Goal: Information Seeking & Learning: Check status

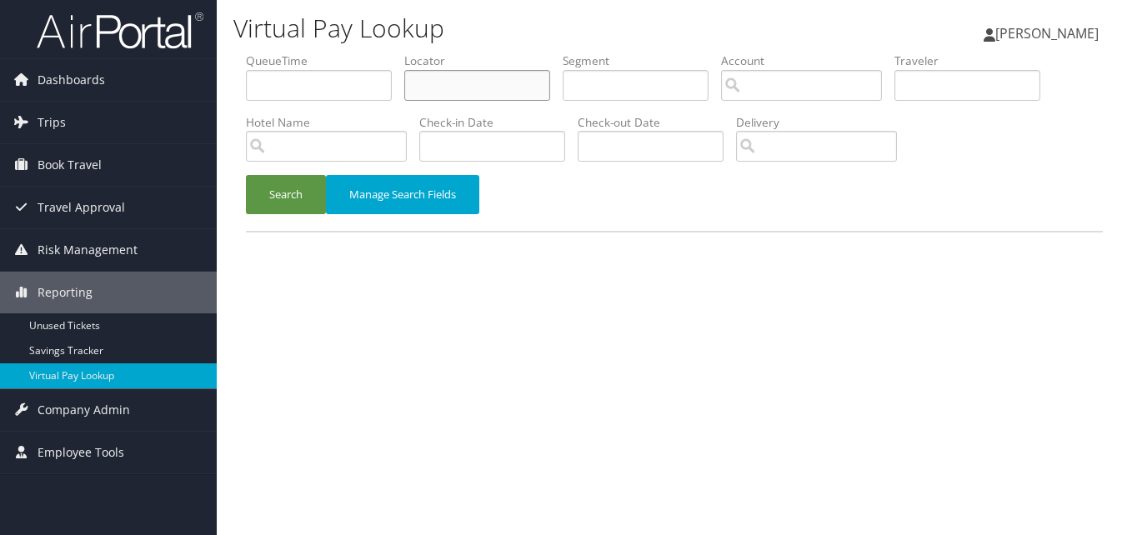
click at [451, 77] on input "text" at bounding box center [477, 85] width 146 height 31
paste input "DSRPTD"
type input "DSRPTD"
click at [246, 175] on button "Search" at bounding box center [286, 194] width 80 height 39
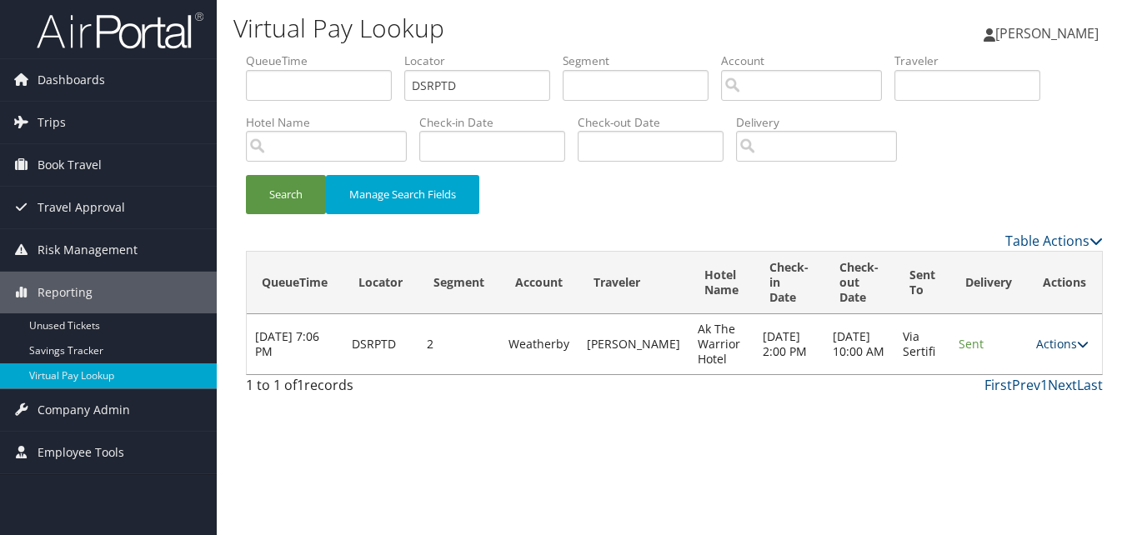
click at [1043, 341] on link "Actions" at bounding box center [1062, 344] width 53 height 16
click at [999, 389] on link "Logs" at bounding box center [1030, 397] width 105 height 28
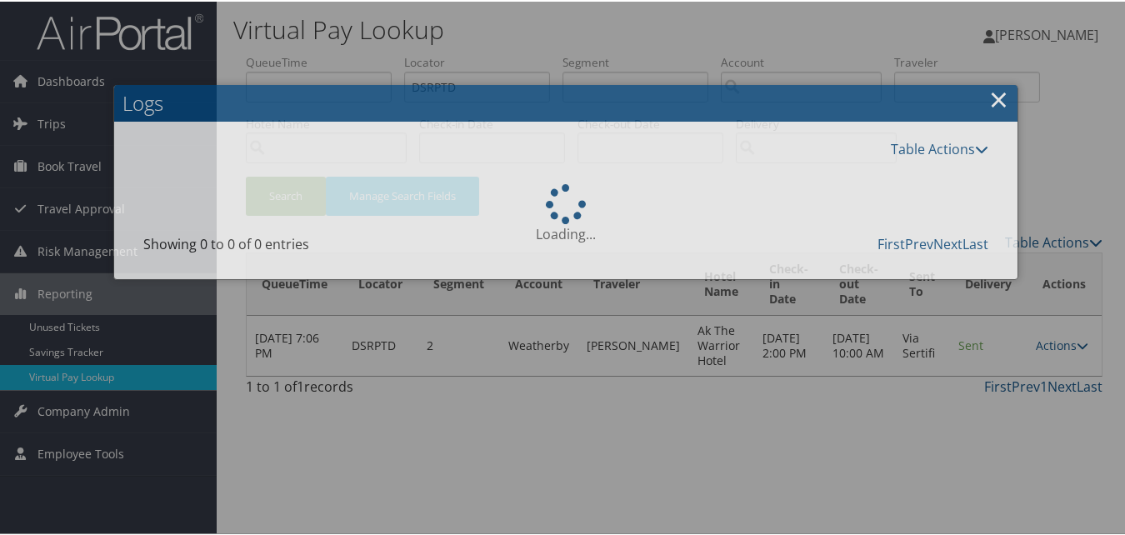
scroll to position [143, 0]
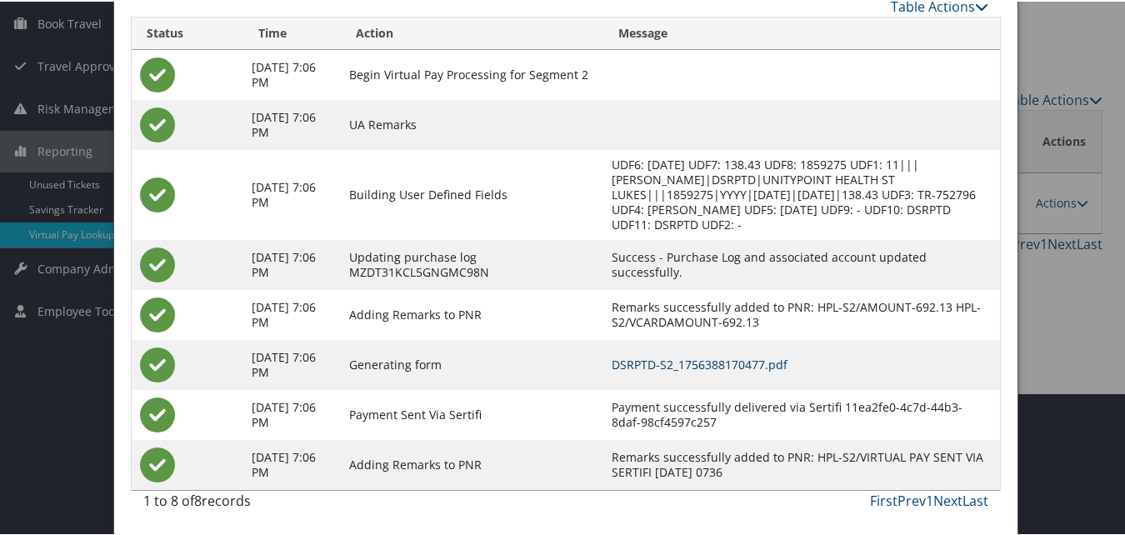
click at [643, 357] on link "DSRPTD-S2_1756388170477.pdf" at bounding box center [700, 363] width 176 height 16
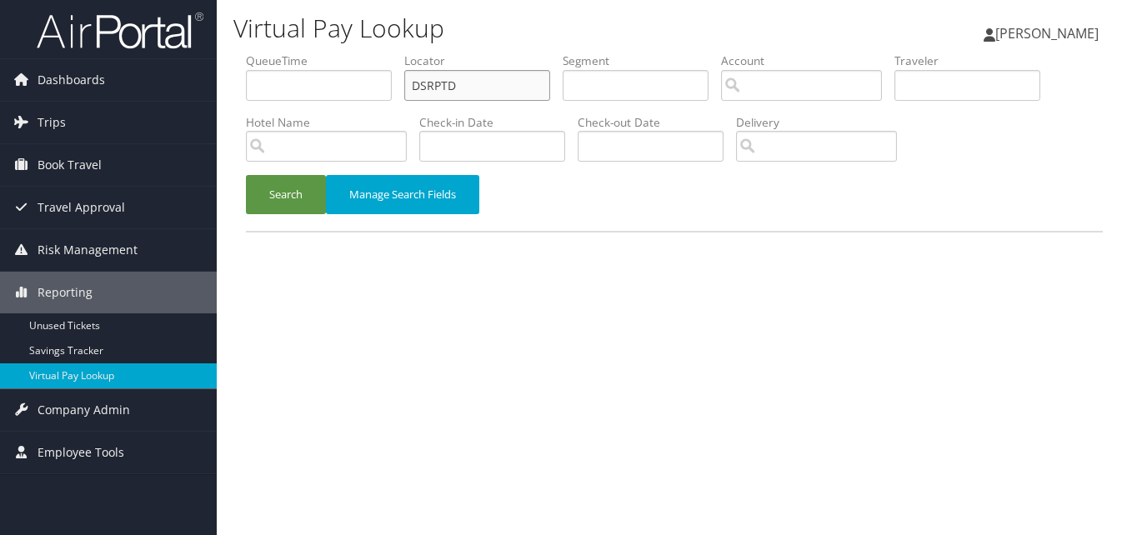
drag, startPoint x: 488, startPoint y: 82, endPoint x: 235, endPoint y: 87, distance: 252.6
click at [246, 87] on form "QueueTime Locator DSRPTD Segment Account Traveler Hotel Name Check-in Date Chec…" at bounding box center [674, 142] width 857 height 178
paste input "GGOINA"
type input "GGOINA"
click at [246, 175] on button "Search" at bounding box center [286, 194] width 80 height 39
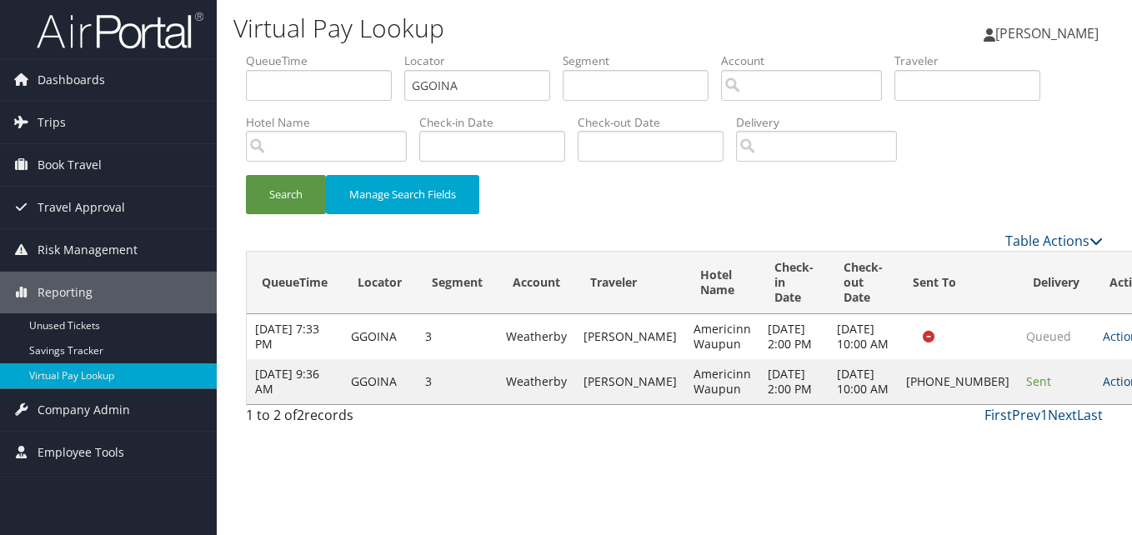
click at [1103, 389] on link "Actions" at bounding box center [1129, 381] width 53 height 16
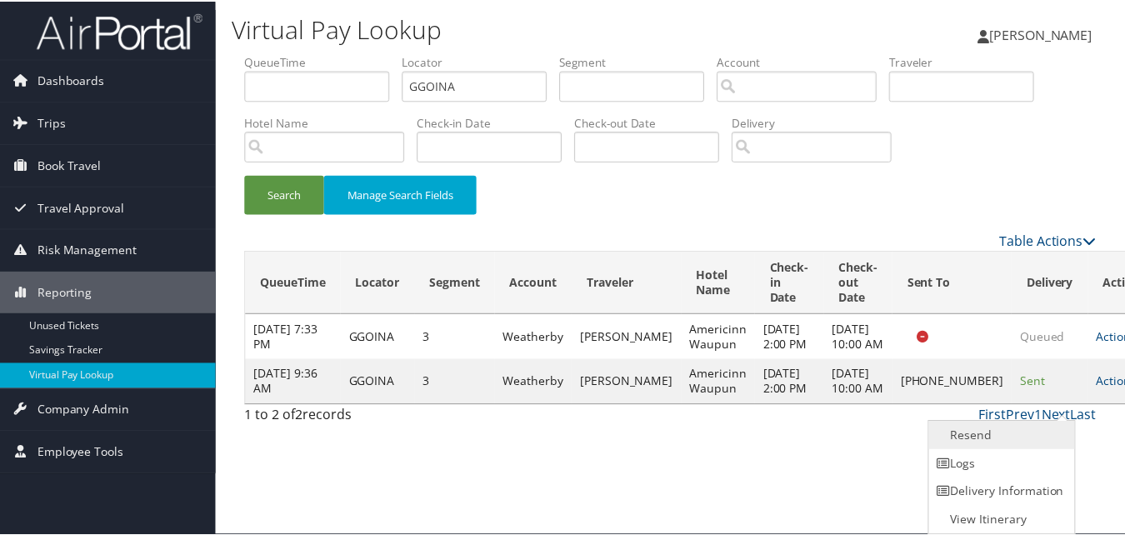
scroll to position [1, 0]
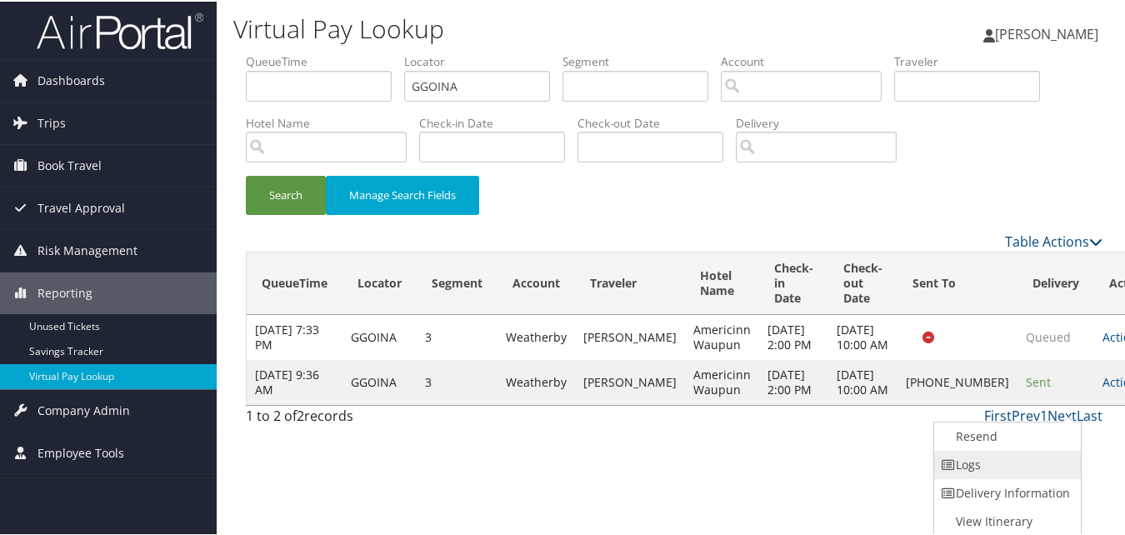
click at [1019, 456] on link "Logs" at bounding box center [1005, 463] width 143 height 28
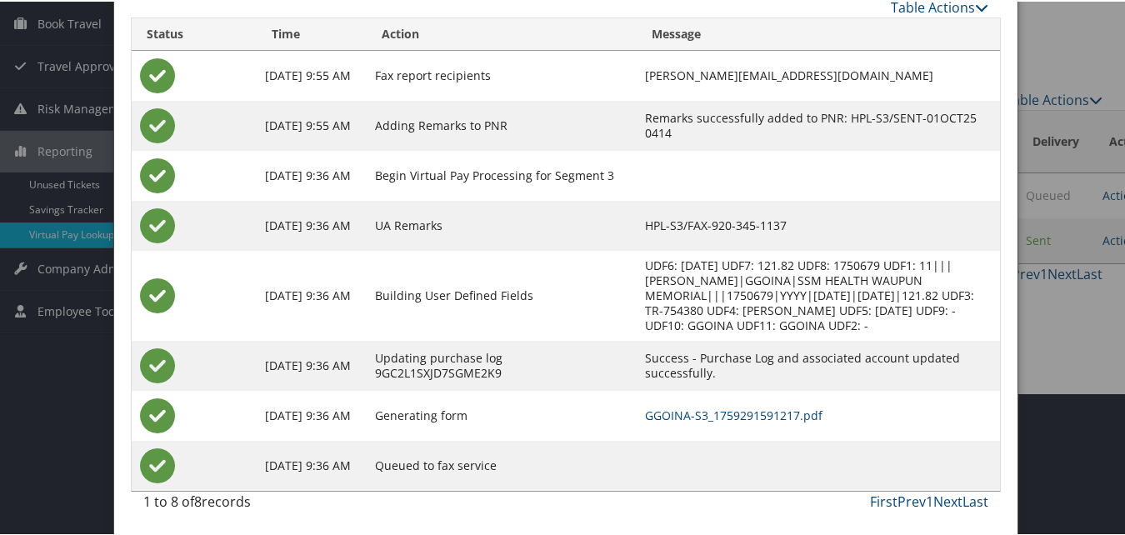
scroll to position [143, 0]
click at [689, 398] on td "GGOINA-S3_1759291591217.pdf" at bounding box center [819, 413] width 364 height 50
click at [673, 398] on td "GGOINA-S3_1759291591217.pdf" at bounding box center [819, 413] width 364 height 50
click at [681, 411] on link "GGOINA-S3_1759291591217.pdf" at bounding box center [734, 413] width 178 height 16
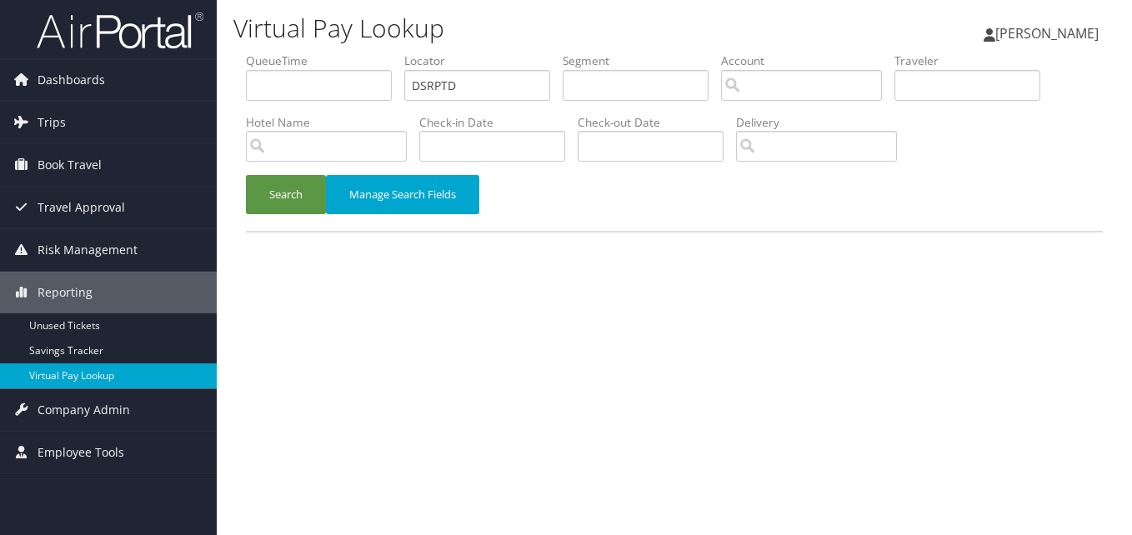
click at [373, 53] on ul "QueueTime Locator DSRPTD Segment Account Traveler Hotel Name Check-in Date Chec…" at bounding box center [674, 53] width 857 height 0
type input "HEABEU"
click at [288, 192] on button "Search" at bounding box center [286, 194] width 80 height 39
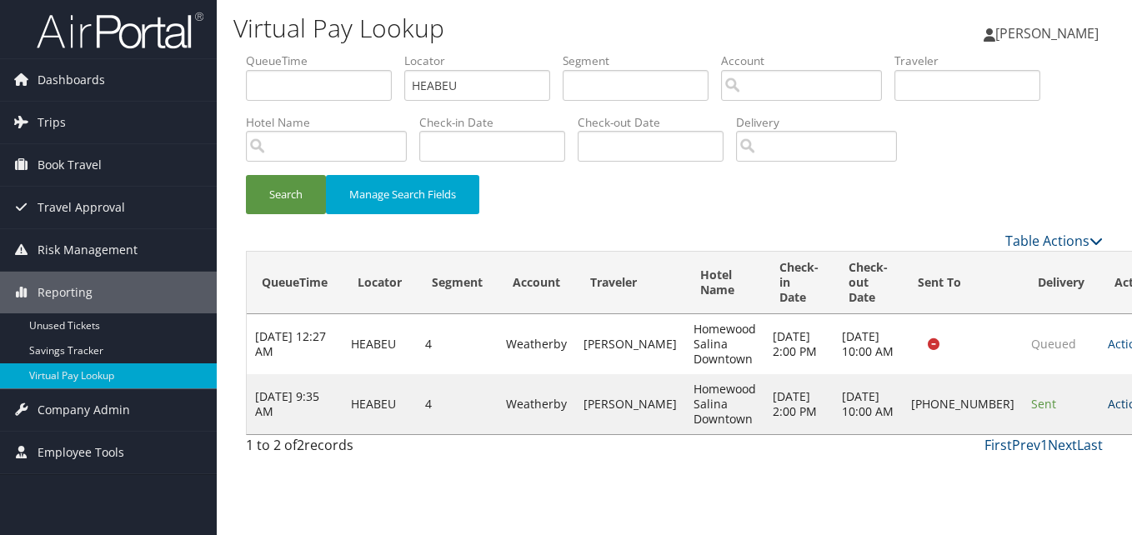
click at [1108, 412] on link "Actions" at bounding box center [1134, 404] width 53 height 16
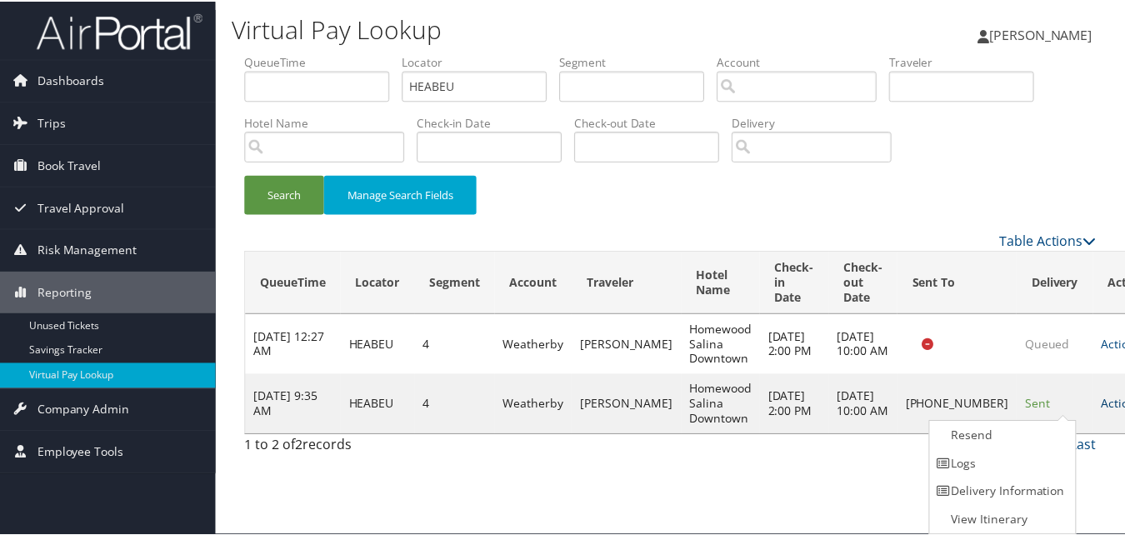
scroll to position [1, 0]
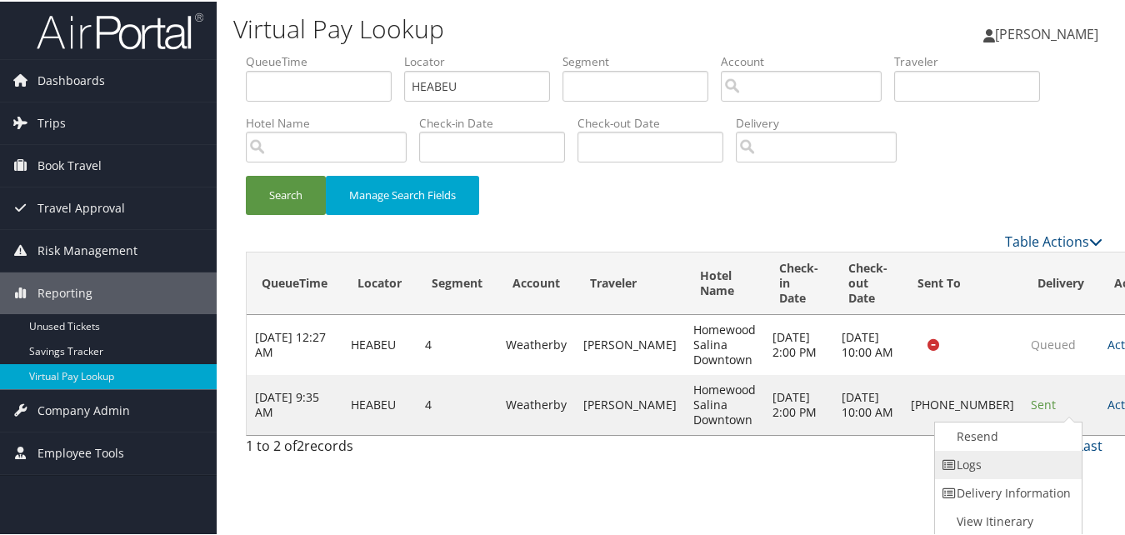
click at [1015, 453] on link "Logs" at bounding box center [1006, 463] width 143 height 28
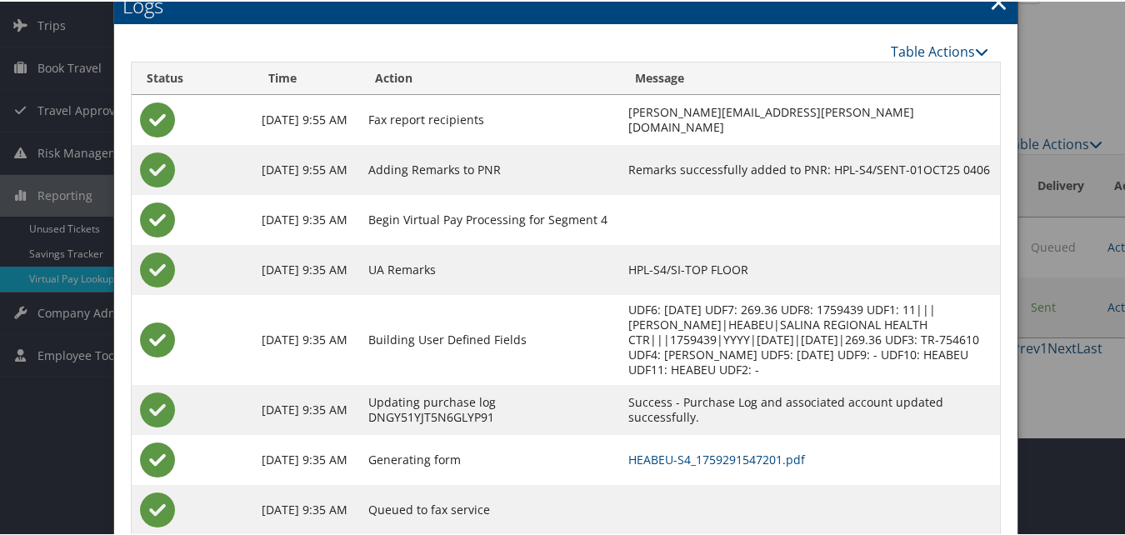
scroll to position [143, 0]
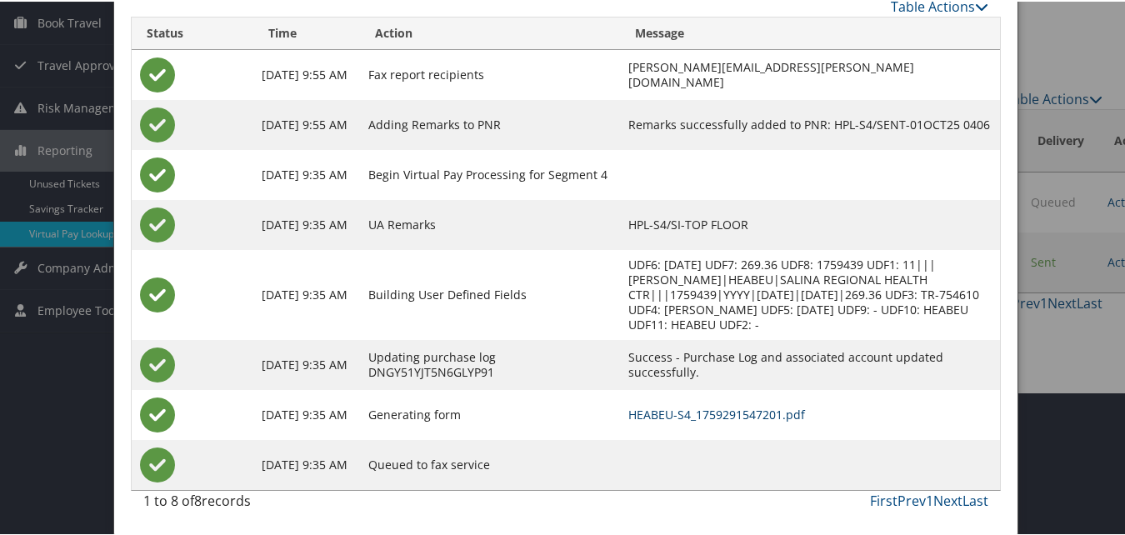
drag, startPoint x: 673, startPoint y: 403, endPoint x: 673, endPoint y: 413, distance: 10.8
click at [673, 406] on td "HEABEU-S4_1759291547201.pdf" at bounding box center [810, 413] width 380 height 50
click at [673, 413] on link "HEABEU-S4_1759291547201.pdf" at bounding box center [716, 413] width 177 height 16
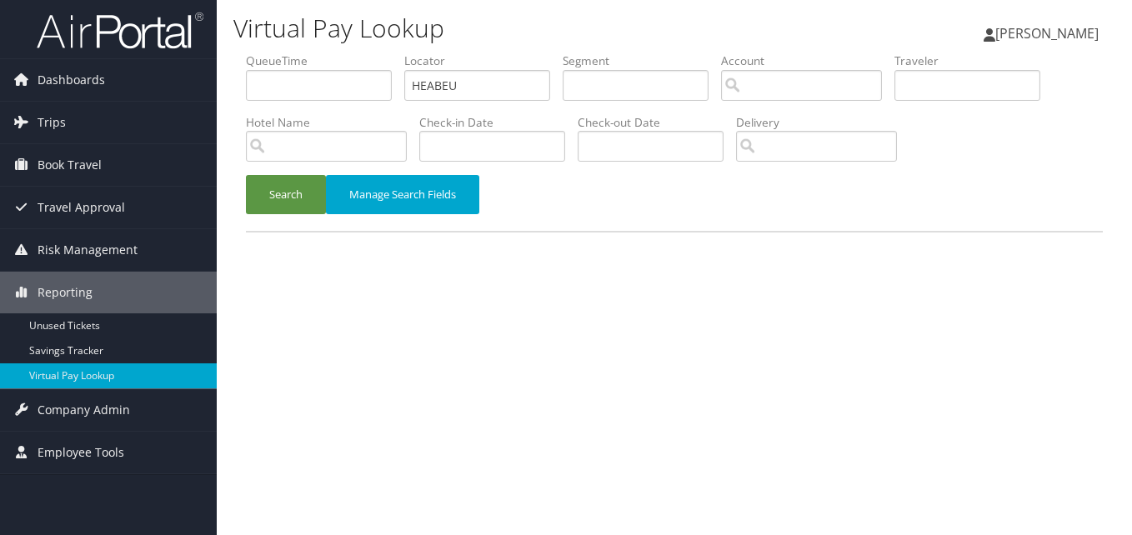
click at [359, 53] on ul "QueueTime Locator HEABEU Segment Account Traveler Hotel Name Check-in Date Chec…" at bounding box center [674, 53] width 857 height 0
type input "KMHHLV"
click at [246, 175] on button "Search" at bounding box center [286, 194] width 80 height 39
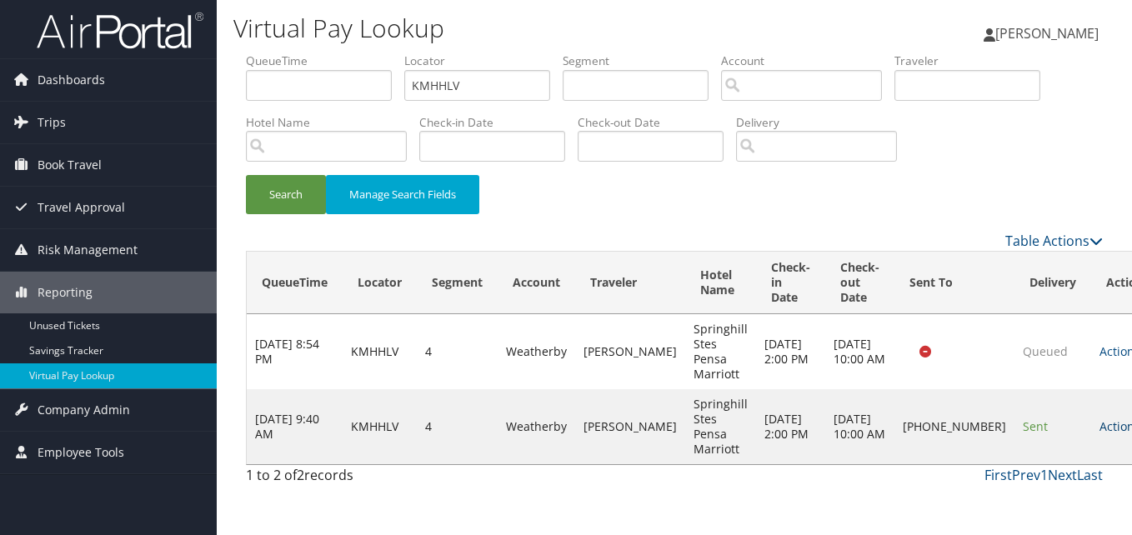
click at [1099, 424] on link "Actions" at bounding box center [1125, 426] width 53 height 16
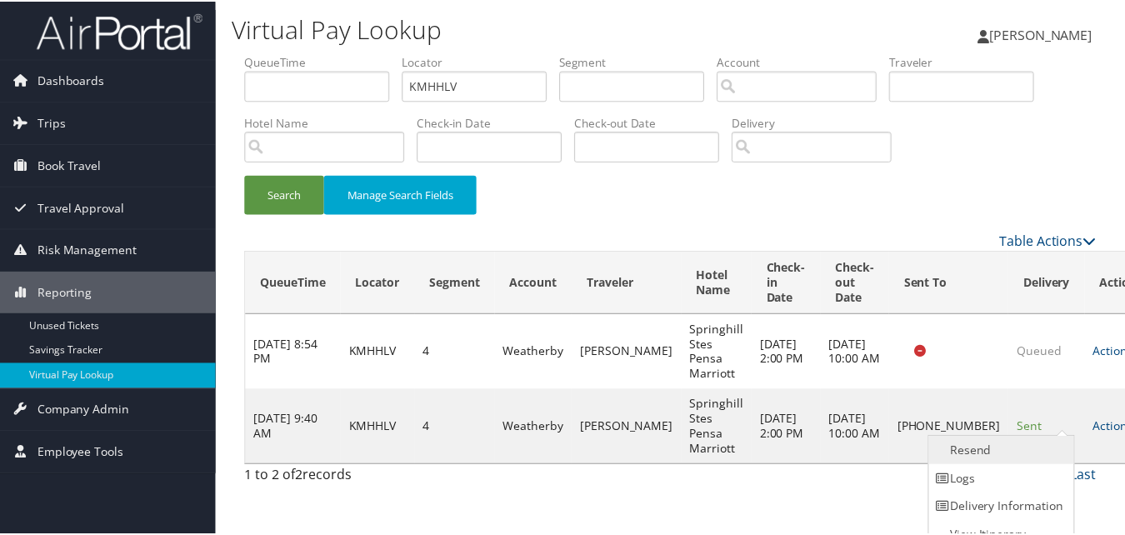
scroll to position [16, 0]
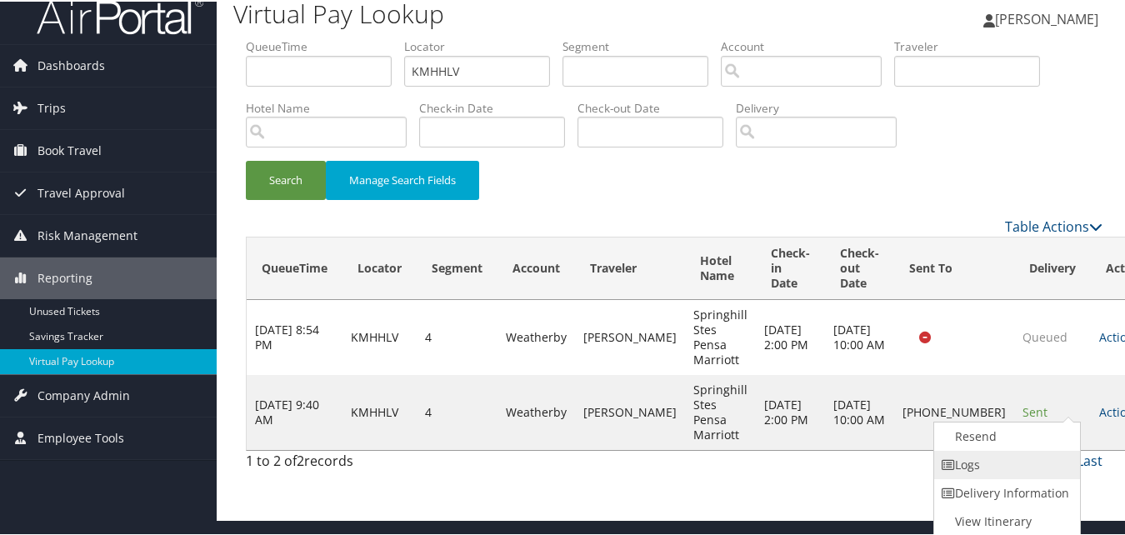
click at [988, 469] on link "Logs" at bounding box center [1005, 463] width 143 height 28
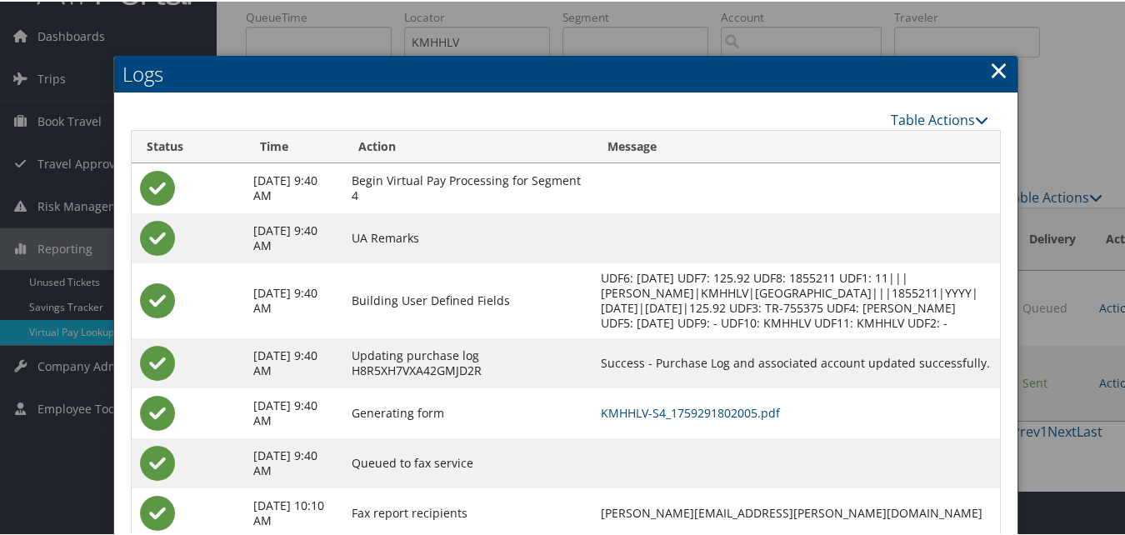
scroll to position [143, 0]
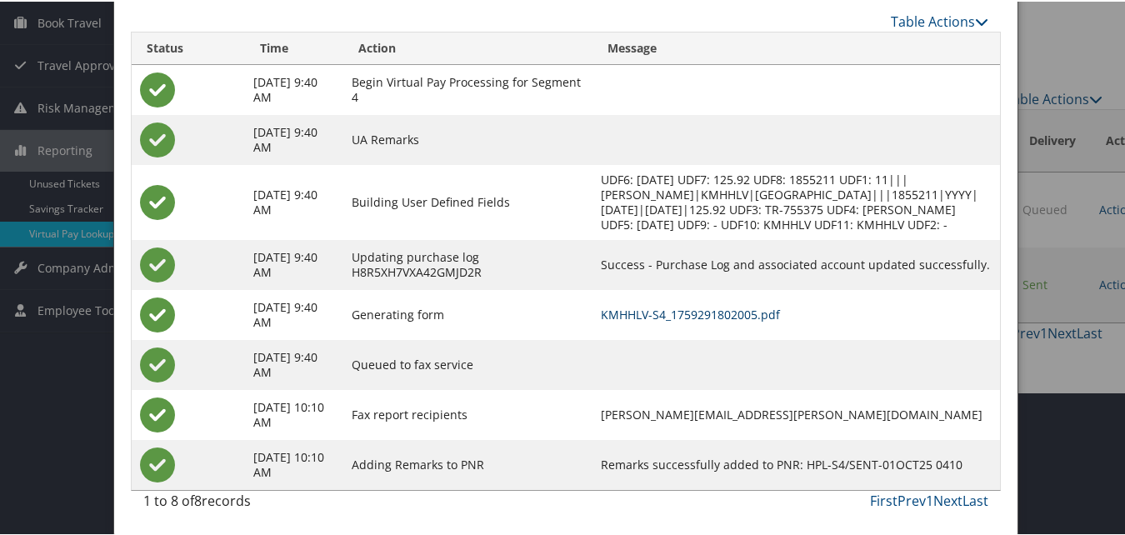
click at [640, 307] on link "KMHHLV-S4_1759291802005.pdf" at bounding box center [690, 313] width 179 height 16
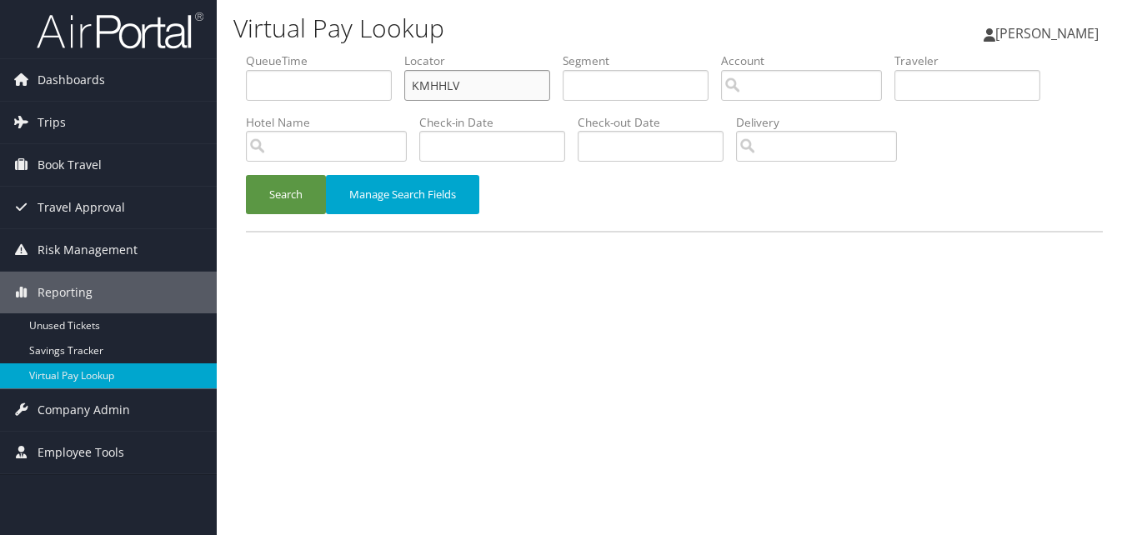
drag, startPoint x: 473, startPoint y: 98, endPoint x: 352, endPoint y: 102, distance: 120.9
click at [352, 53] on ul "QueueTime Locator KMHHLV Segment Account Traveler Hotel Name Check-in Date Chec…" at bounding box center [674, 53] width 857 height 0
paste input "MQBFPD"
type input "MQBFPD"
click at [280, 175] on button "Search" at bounding box center [286, 194] width 80 height 39
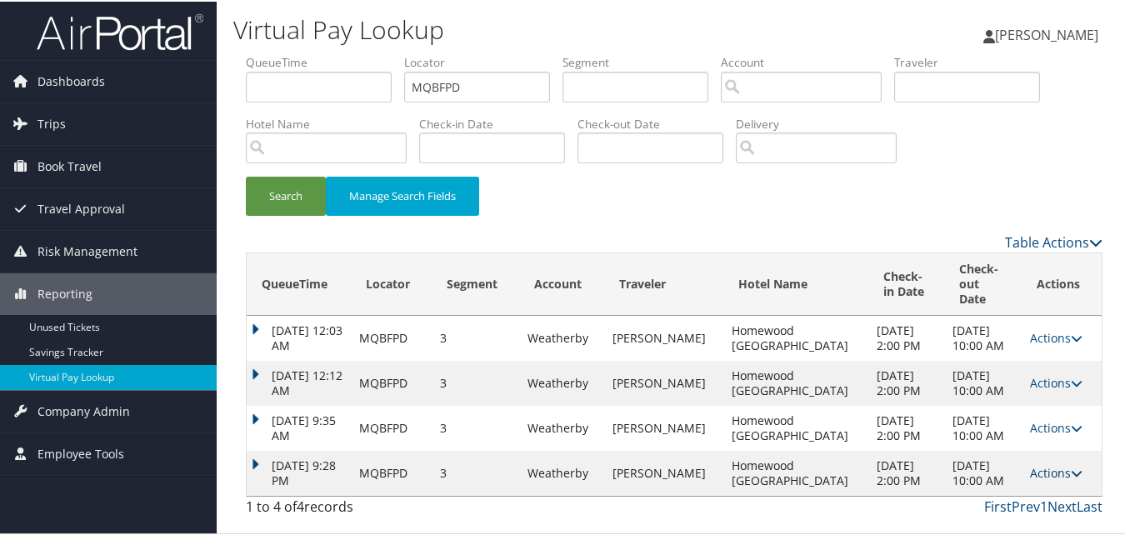
click at [1071, 475] on icon at bounding box center [1077, 472] width 12 height 12
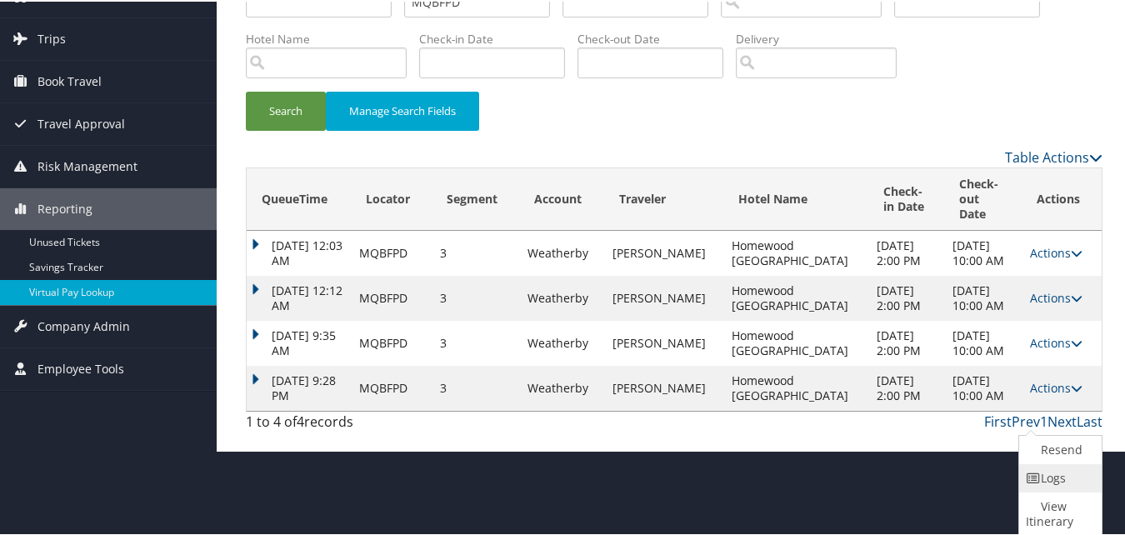
click at [1043, 476] on link "Logs" at bounding box center [1058, 477] width 78 height 28
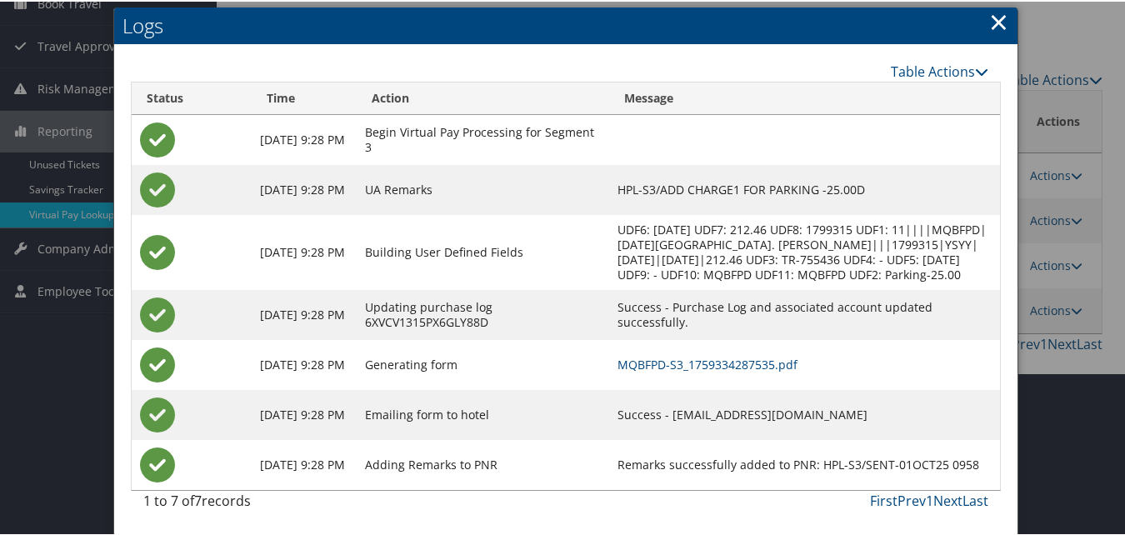
scroll to position [178, 0]
click at [710, 357] on link "MQBFPD-S3_1759334287535.pdf" at bounding box center [708, 363] width 180 height 16
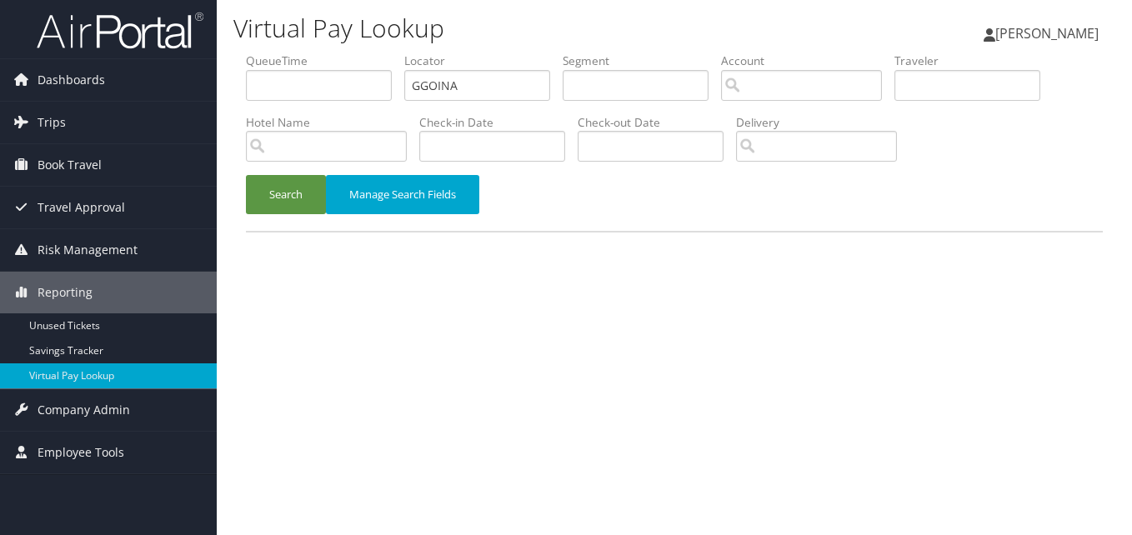
click at [322, 53] on ul "QueueTime Locator GGOINA Segment Account Traveler Hotel Name Check-in Date Chec…" at bounding box center [674, 53] width 857 height 0
type input "IGBSAT"
click at [308, 185] on button "Search" at bounding box center [286, 194] width 80 height 39
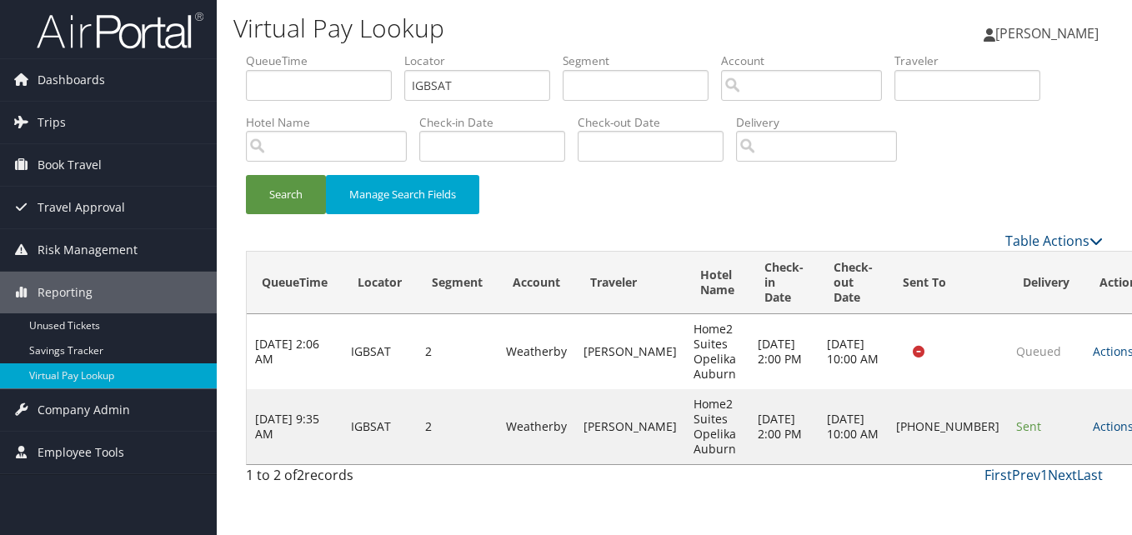
drag, startPoint x: 1081, startPoint y: 422, endPoint x: 1017, endPoint y: 426, distance: 64.3
click at [1131, 421] on icon at bounding box center [1139, 427] width 12 height 12
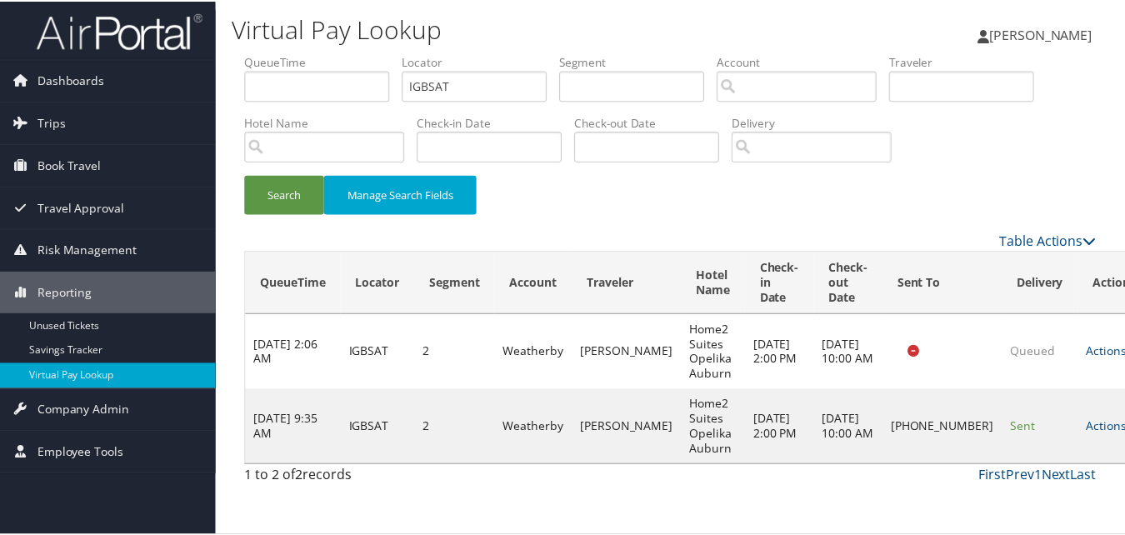
scroll to position [16, 0]
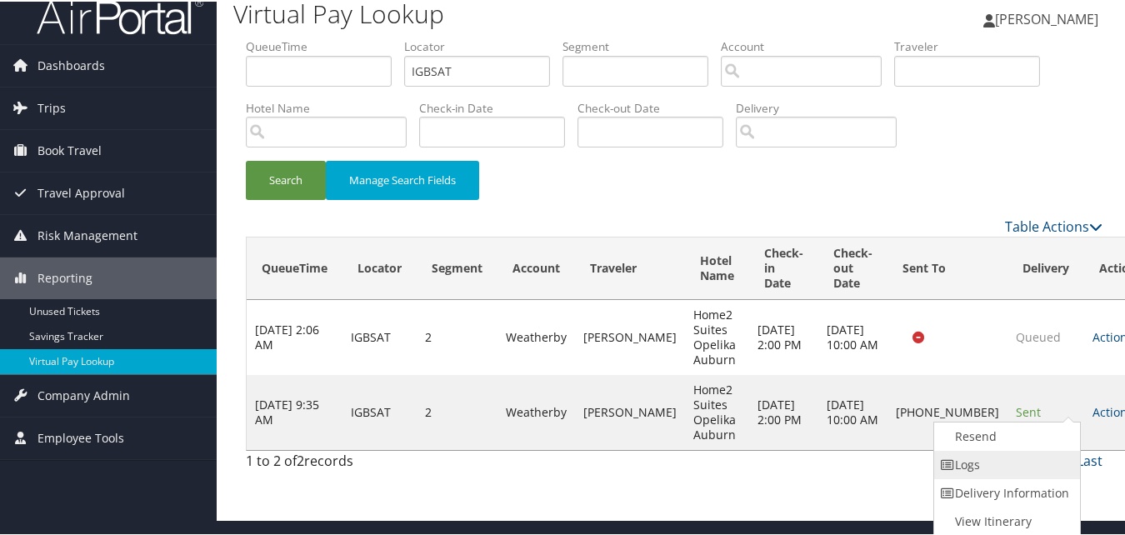
click at [1010, 454] on link "Logs" at bounding box center [1005, 463] width 143 height 28
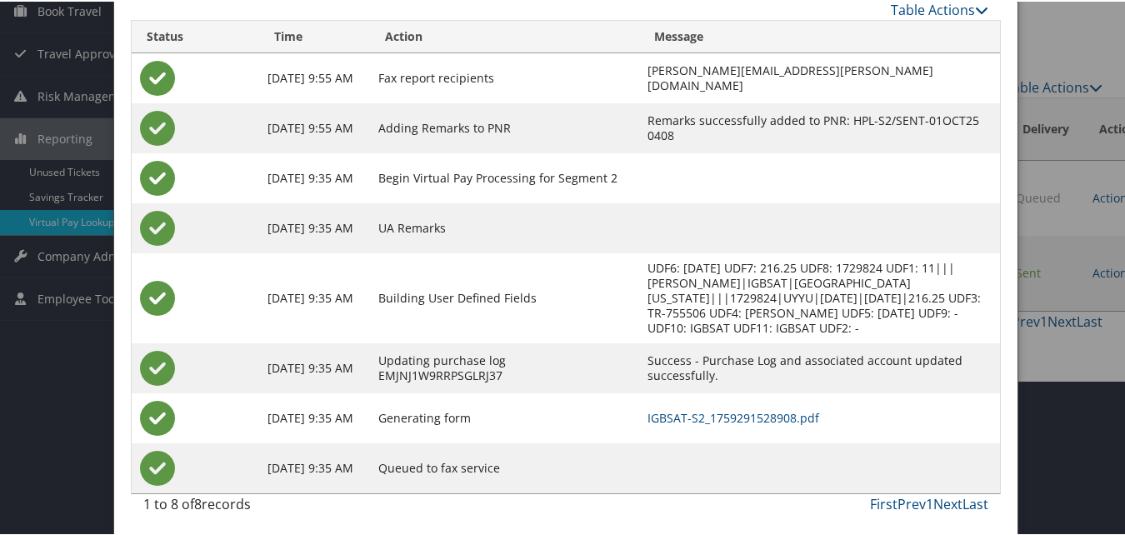
scroll to position [158, 0]
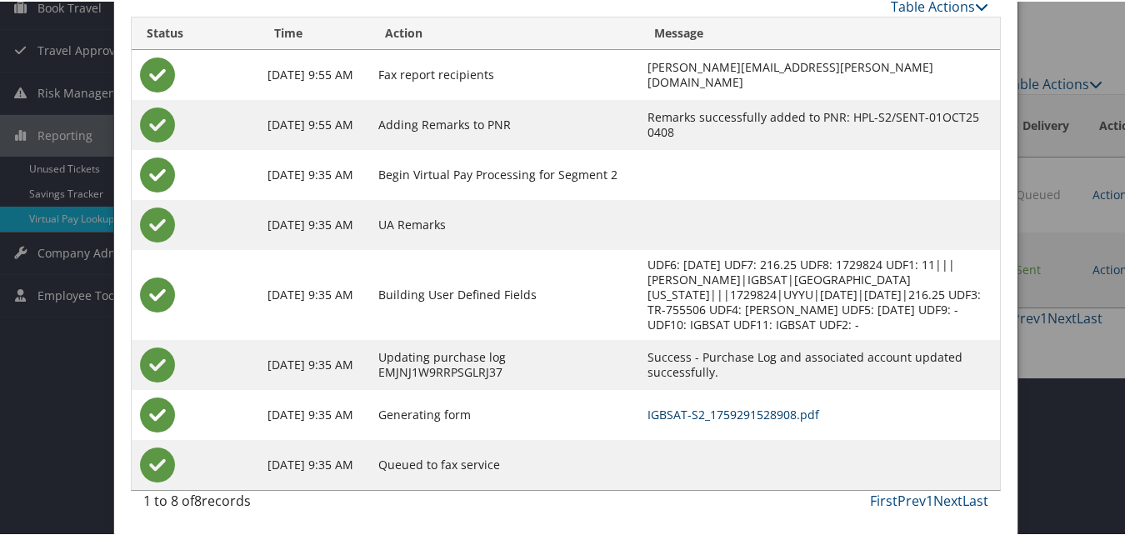
click at [718, 408] on link "IGBSAT-S2_1759291528908.pdf" at bounding box center [734, 413] width 172 height 16
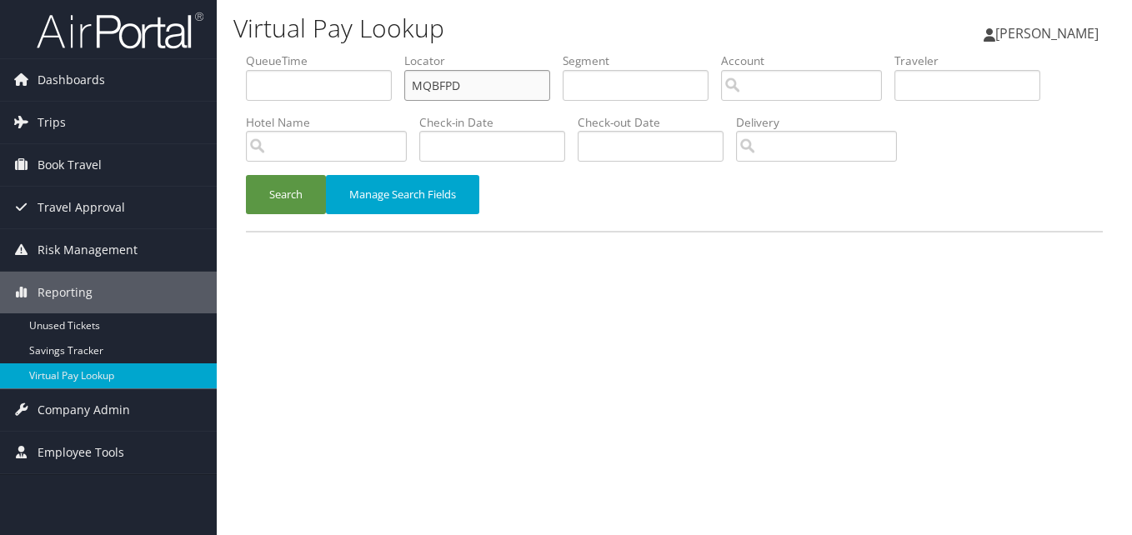
drag, startPoint x: 424, startPoint y: 98, endPoint x: 373, endPoint y: 108, distance: 51.7
click at [373, 53] on ul "QueueTime Locator MQBFPD Segment Account Traveler Hotel Name Check-in Date Chec…" at bounding box center [674, 53] width 857 height 0
paste input "SYPKNP"
type input "SYPKNP"
click at [246, 175] on button "Search" at bounding box center [286, 194] width 80 height 39
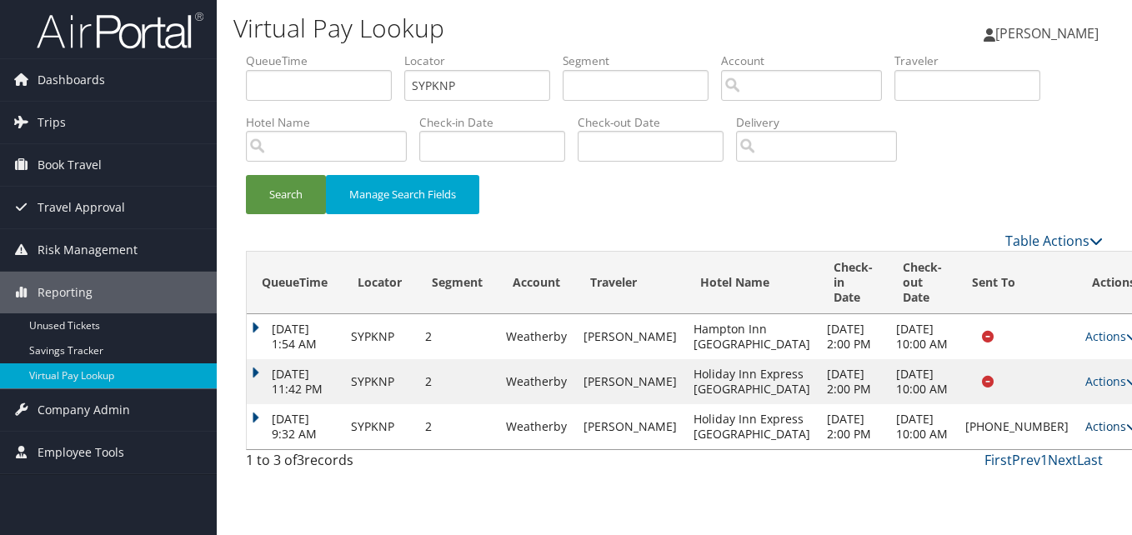
click at [1085, 434] on link "Actions" at bounding box center [1111, 426] width 53 height 16
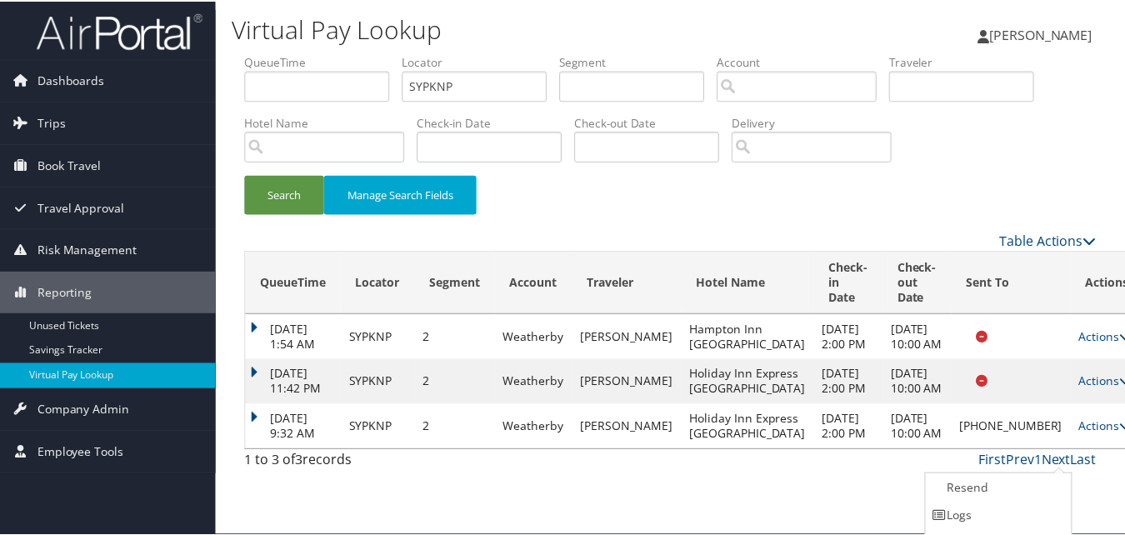
scroll to position [53, 0]
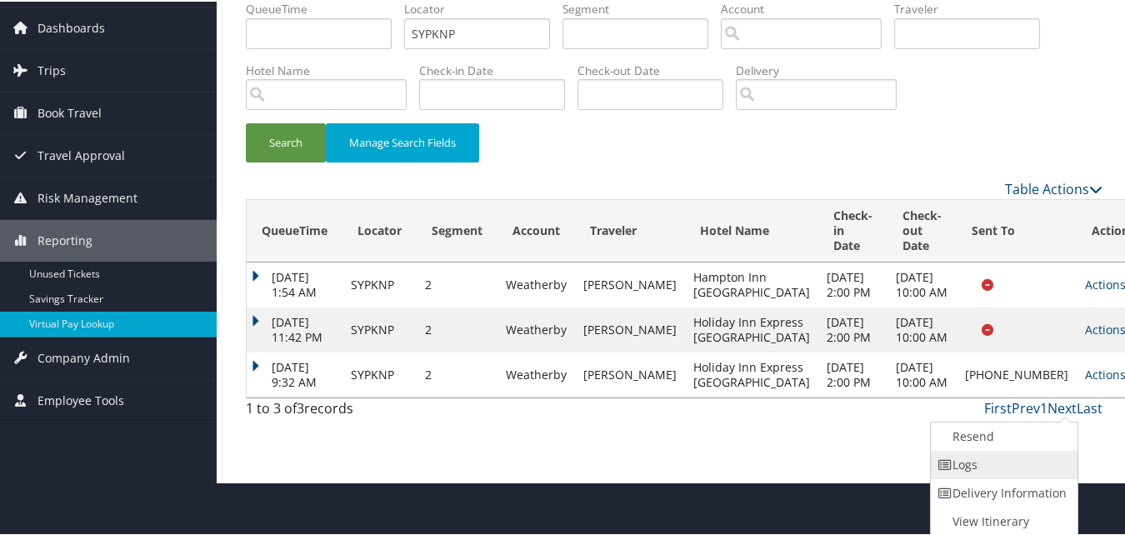
click at [954, 461] on link "Logs" at bounding box center [1002, 463] width 143 height 28
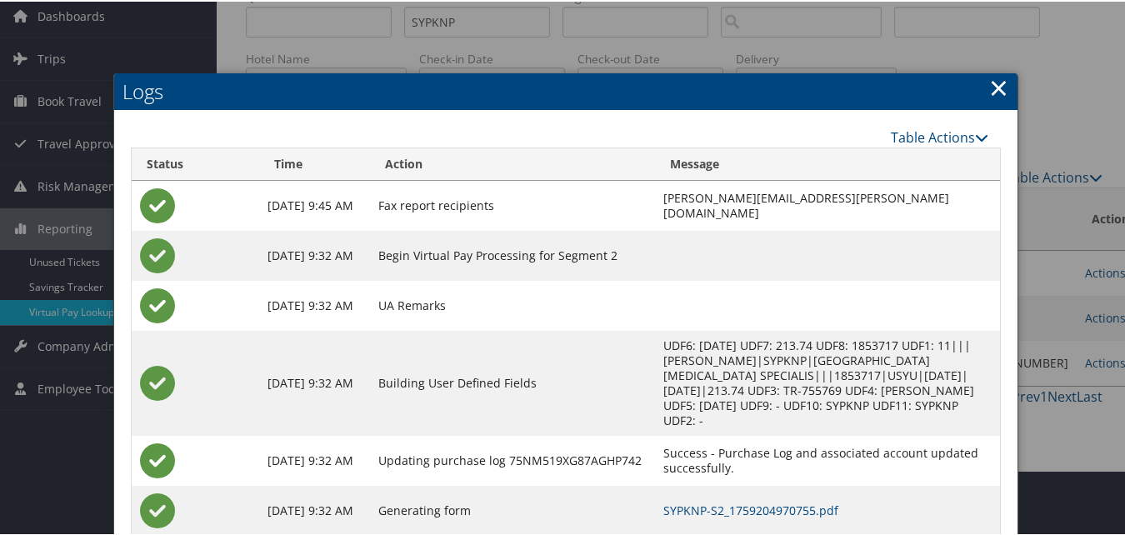
scroll to position [146, 0]
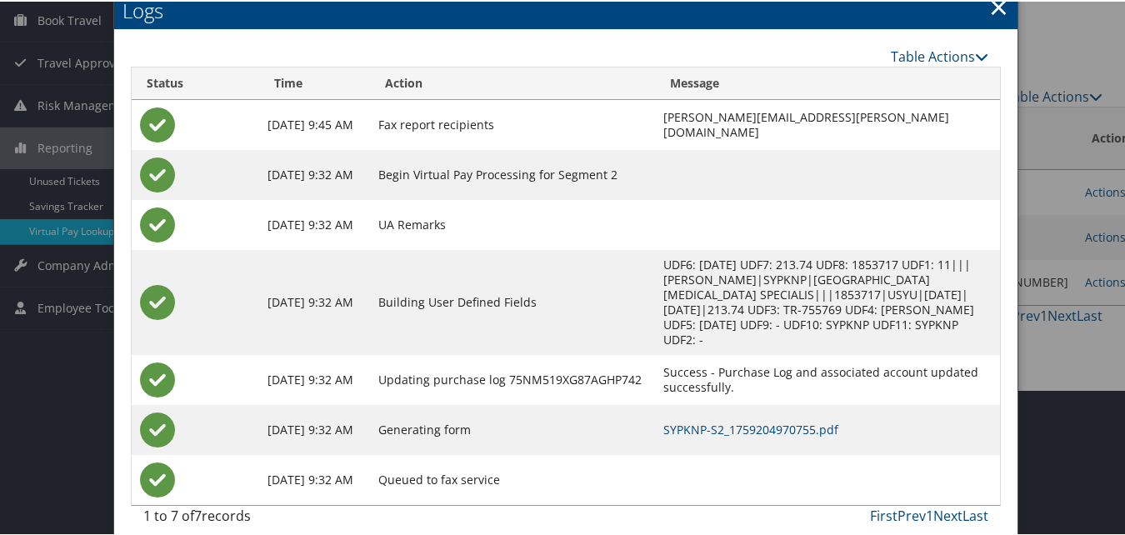
click at [687, 421] on td "SYPKNP-S2_1759204970755.pdf" at bounding box center [827, 428] width 345 height 50
click at [689, 420] on link "SYPKNP-S2_1759204970755.pdf" at bounding box center [750, 428] width 175 height 16
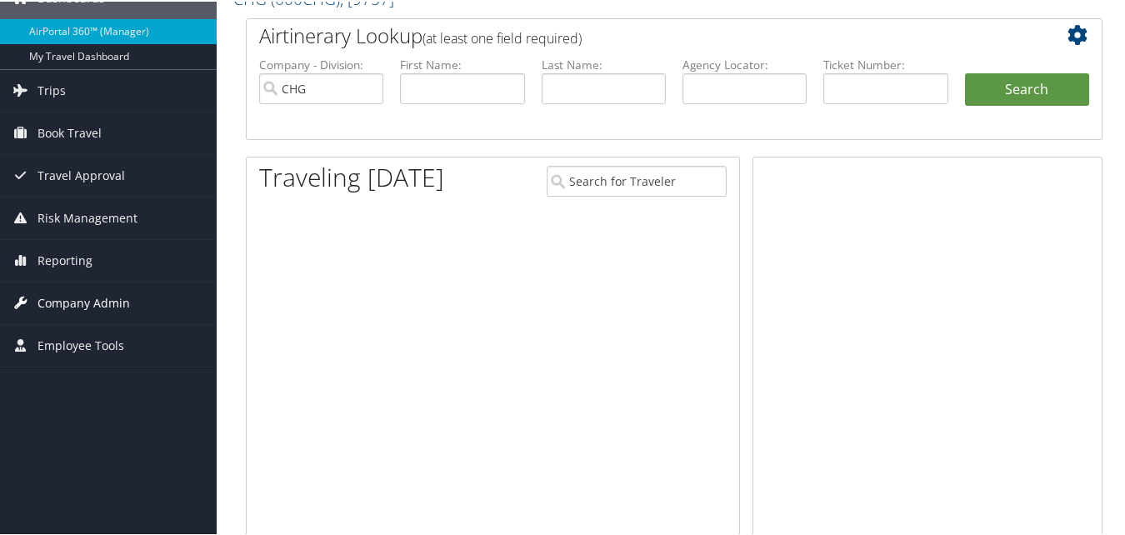
scroll to position [83, 0]
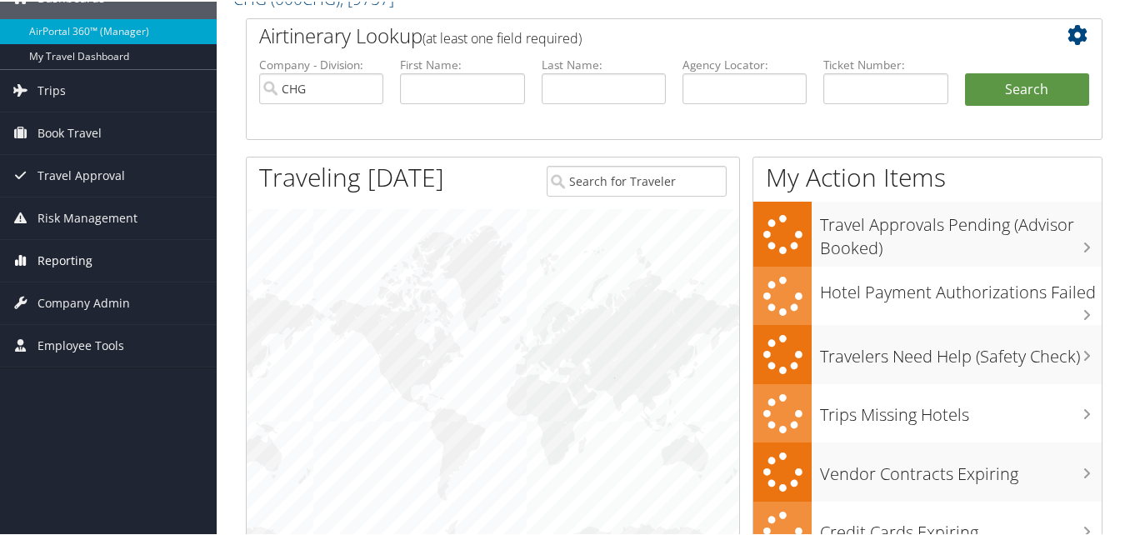
click at [63, 248] on span "Reporting" at bounding box center [65, 259] width 55 height 42
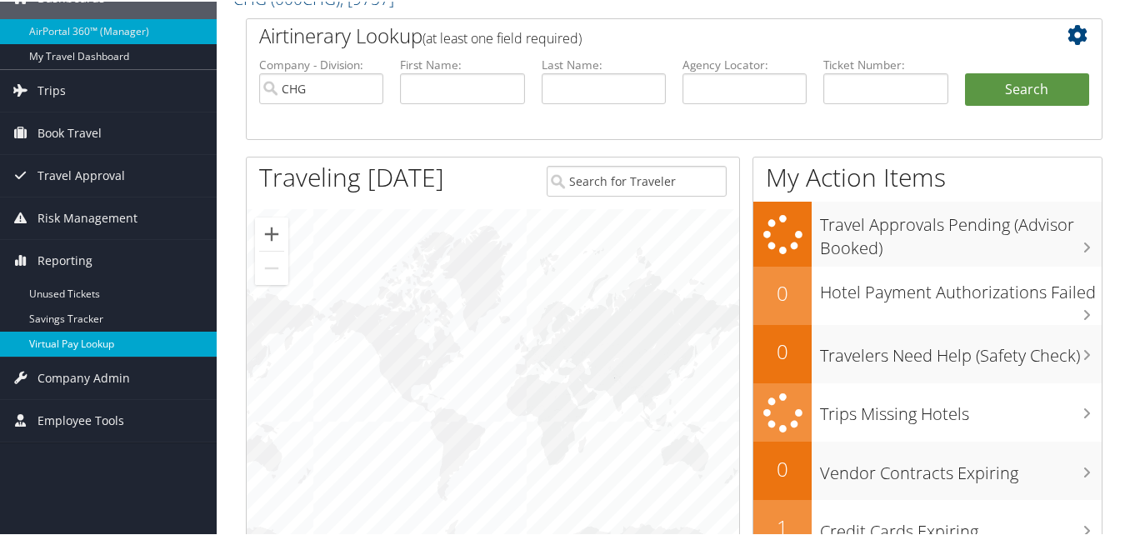
click at [63, 352] on link "Virtual Pay Lookup" at bounding box center [108, 342] width 217 height 25
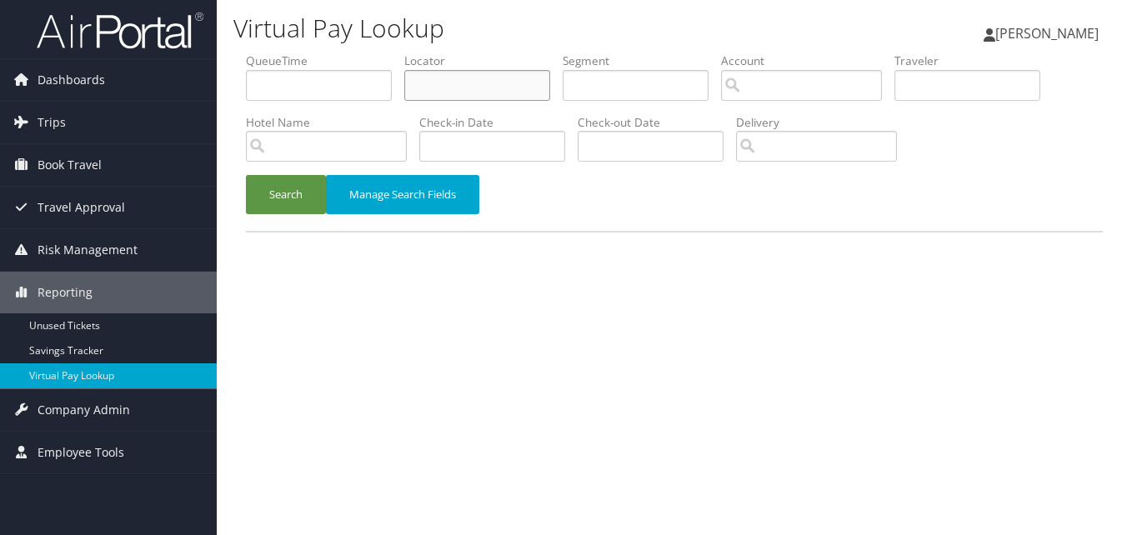
click at [482, 93] on input "text" at bounding box center [477, 85] width 146 height 31
paste input "GHWAWV"
type input "GHWAWV"
click at [278, 191] on button "Search" at bounding box center [286, 194] width 80 height 39
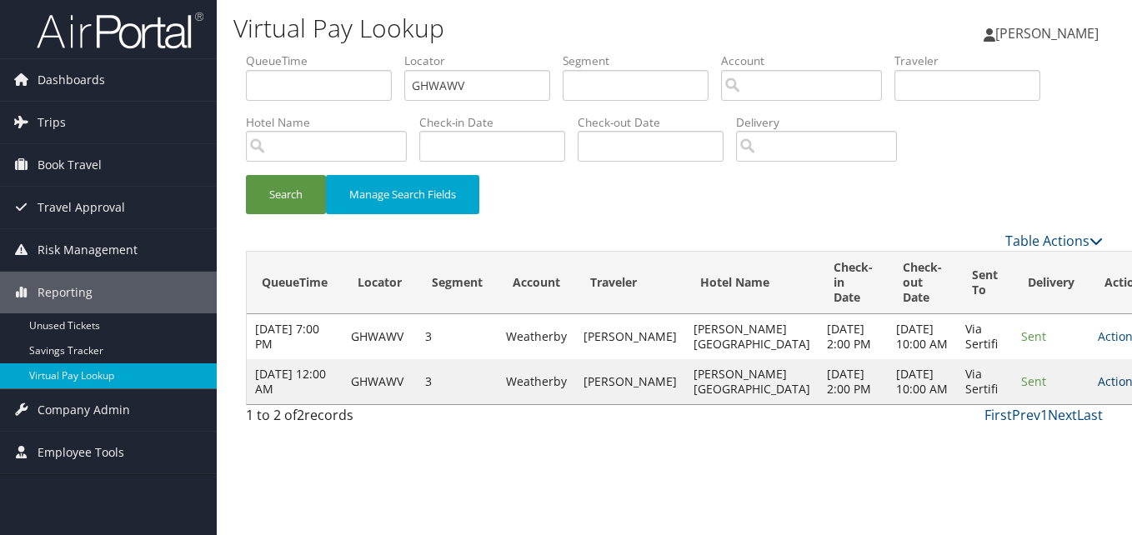
click at [1098, 389] on link "Actions" at bounding box center [1124, 381] width 53 height 16
click at [1005, 473] on link "Logs" at bounding box center [1030, 479] width 105 height 28
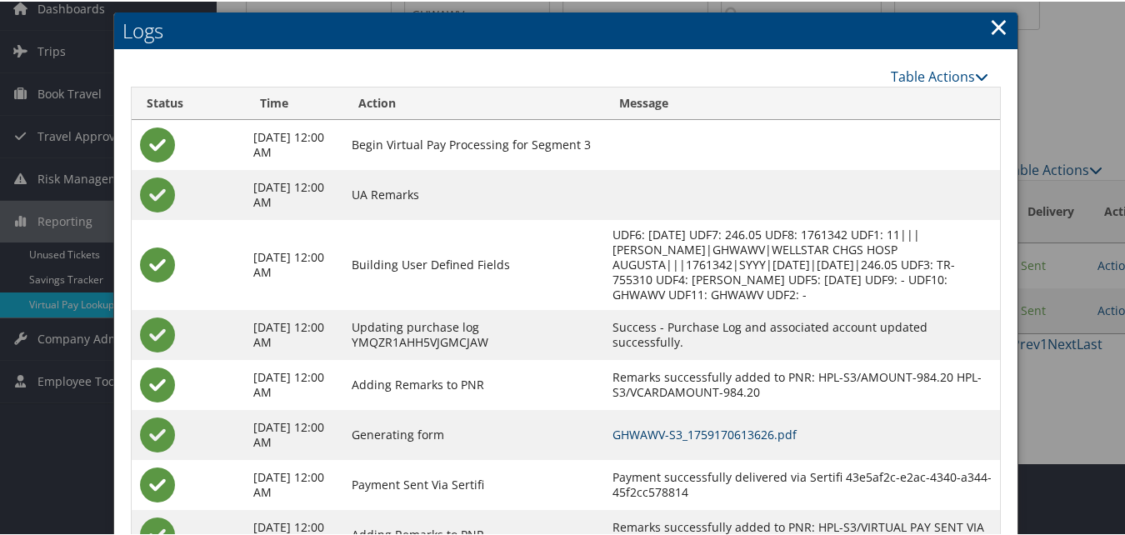
scroll to position [143, 0]
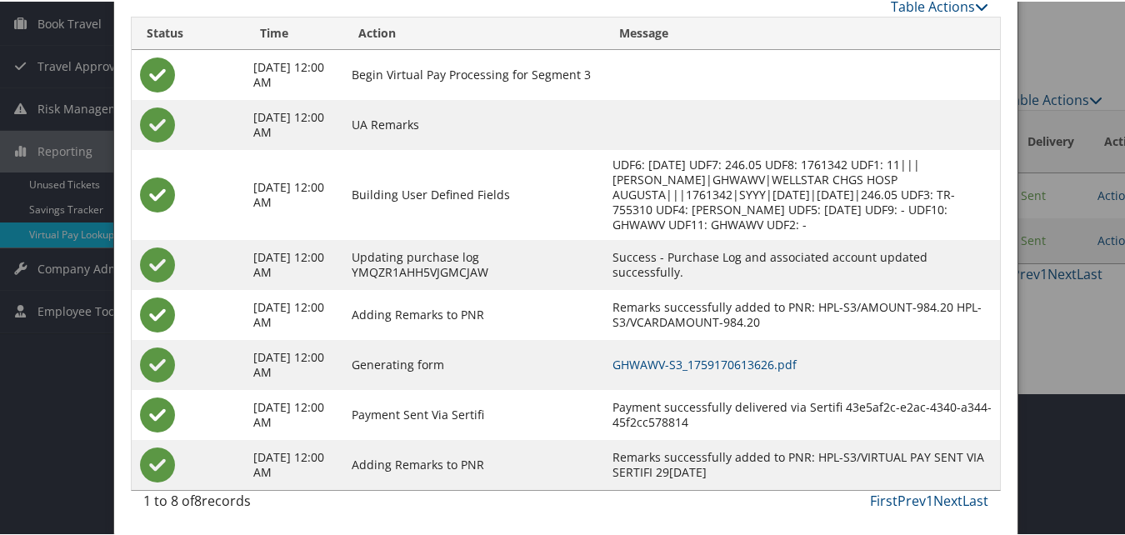
click at [768, 383] on td "GHWAWV-S3_1759170613626.pdf" at bounding box center [802, 363] width 396 height 50
click at [766, 368] on link "GHWAWV-S3_1759170613626.pdf" at bounding box center [705, 363] width 184 height 16
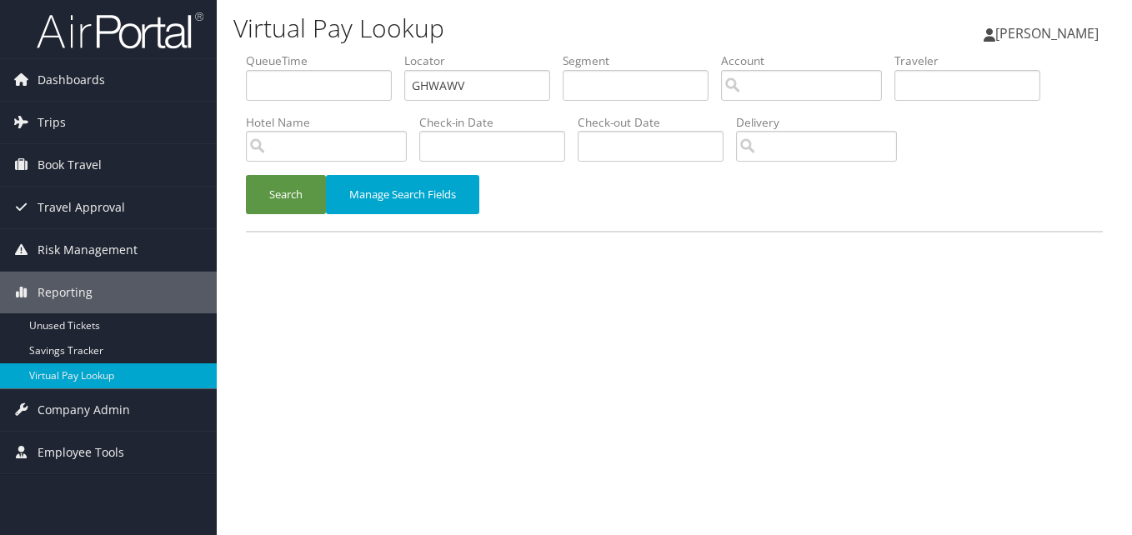
click at [260, 53] on ul "QueueTime Locator GHWAWV Segment Account Traveler Hotel Name Check-in Date Chec…" at bounding box center [674, 53] width 857 height 0
type input "SSPGED"
click at [304, 196] on button "Search" at bounding box center [286, 194] width 80 height 39
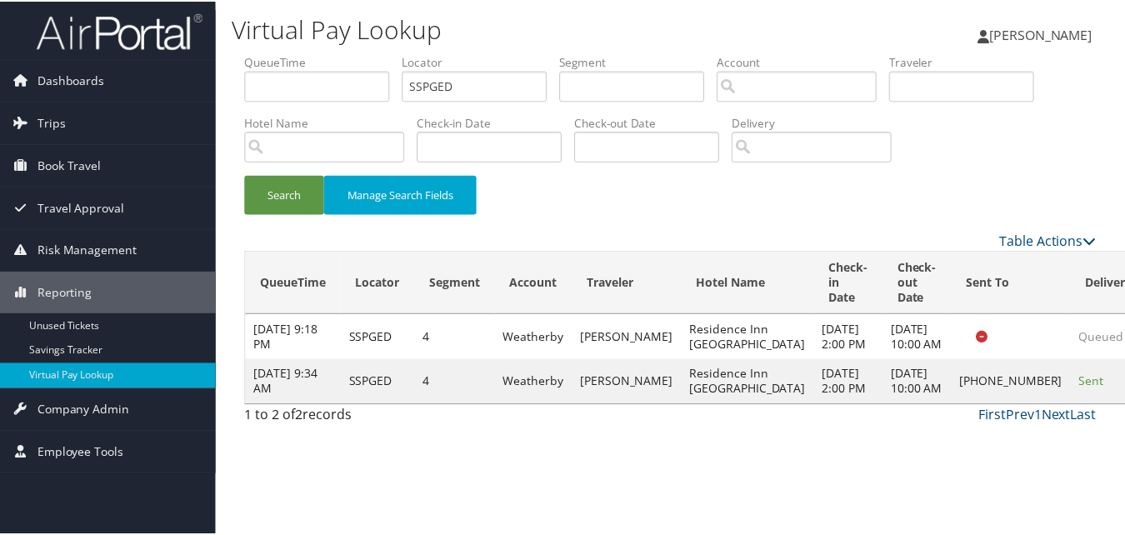
scroll to position [16, 0]
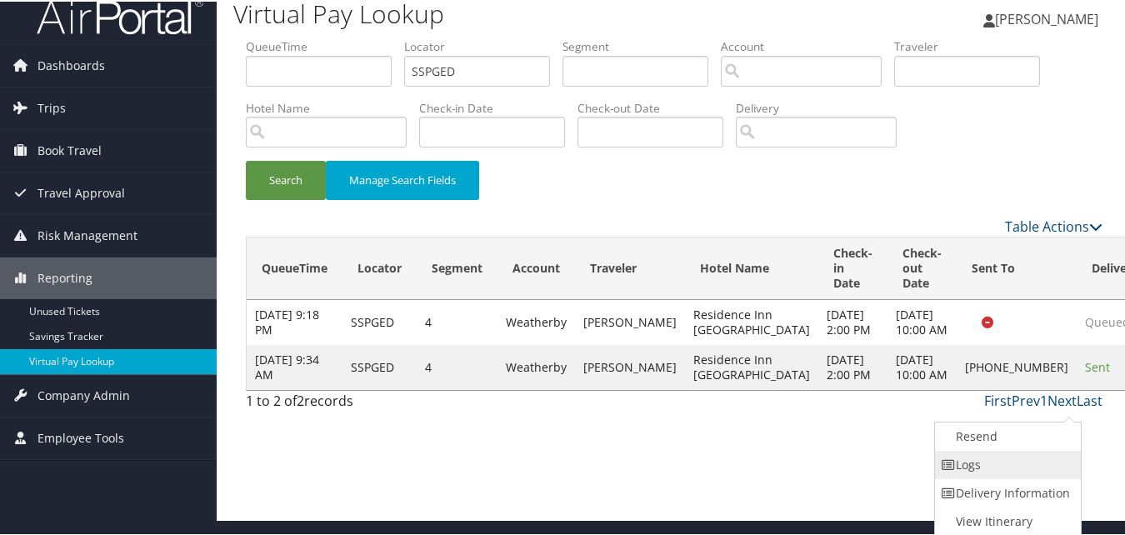
click at [968, 465] on link "Logs" at bounding box center [1006, 463] width 143 height 28
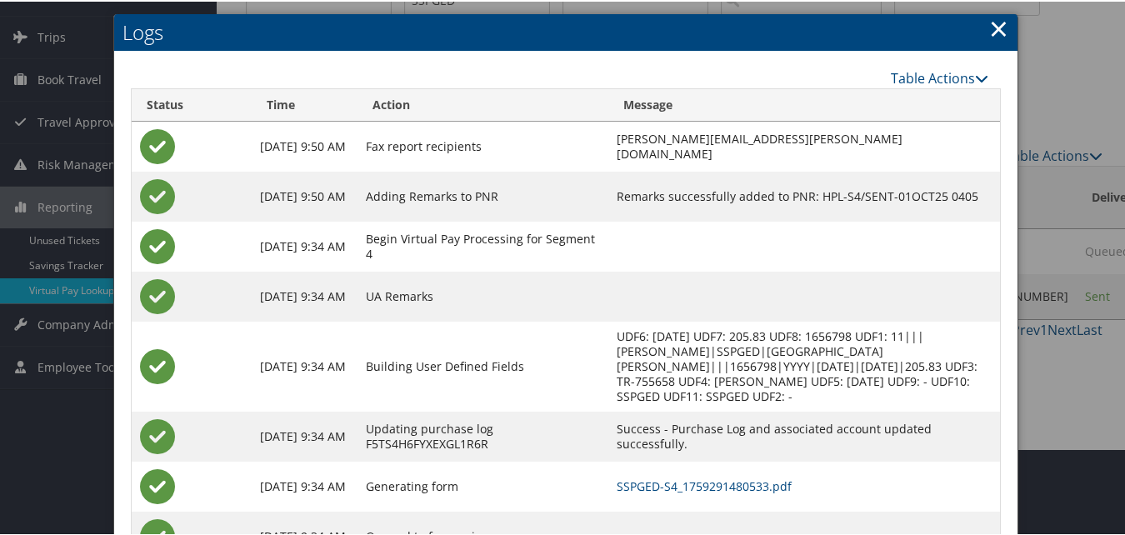
scroll to position [143, 0]
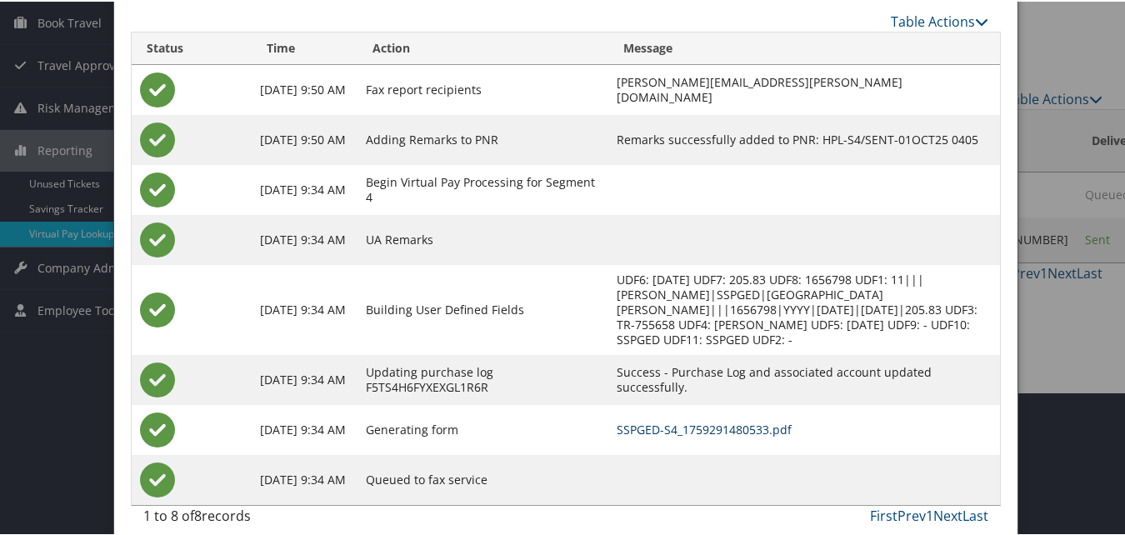
click at [639, 420] on link "SSPGED-S4_1759291480533.pdf" at bounding box center [704, 428] width 175 height 16
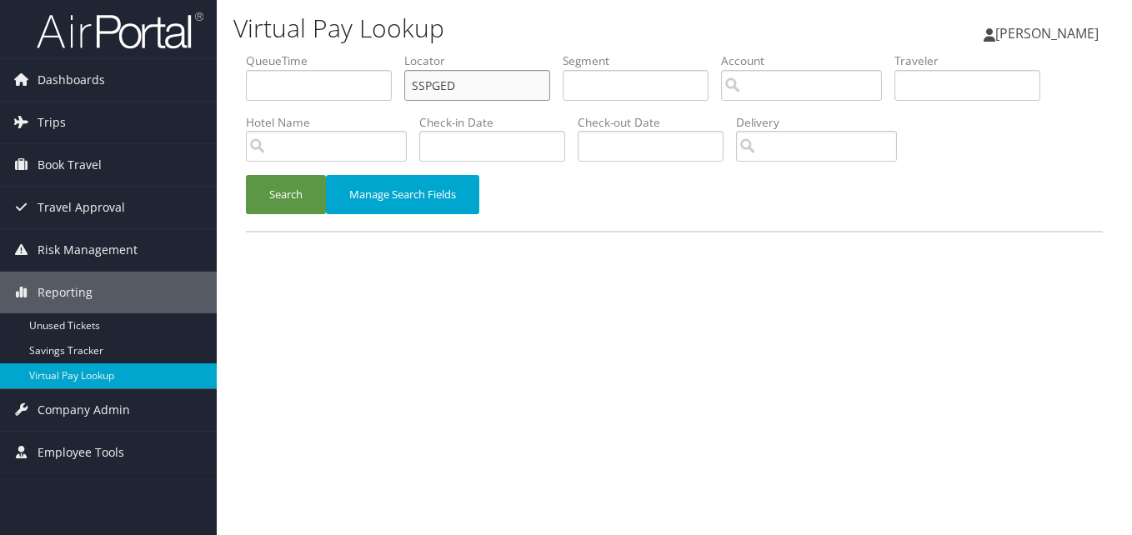
drag, startPoint x: 491, startPoint y: 81, endPoint x: 361, endPoint y: 92, distance: 130.5
click at [361, 53] on ul "QueueTime Locator SSPGED Segment Account Traveler Hotel Name Check-in Date Chec…" at bounding box center [674, 53] width 857 height 0
paste input "text"
type input "SSPGED"
click at [246, 175] on button "Search" at bounding box center [286, 194] width 80 height 39
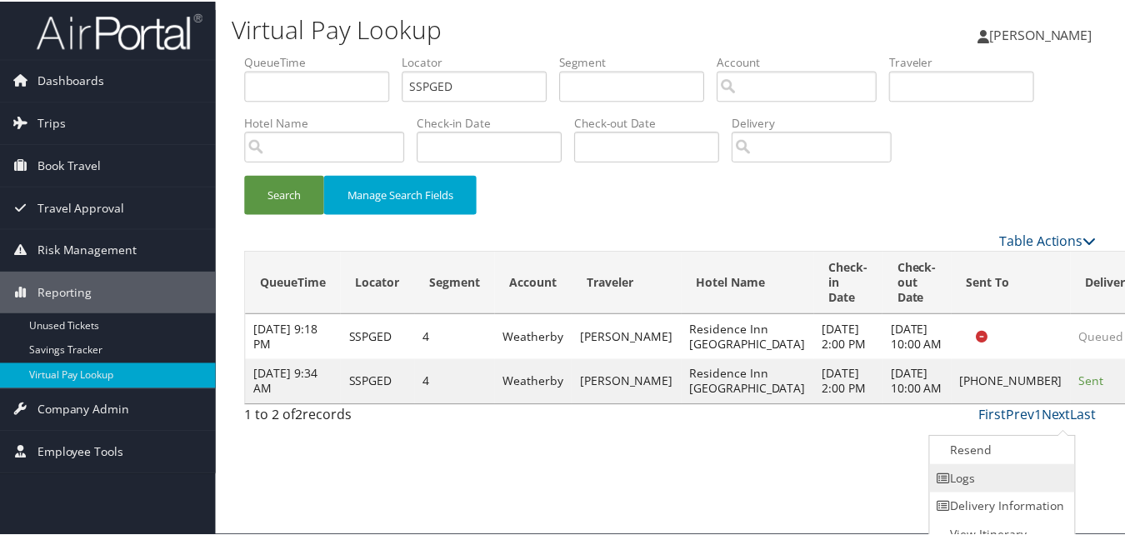
scroll to position [16, 0]
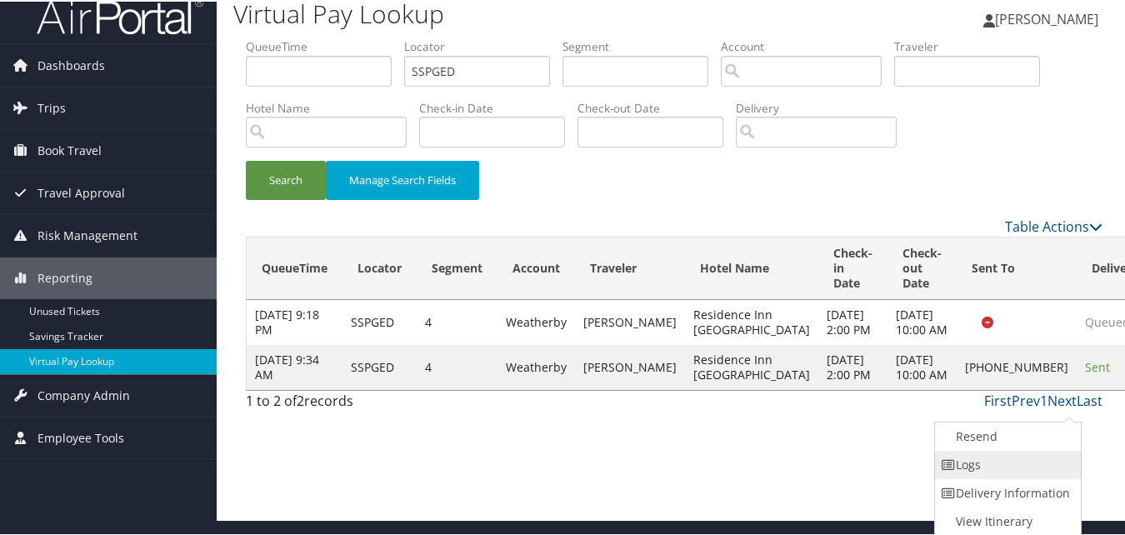
click at [1001, 464] on link "Logs" at bounding box center [1006, 463] width 143 height 28
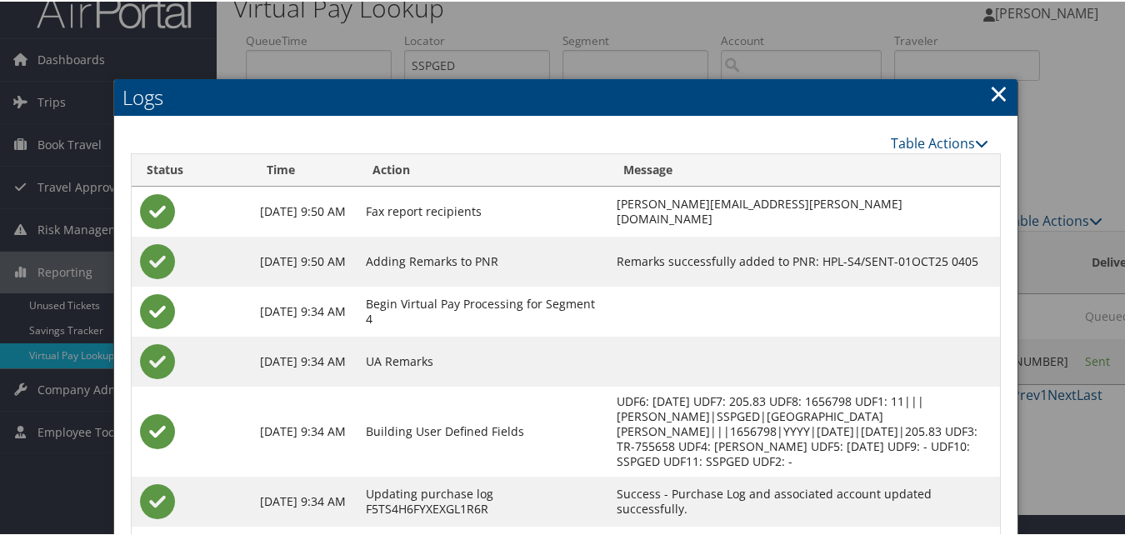
scroll to position [143, 0]
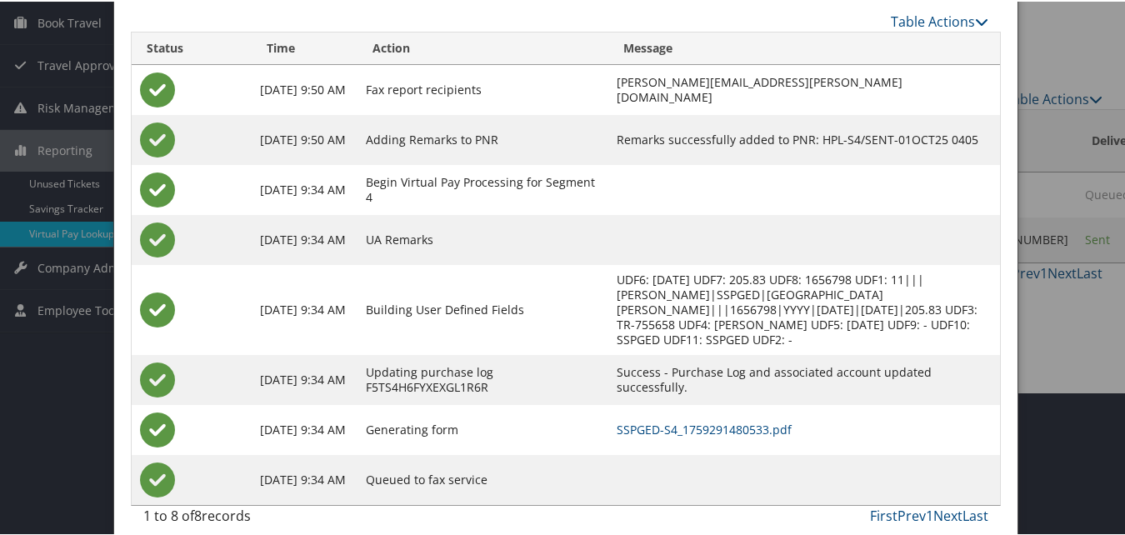
click at [615, 403] on td "SSPGED-S4_1759291480533.pdf" at bounding box center [804, 428] width 392 height 50
click at [617, 420] on link "SSPGED-S4_1759291480533.pdf" at bounding box center [704, 428] width 175 height 16
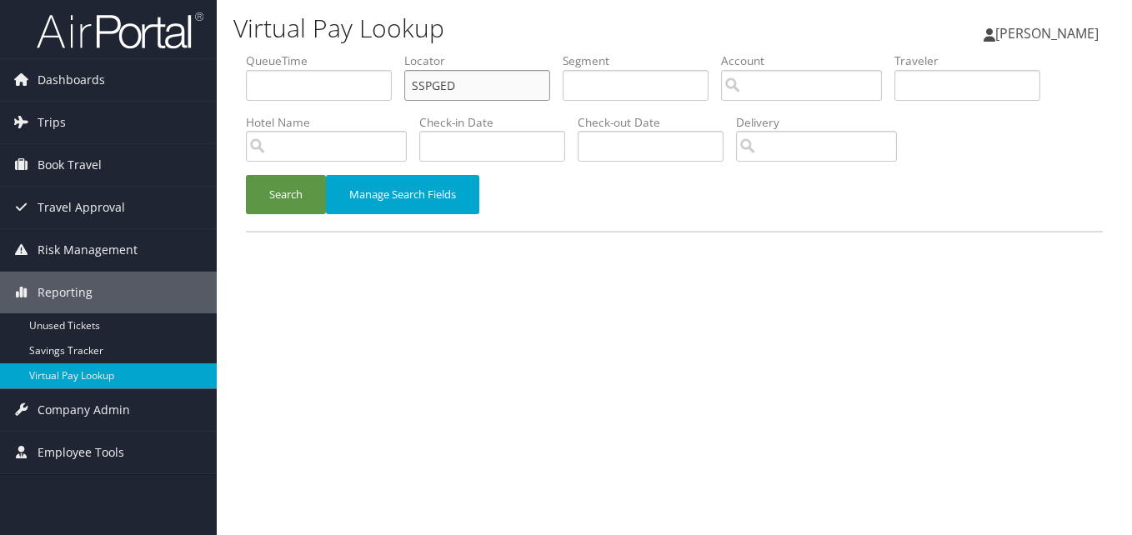
paste input "YTNWRG"
drag, startPoint x: 479, startPoint y: 72, endPoint x: 333, endPoint y: 147, distance: 164.7
click at [351, 53] on ul "QueueTime Locator SSPGED Segment Account Traveler Hotel Name Check-in Date Chec…" at bounding box center [674, 53] width 857 height 0
type input "YTNWRG"
click at [316, 203] on button "Search" at bounding box center [286, 194] width 80 height 39
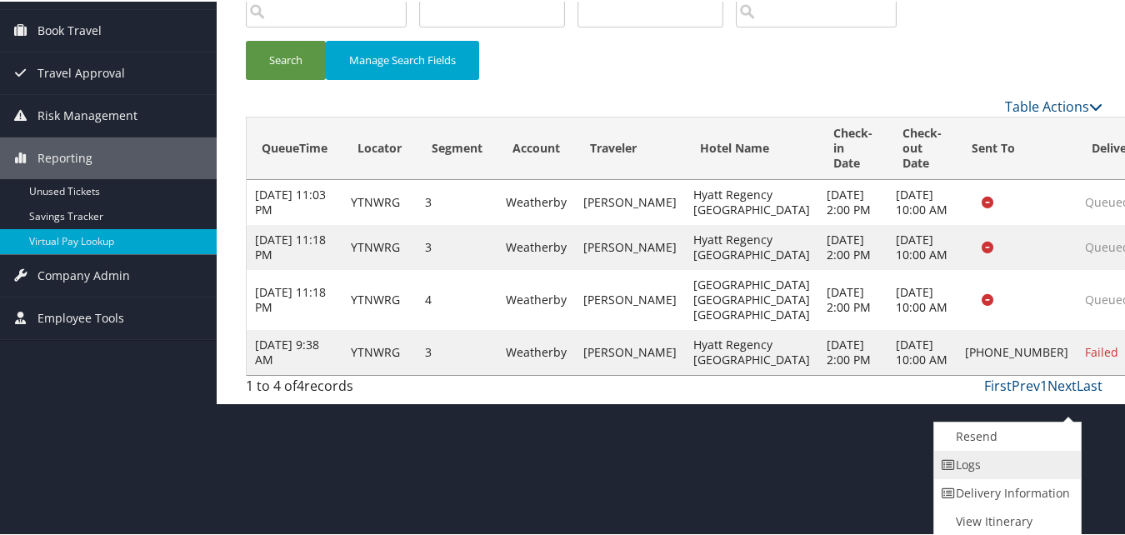
drag, startPoint x: 1042, startPoint y: 469, endPoint x: 980, endPoint y: 473, distance: 61.8
click at [980, 473] on link "Logs" at bounding box center [1005, 463] width 143 height 28
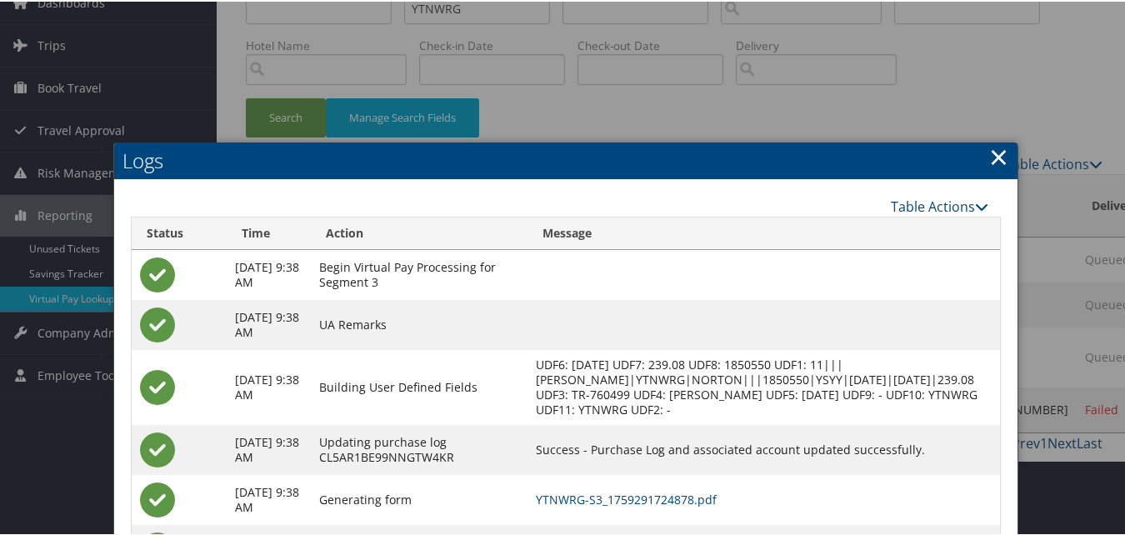
scroll to position [213, 0]
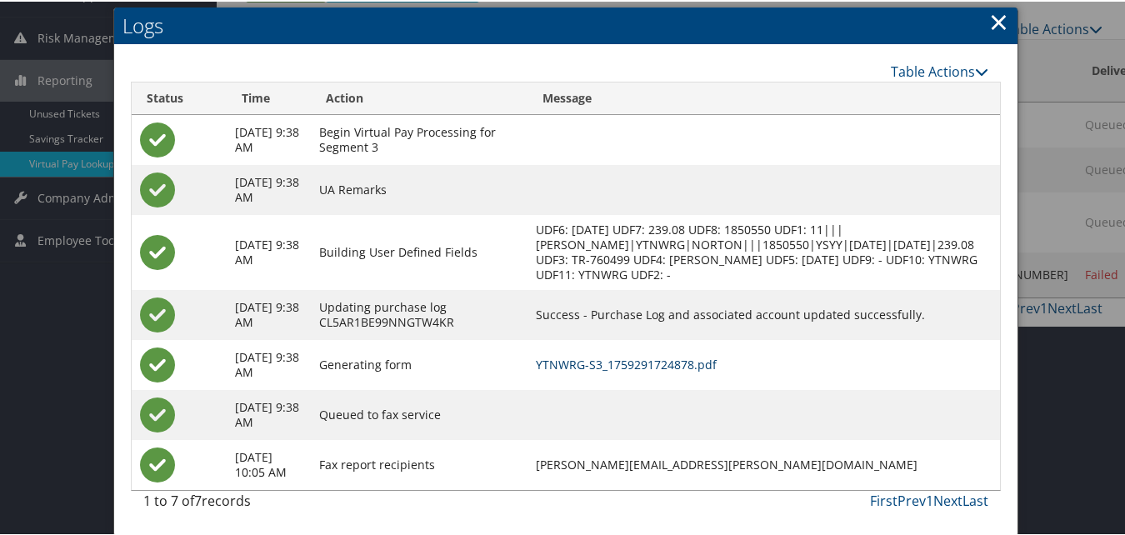
click at [708, 364] on link "YTNWRG-S3_1759291724878.pdf" at bounding box center [626, 363] width 181 height 16
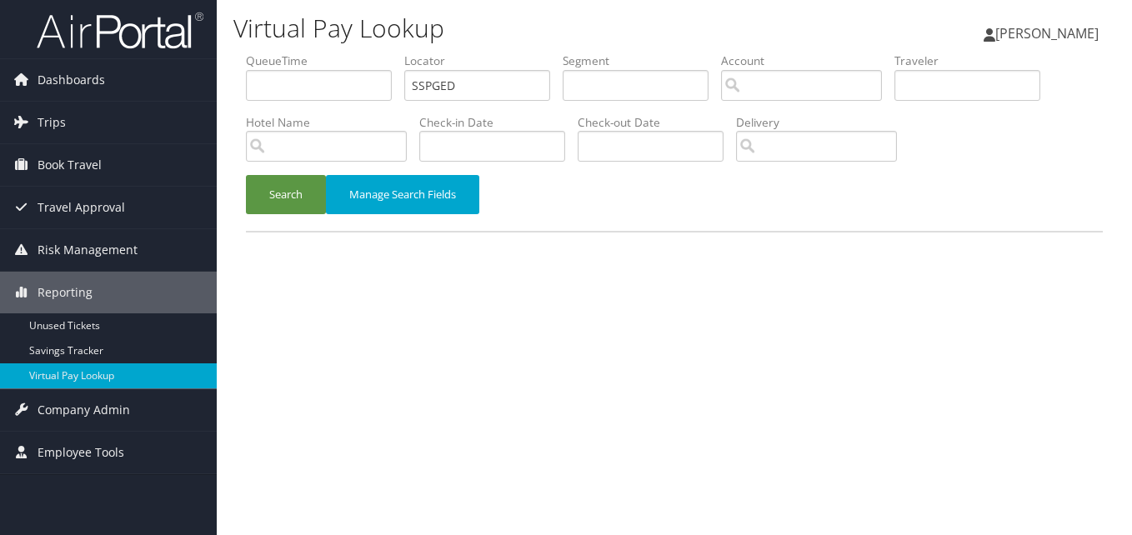
click at [287, 53] on ul "QueueTime Locator SSPGED Segment Account Traveler Hotel Name Check-in Date Chec…" at bounding box center [674, 53] width 857 height 0
type input "WEXNSS"
click at [285, 183] on button "Search" at bounding box center [286, 194] width 80 height 39
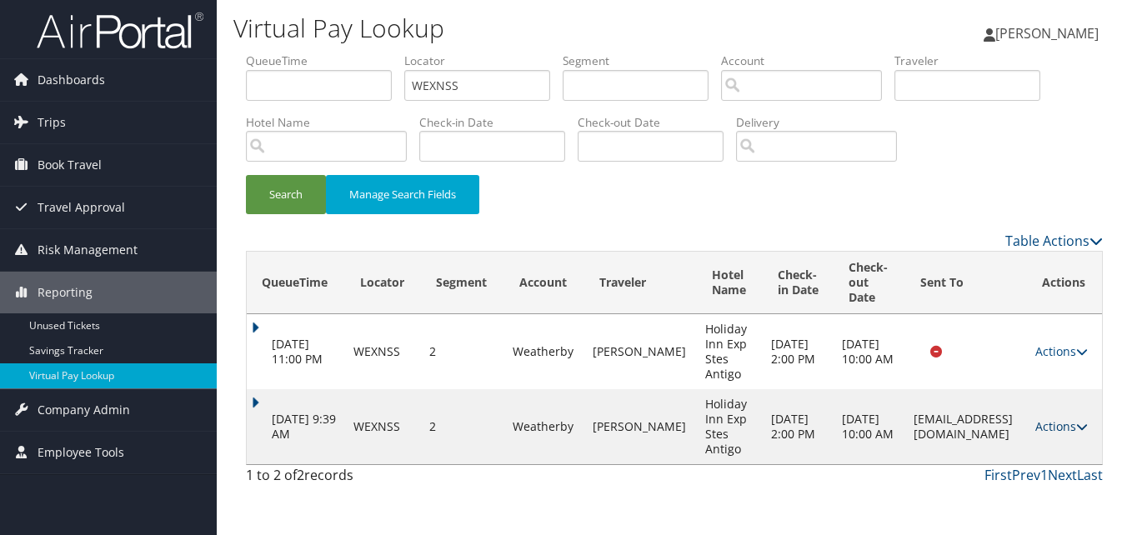
click at [1066, 426] on link "Actions" at bounding box center [1061, 426] width 53 height 16
click at [1000, 474] on link "Logs" at bounding box center [1031, 479] width 105 height 28
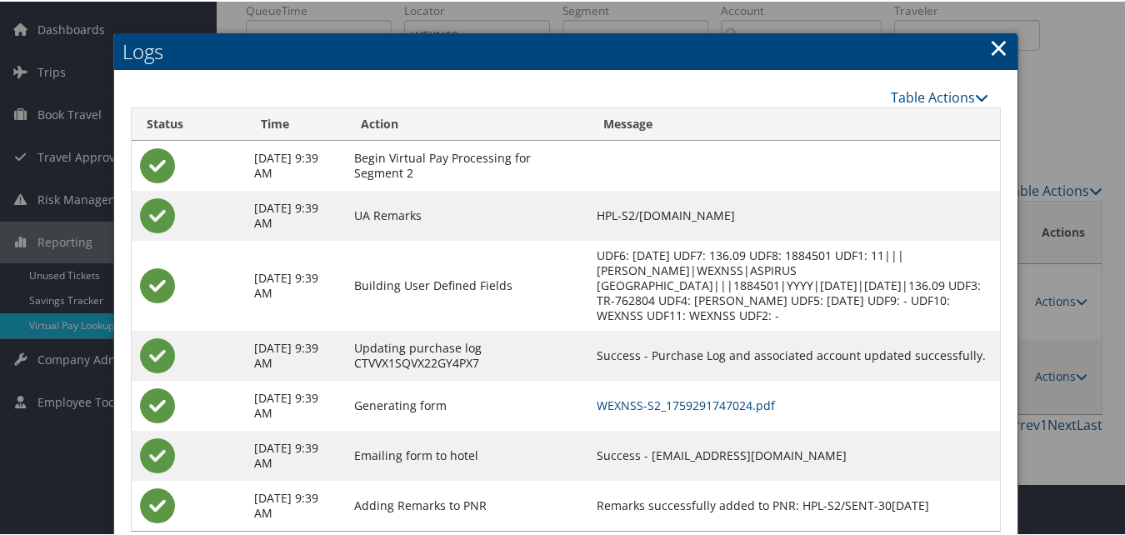
scroll to position [93, 0]
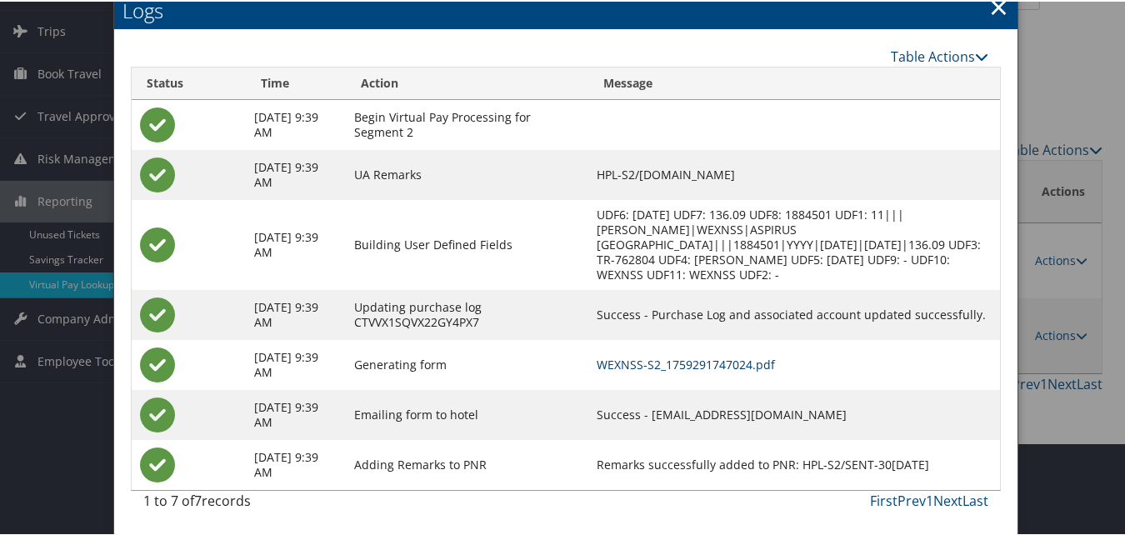
click at [752, 360] on link "WEXNSS-S2_1759291747024.pdf" at bounding box center [686, 363] width 178 height 16
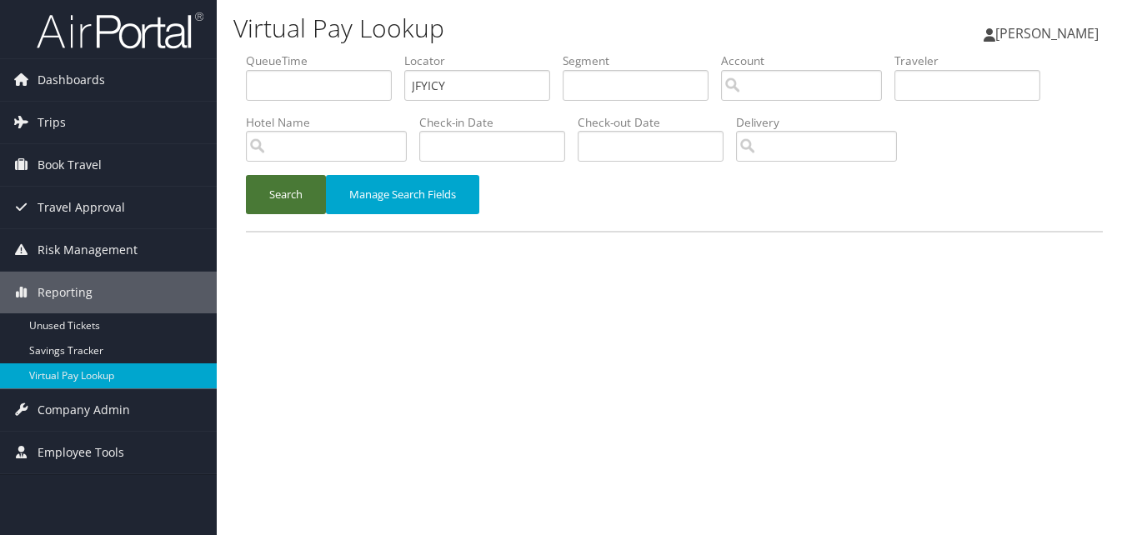
type input "JFYICY"
click at [293, 188] on button "Search" at bounding box center [286, 194] width 80 height 39
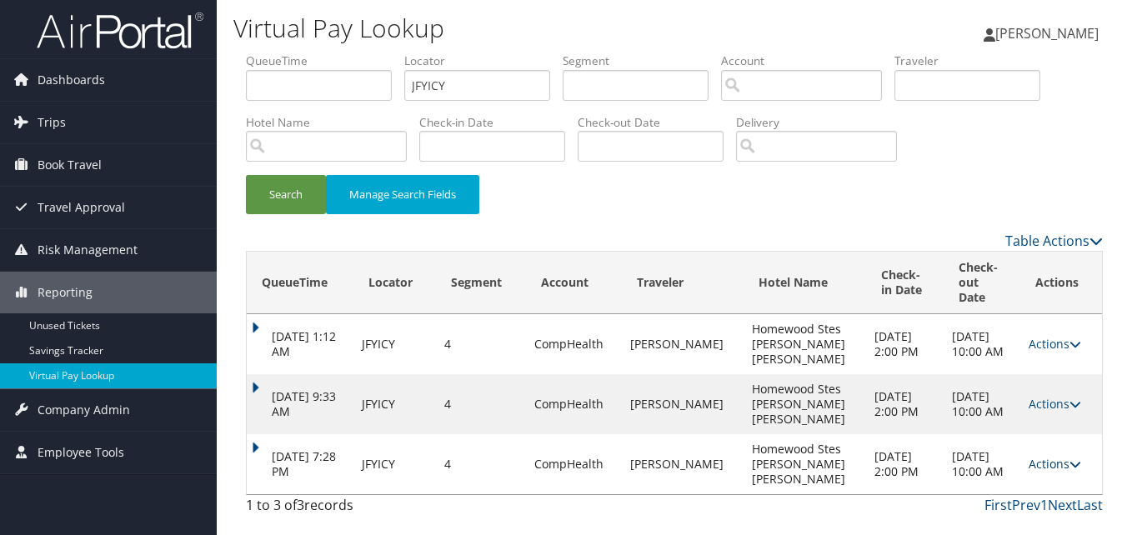
click at [1063, 456] on link "Actions" at bounding box center [1054, 464] width 53 height 16
click at [1013, 454] on link "Logs" at bounding box center [1020, 464] width 105 height 28
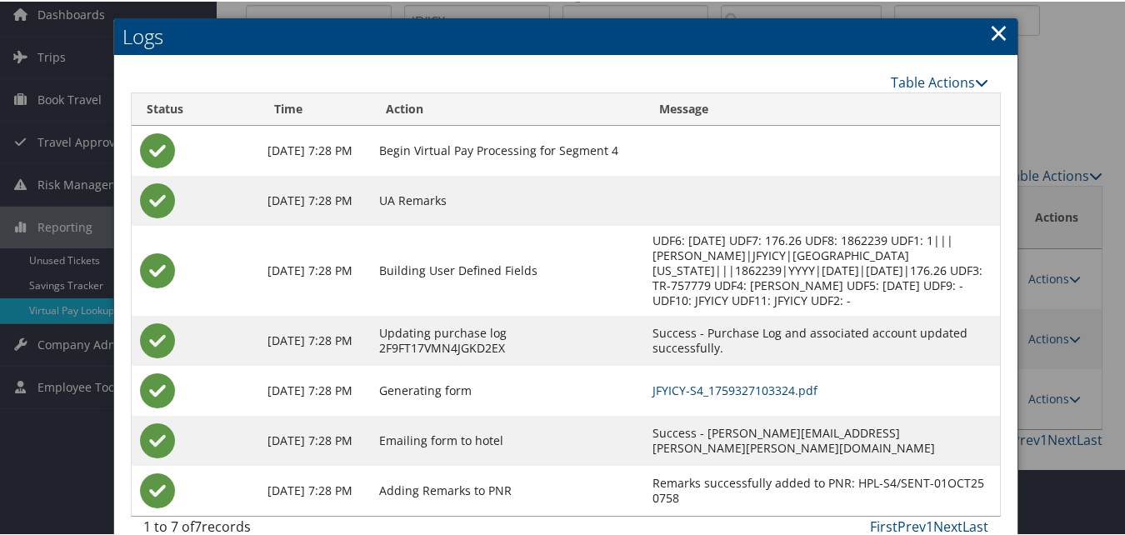
scroll to position [108, 0]
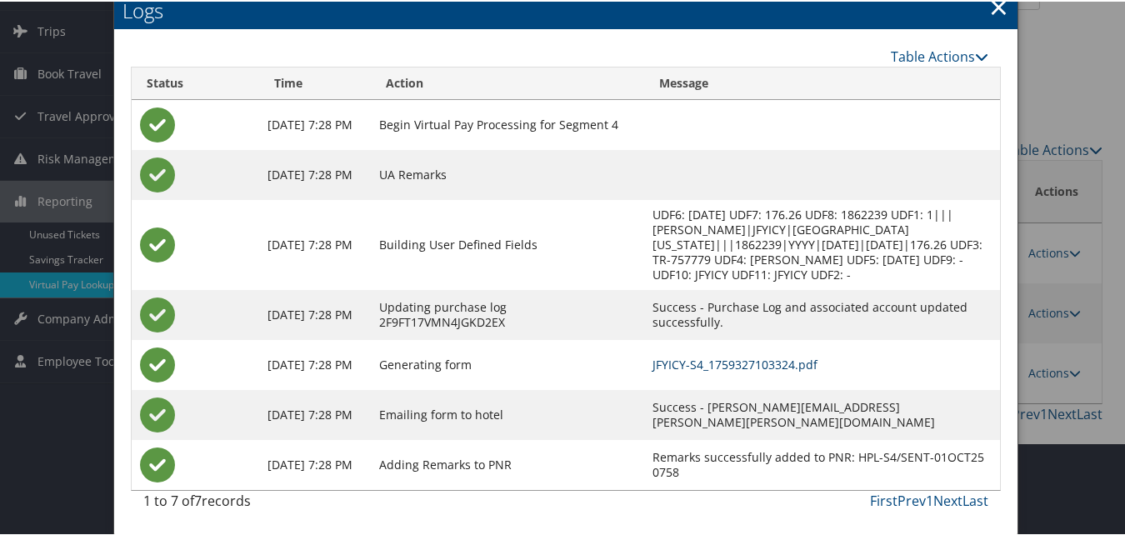
click at [723, 366] on link "JFYICY-S4_1759327103324.pdf" at bounding box center [735, 363] width 165 height 16
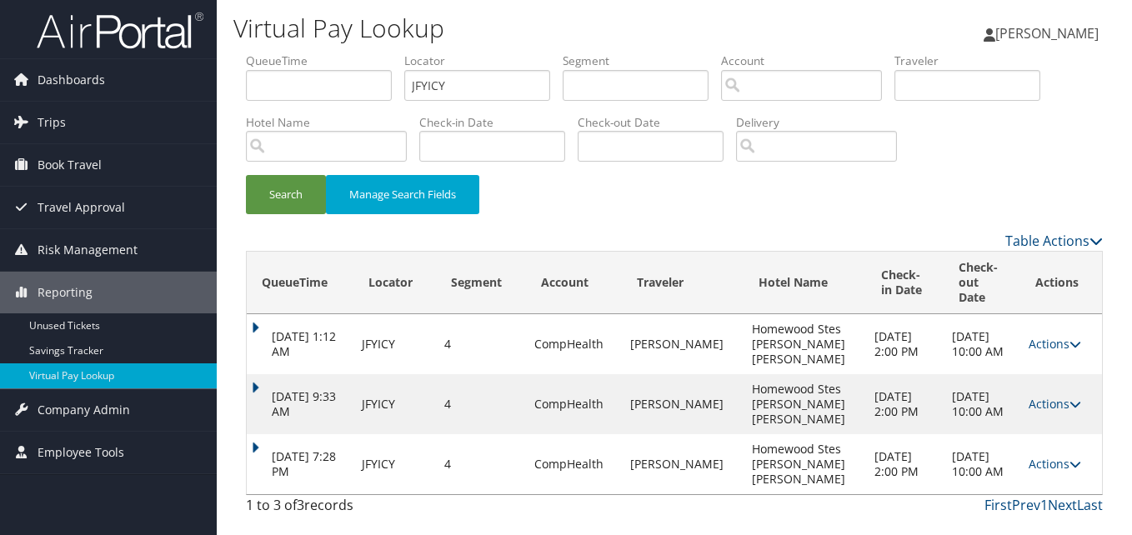
click at [271, 434] on td "[DATE] 7:28 PM" at bounding box center [300, 464] width 107 height 60
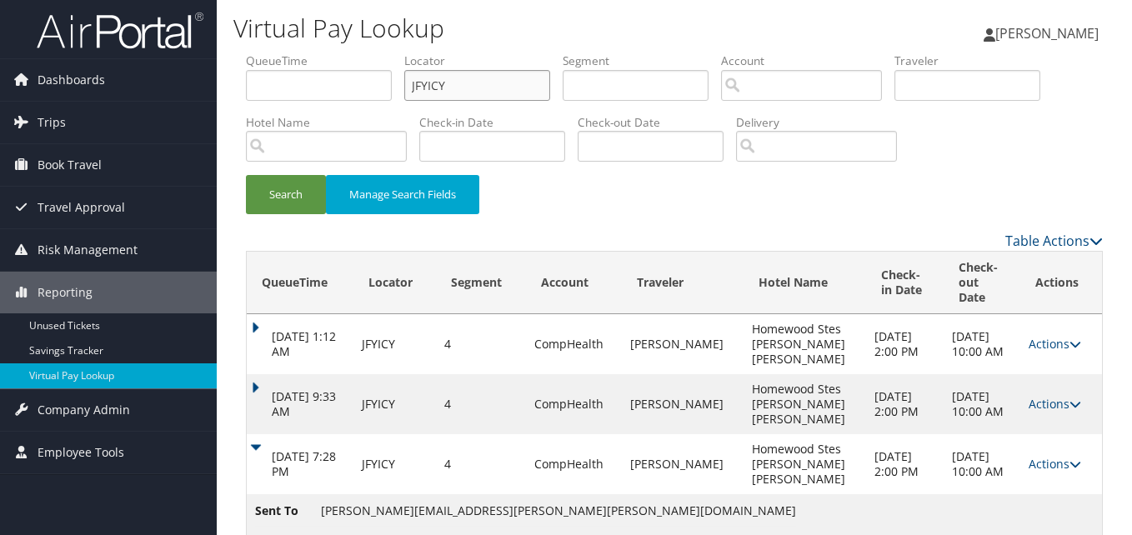
drag, startPoint x: 472, startPoint y: 83, endPoint x: 257, endPoint y: 83, distance: 215.0
click at [257, 53] on ul "QueueTime Locator JFYICY Segment Account Traveler Hotel Name Check-in Date Chec…" at bounding box center [674, 53] width 857 height 0
paste input "JUXTOK"
type input "JUXTOK"
click at [246, 175] on button "Search" at bounding box center [286, 194] width 80 height 39
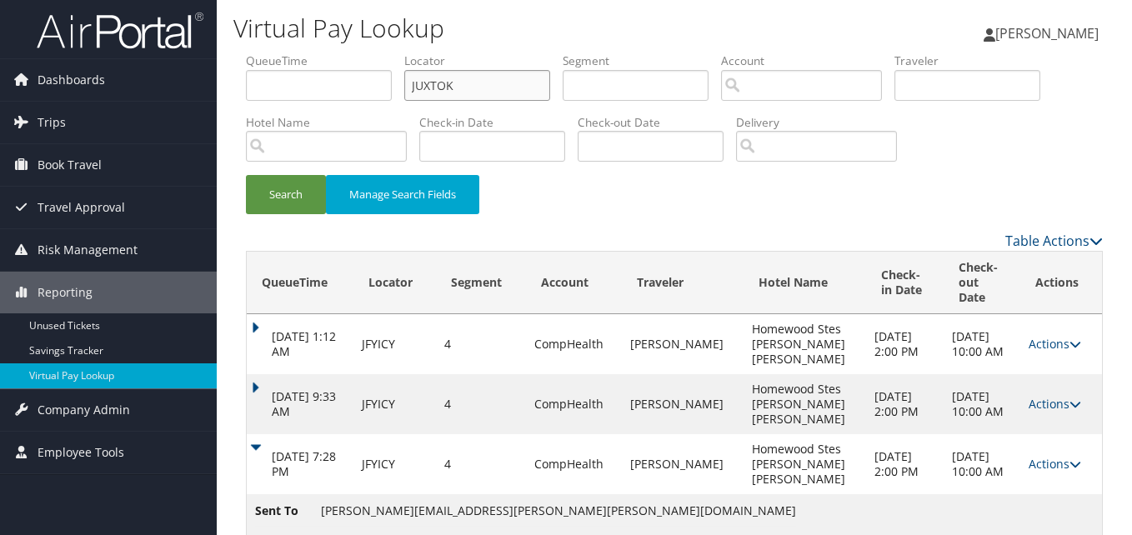
click at [246, 175] on button "Search" at bounding box center [286, 194] width 80 height 39
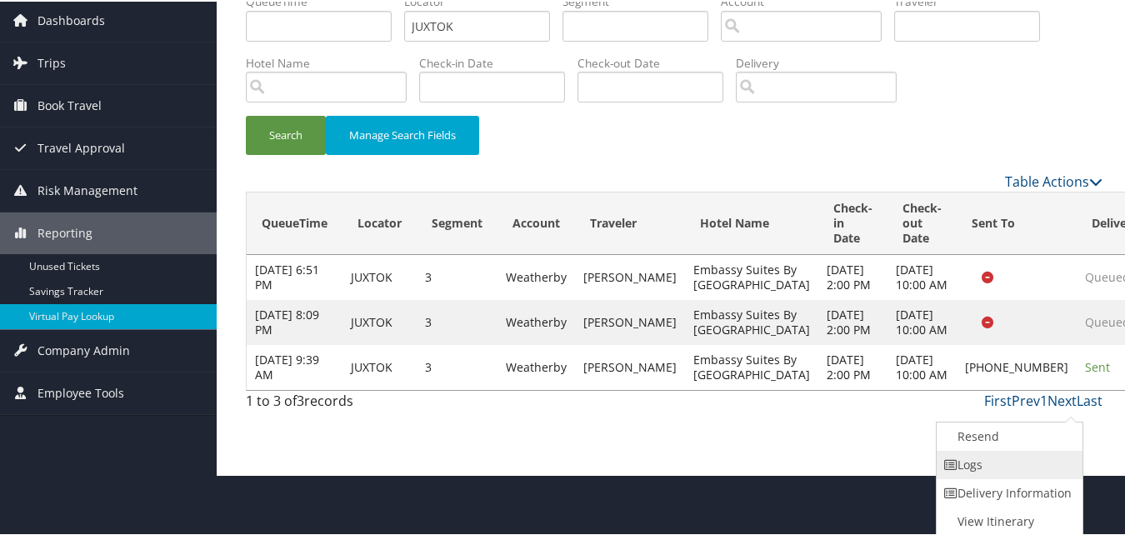
click at [1000, 460] on link "Logs" at bounding box center [1008, 463] width 143 height 28
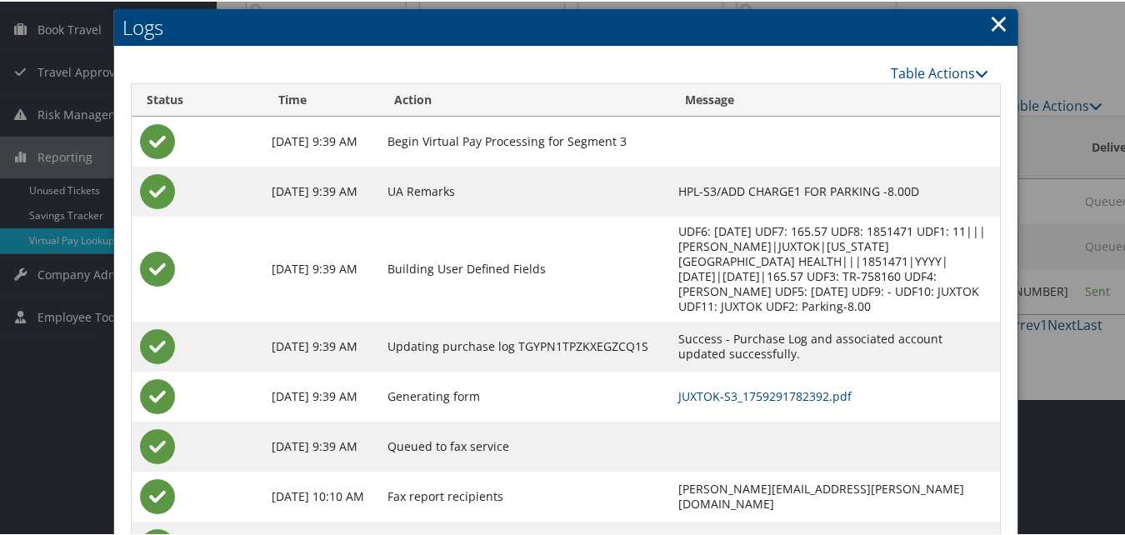
scroll to position [203, 0]
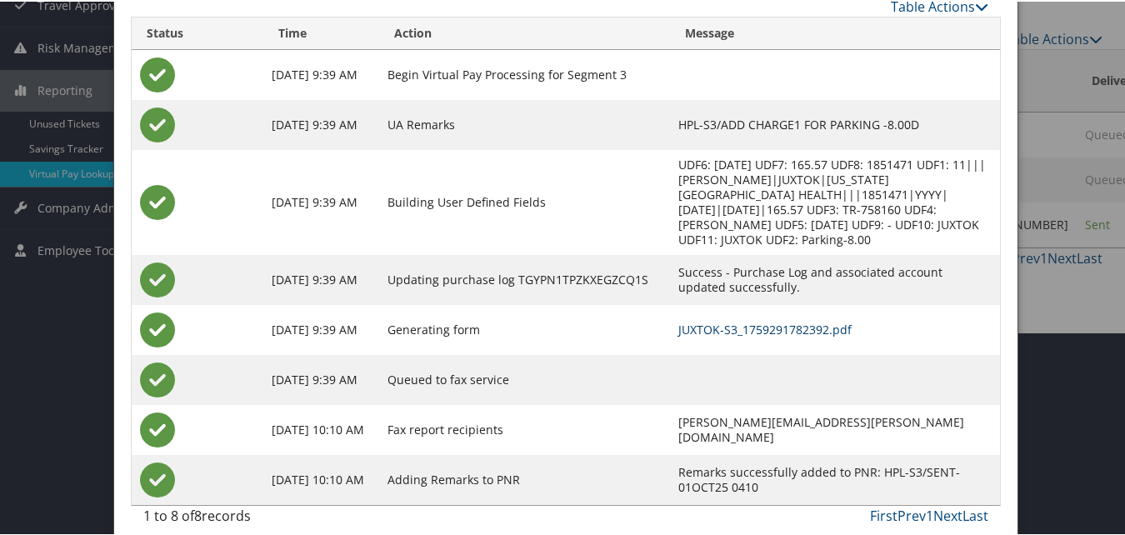
click at [691, 320] on link "JUXTOK-S3_1759291782392.pdf" at bounding box center [764, 328] width 173 height 16
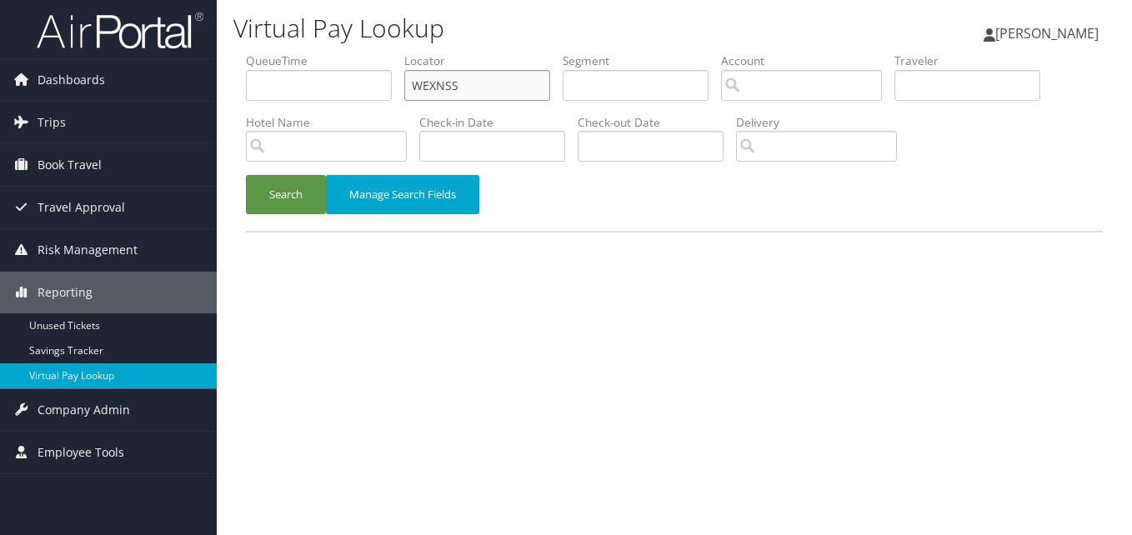
drag, startPoint x: 437, startPoint y: 83, endPoint x: 278, endPoint y: 143, distance: 170.1
click at [261, 53] on ul "QueueTime Locator WEXNSS Segment Account Traveler Hotel Name Check-in Date Chec…" at bounding box center [674, 53] width 857 height 0
paste input "NELNYI"
type input "NELNYI"
click at [246, 175] on button "Search" at bounding box center [286, 194] width 80 height 39
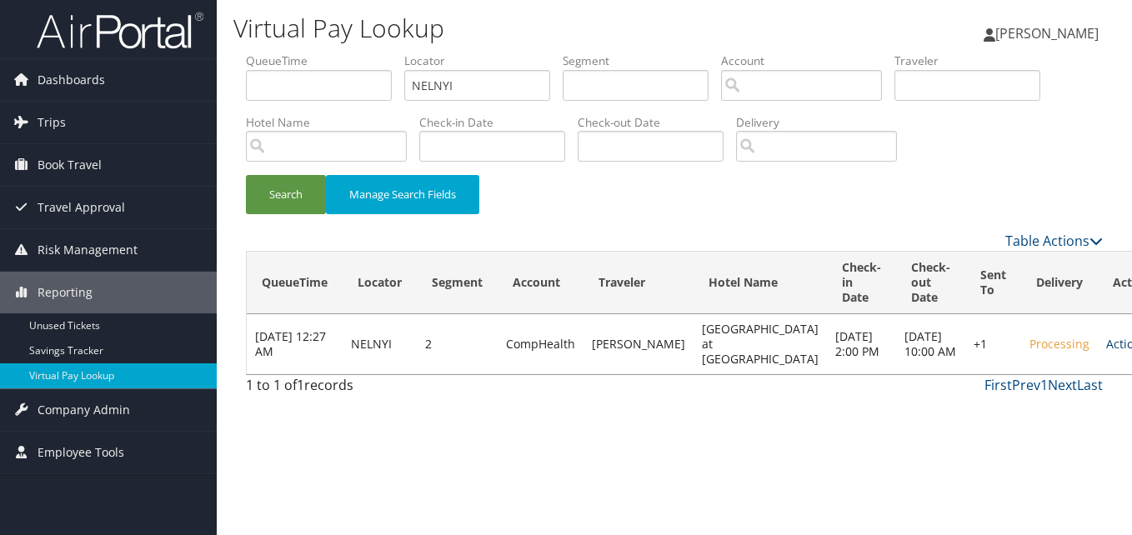
click at [1106, 352] on link "Actions" at bounding box center [1132, 344] width 53 height 16
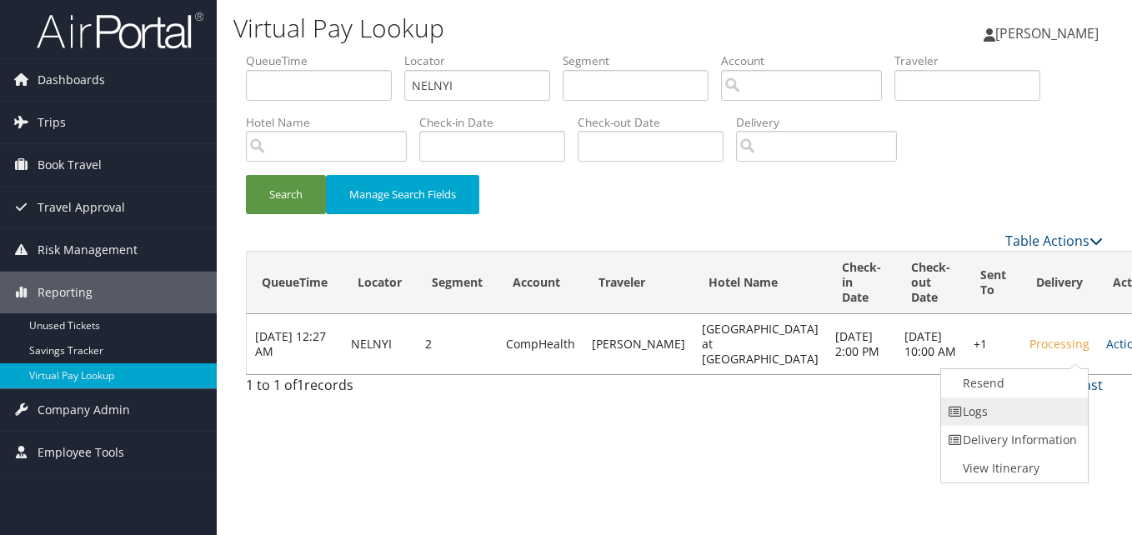
click at [998, 412] on link "Logs" at bounding box center [1012, 412] width 143 height 28
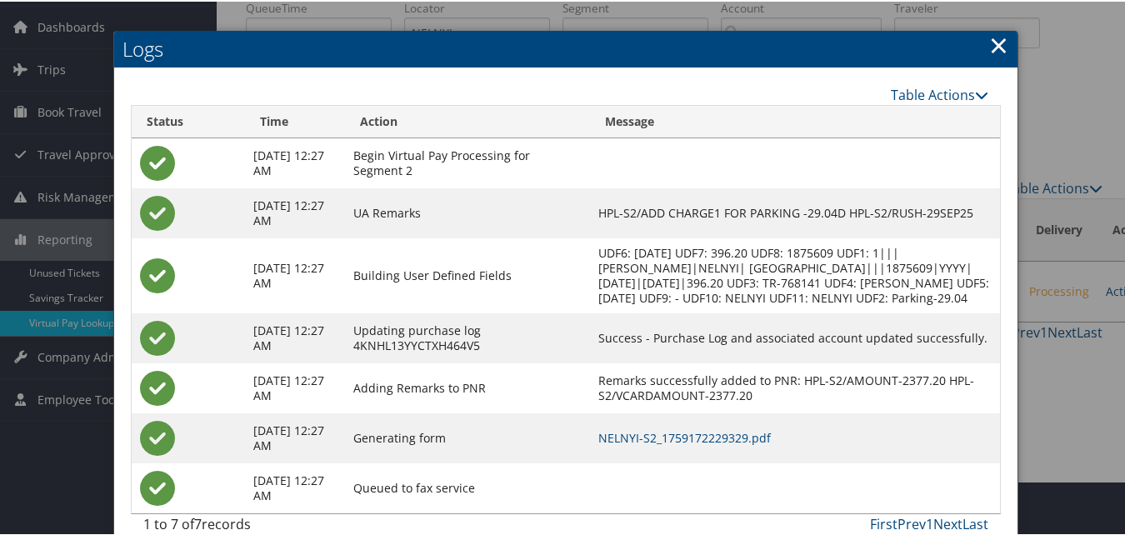
scroll to position [108, 0]
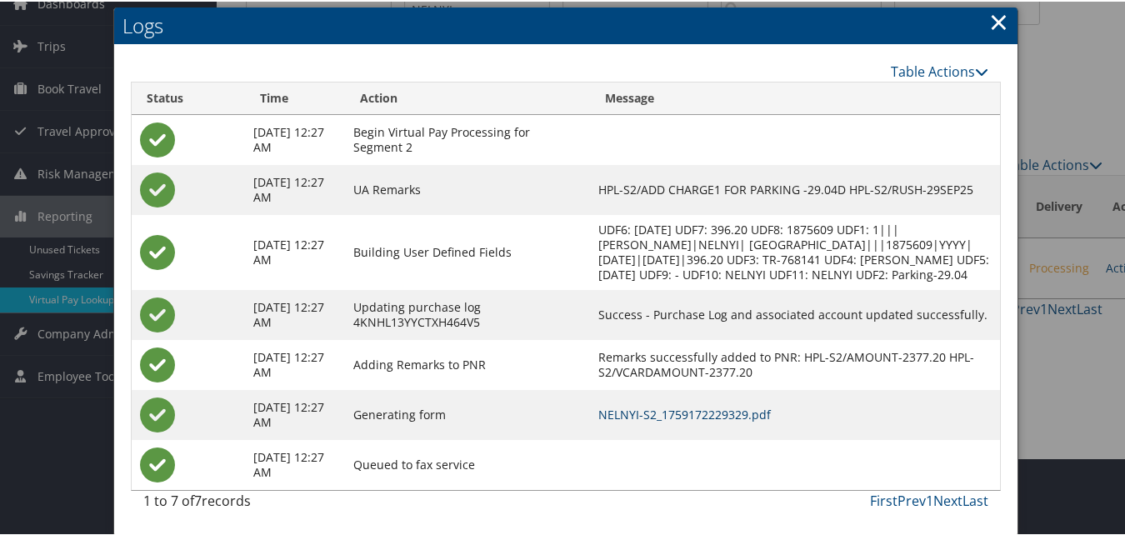
click at [746, 415] on link "NELNYI-S2_1759172229329.pdf" at bounding box center [684, 413] width 173 height 16
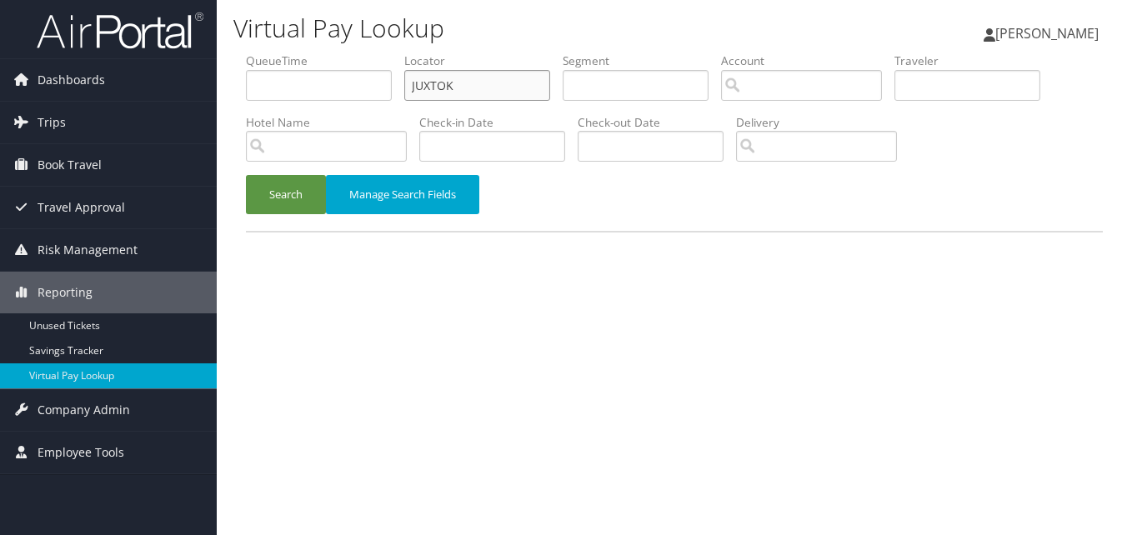
drag, startPoint x: 473, startPoint y: 78, endPoint x: 298, endPoint y: 98, distance: 176.9
click at [298, 53] on ul "QueueTime Locator JUXTOK Segment Account Traveler Hotel Name Check-in Date Chec…" at bounding box center [674, 53] width 857 height 0
paste input "JEKUK"
type input "JEKUKK"
click at [246, 175] on button "Search" at bounding box center [286, 194] width 80 height 39
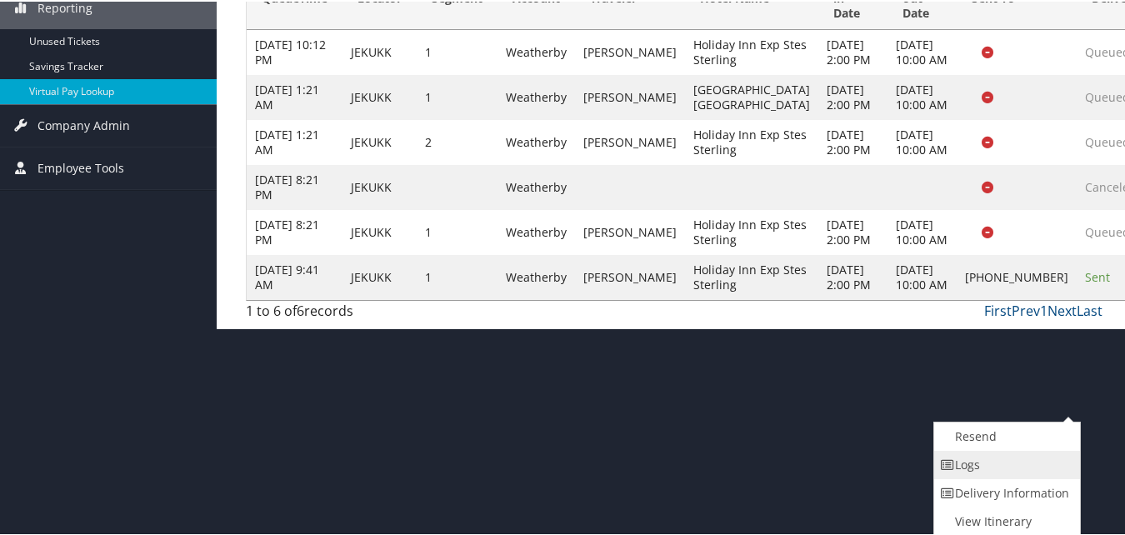
click at [964, 470] on link "Logs" at bounding box center [1005, 463] width 143 height 28
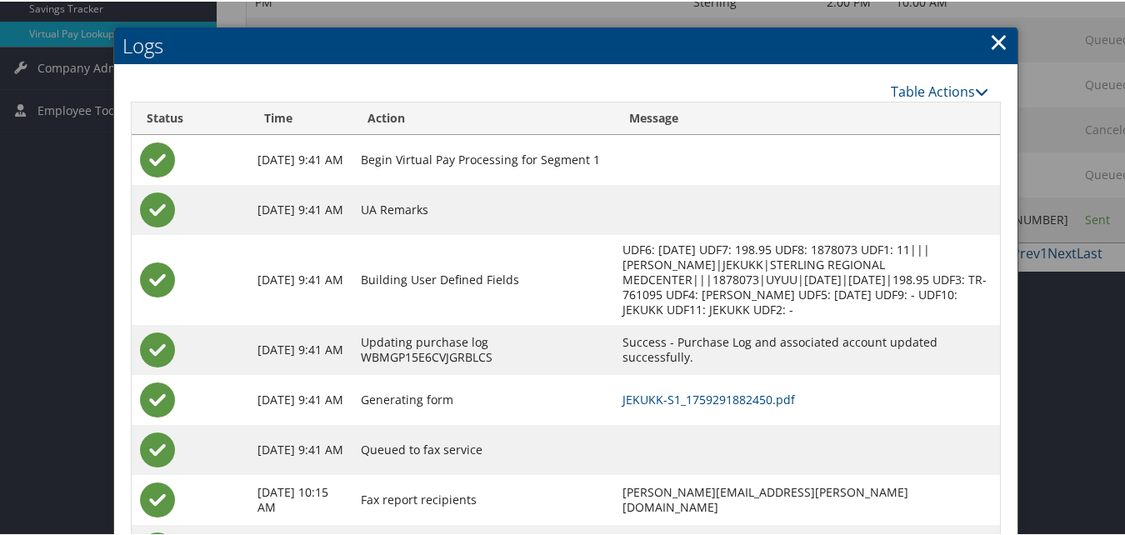
scroll to position [428, 0]
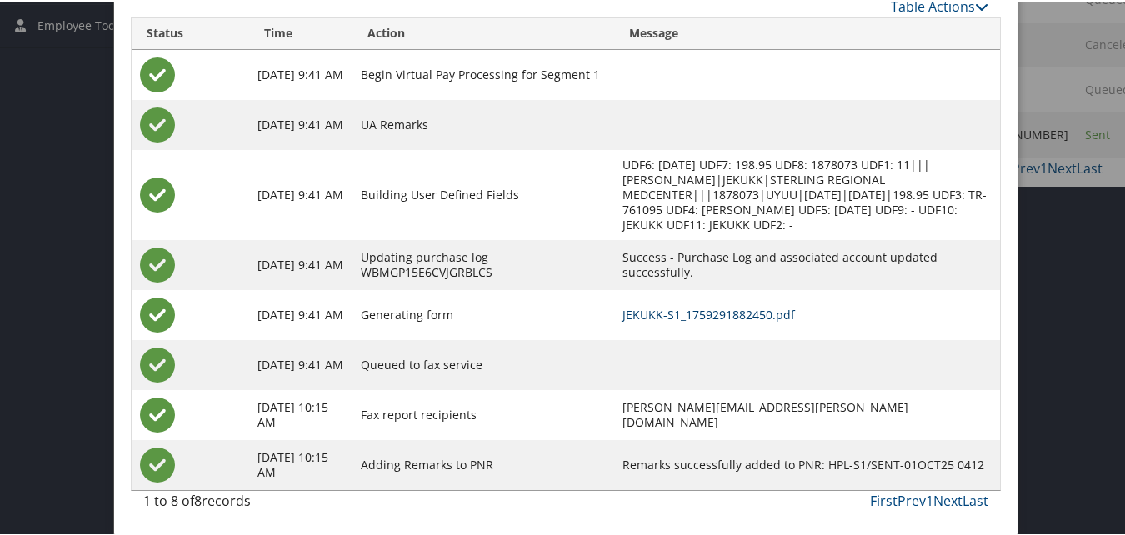
drag, startPoint x: 681, startPoint y: 299, endPoint x: 673, endPoint y: 307, distance: 10.6
click at [679, 300] on td "JEKUKK-S1_1759291882450.pdf" at bounding box center [807, 313] width 386 height 50
click at [673, 308] on link "JEKUKK-S1_1759291882450.pdf" at bounding box center [709, 313] width 173 height 16
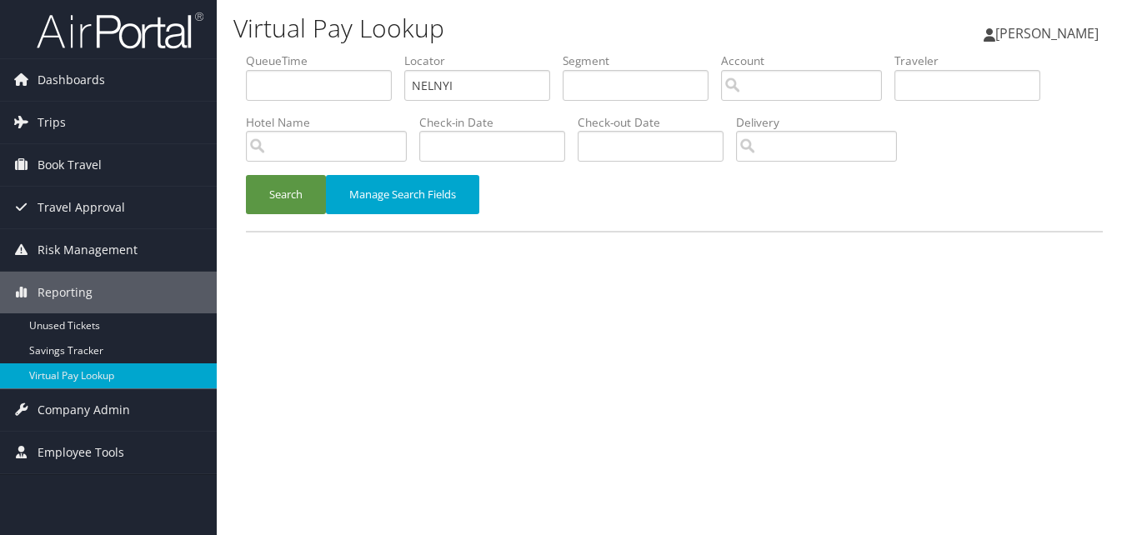
click at [323, 53] on ul "QueueTime Locator NELNYI Segment Account Traveler Hotel Name Check-in Date Chec…" at bounding box center [674, 53] width 857 height 0
type input "CBTHGO"
click at [307, 188] on button "Search" at bounding box center [286, 194] width 80 height 39
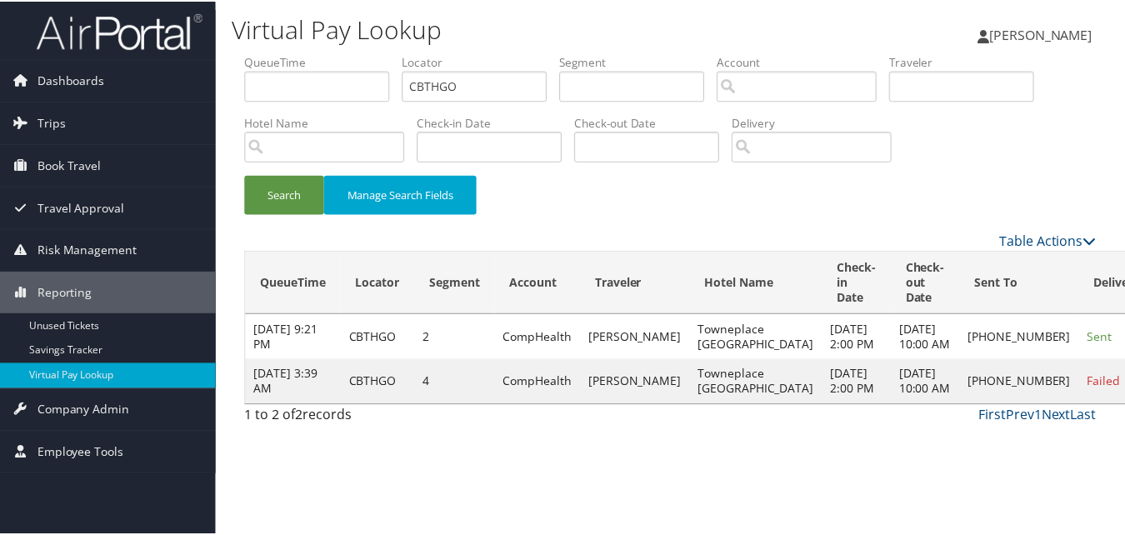
scroll to position [16, 0]
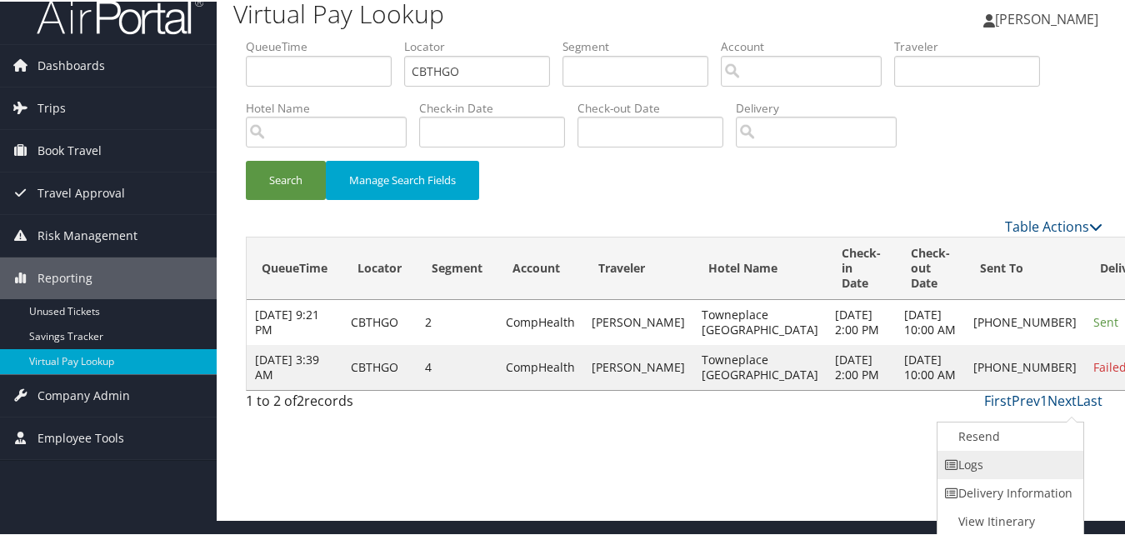
click at [1028, 476] on link "Logs" at bounding box center [1009, 463] width 143 height 28
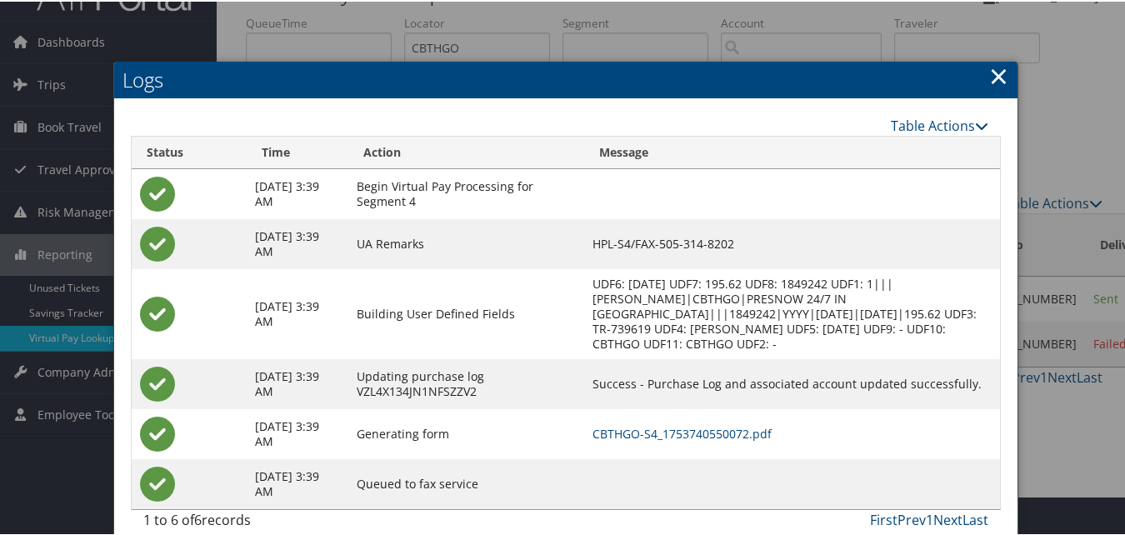
scroll to position [58, 0]
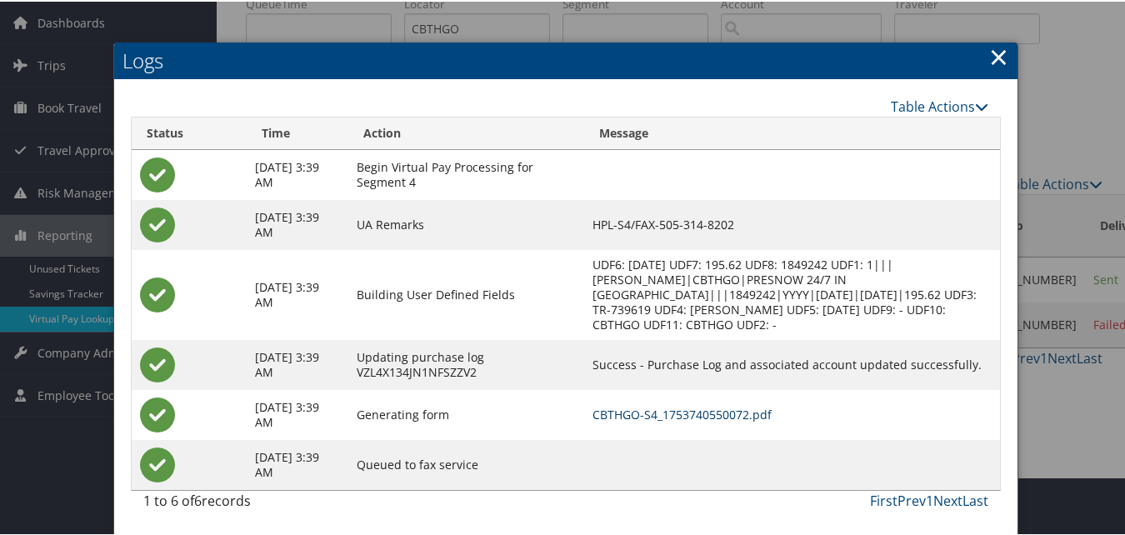
click at [741, 407] on link "CBTHGO-S4_1753740550072.pdf" at bounding box center [682, 413] width 179 height 16
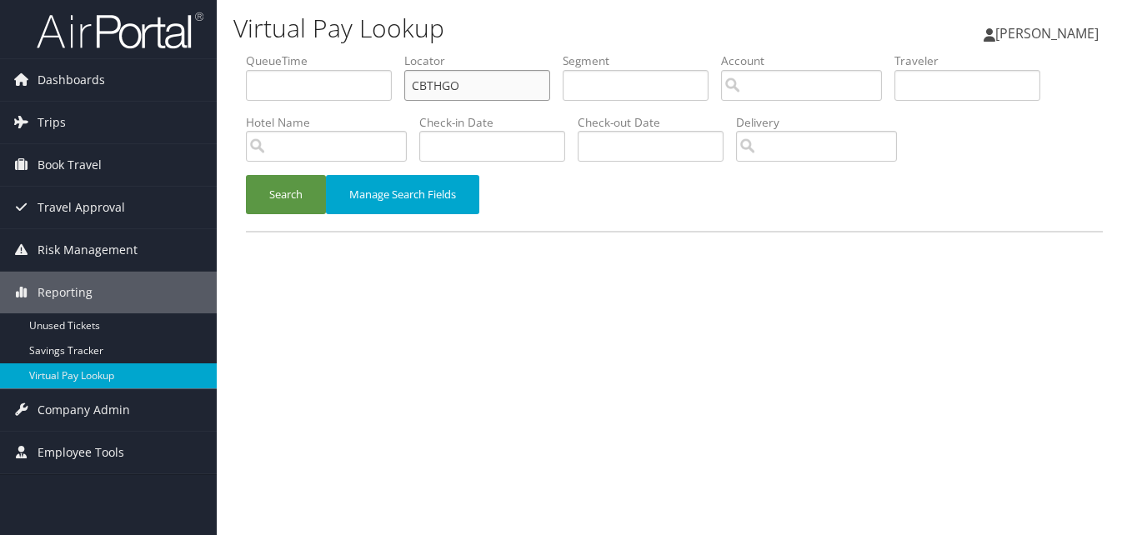
drag, startPoint x: 524, startPoint y: 97, endPoint x: 324, endPoint y: 114, distance: 200.8
click at [353, 53] on ul "QueueTime Locator CBTHGO Segment Account Traveler Hotel Name Check-in Date Chec…" at bounding box center [674, 53] width 857 height 0
paste input "JEXGDM"
type input "JEXGDM"
click at [293, 201] on button "Search" at bounding box center [286, 194] width 80 height 39
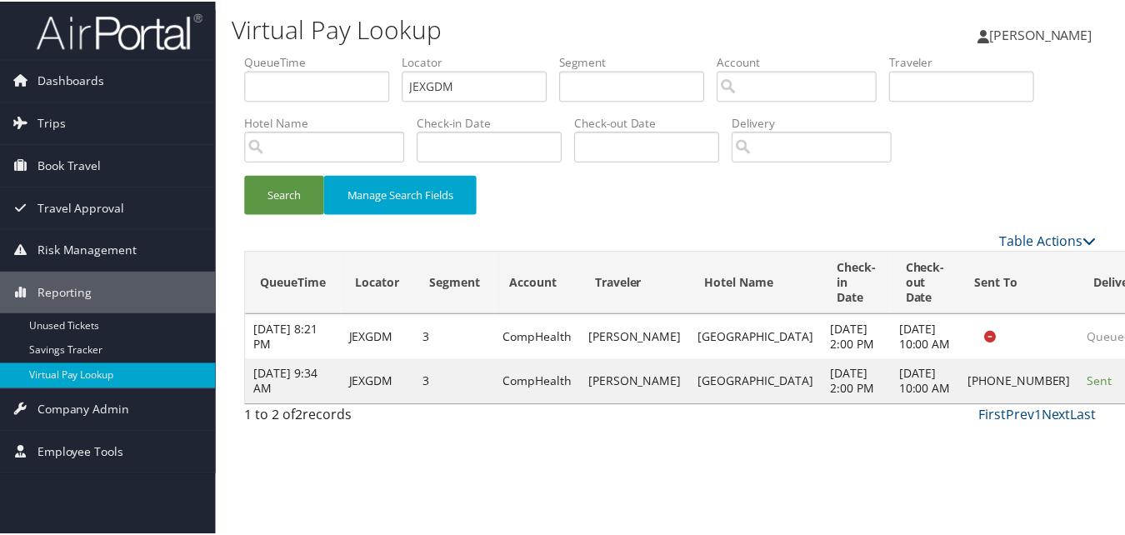
scroll to position [16, 0]
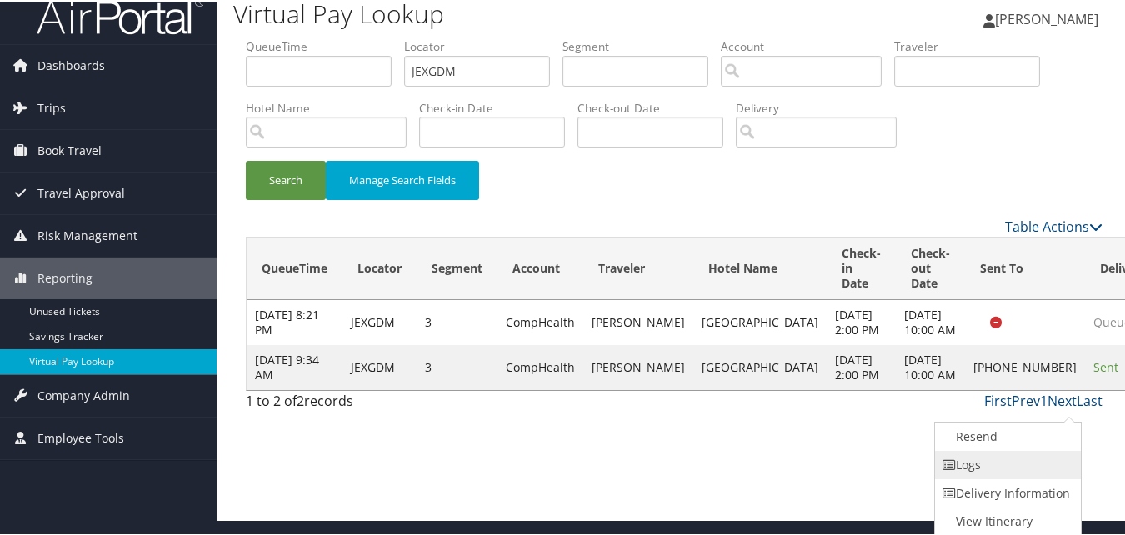
click at [1007, 454] on link "Logs" at bounding box center [1006, 463] width 143 height 28
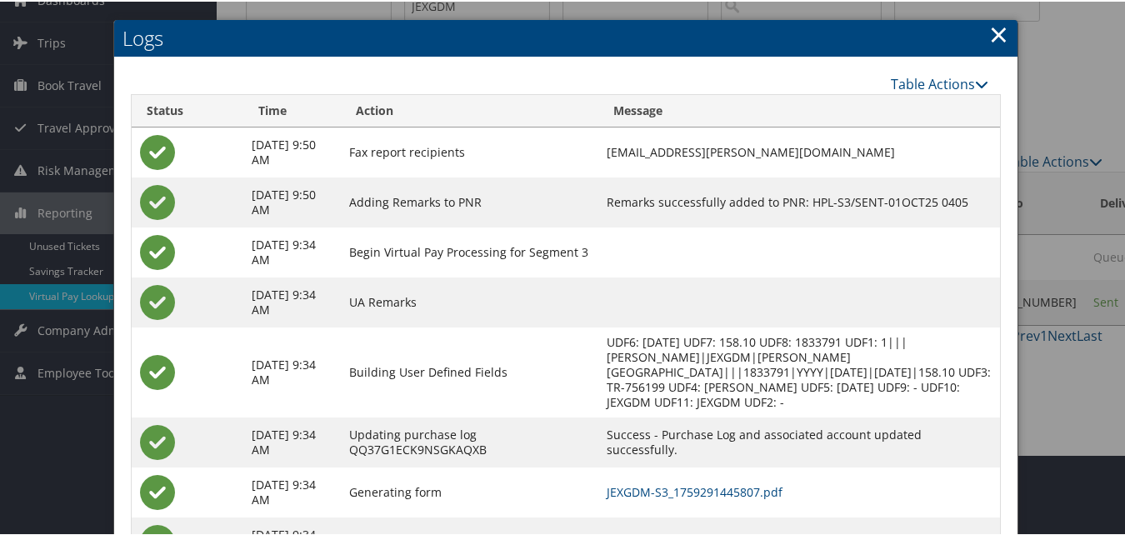
scroll to position [158, 0]
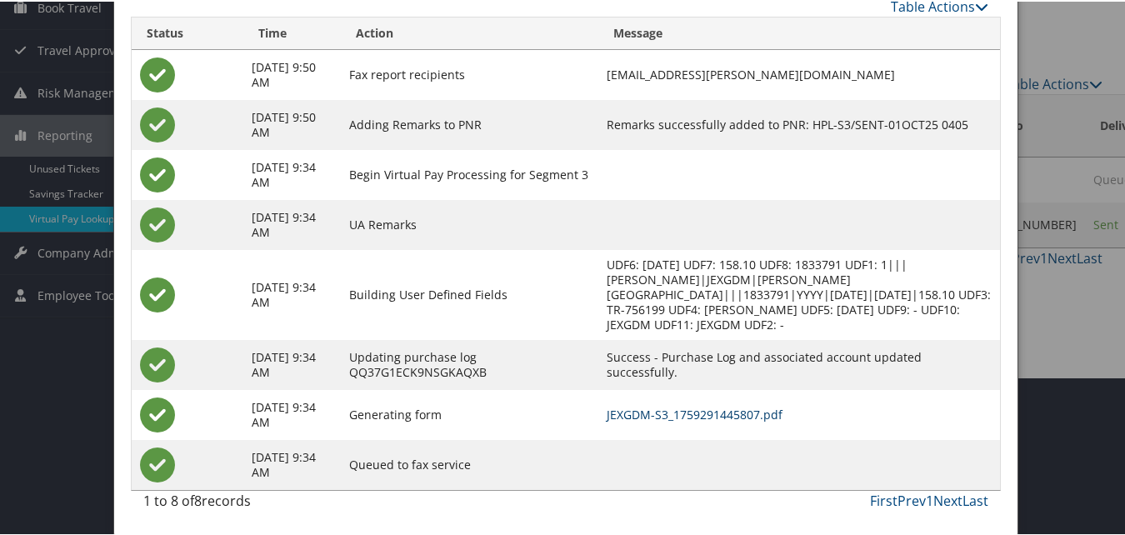
click at [711, 411] on link "JEXGDM-S3_1759291445807.pdf" at bounding box center [695, 413] width 176 height 16
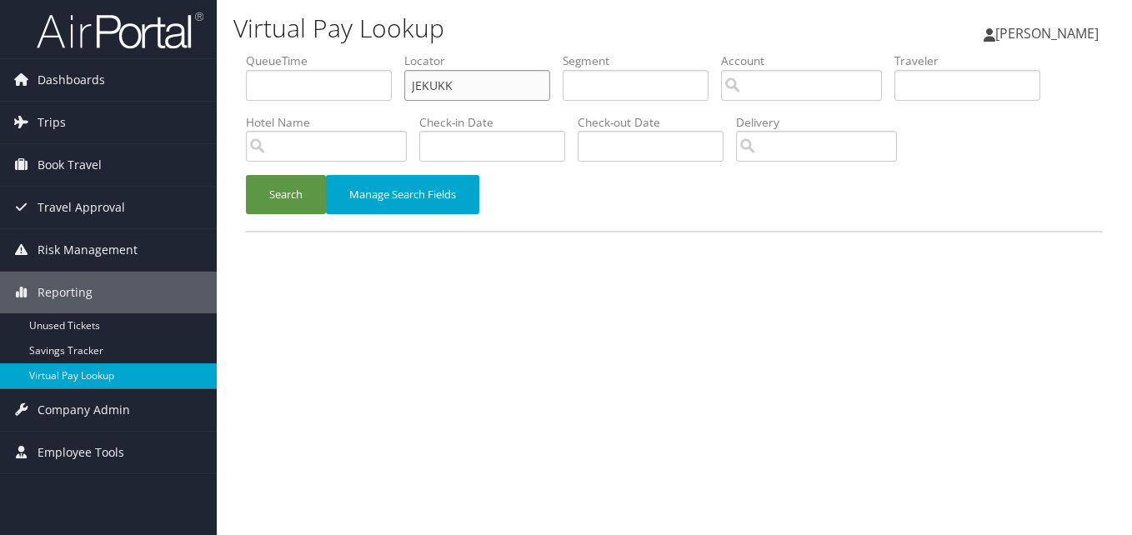
drag, startPoint x: 443, startPoint y: 77, endPoint x: 355, endPoint y: 93, distance: 88.9
click at [355, 53] on ul "QueueTime Locator JEKUKK Segment Account Traveler Hotel Name Check-in Date Chec…" at bounding box center [674, 53] width 857 height 0
paste input "EKMUBF"
drag, startPoint x: 456, startPoint y: 76, endPoint x: 332, endPoint y: 99, distance: 126.3
click at [332, 53] on ul "QueueTime Locator EKMUBF Segment Account Traveler Hotel Name Check-in Date Chec…" at bounding box center [674, 53] width 857 height 0
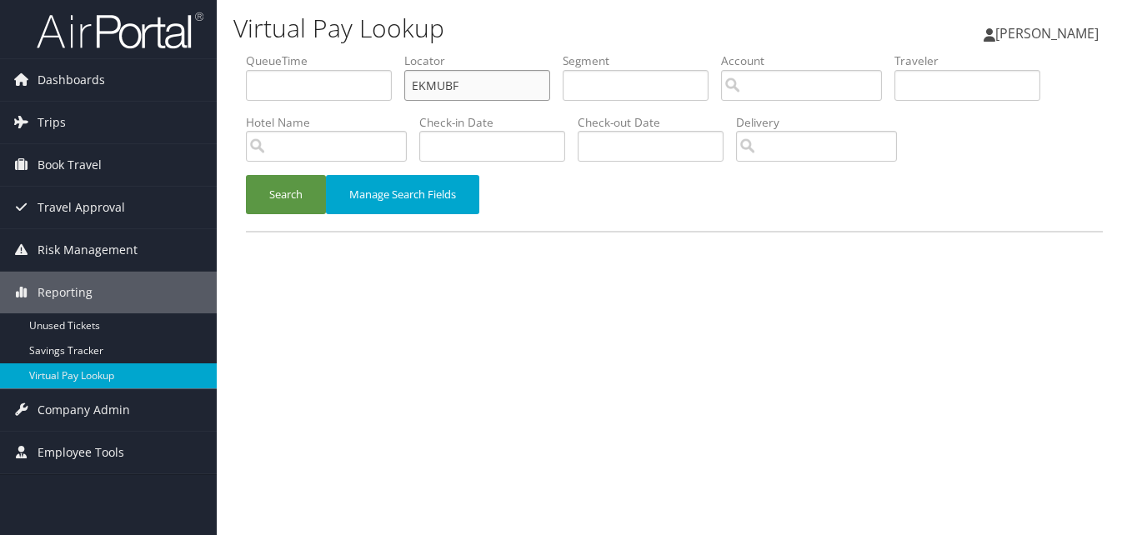
type input "EKMUBF"
click at [246, 175] on button "Search" at bounding box center [286, 194] width 80 height 39
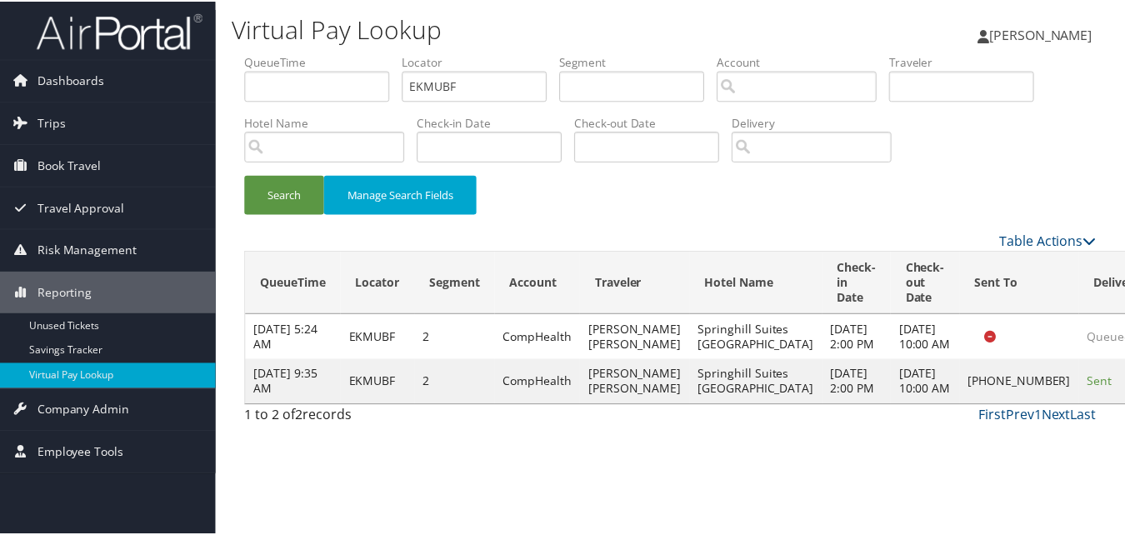
scroll to position [1, 0]
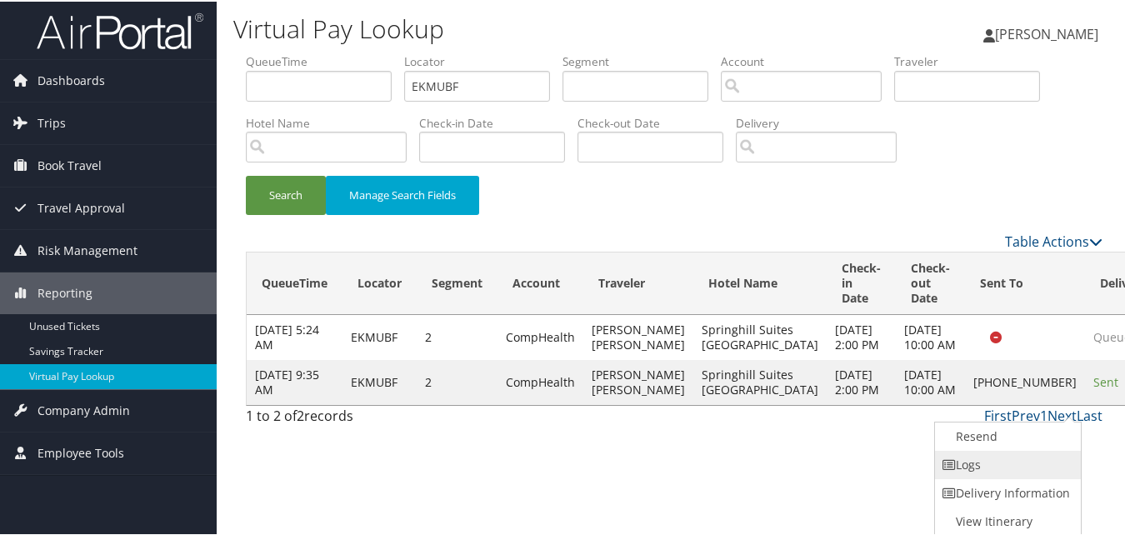
click at [1018, 450] on link "Logs" at bounding box center [1006, 463] width 143 height 28
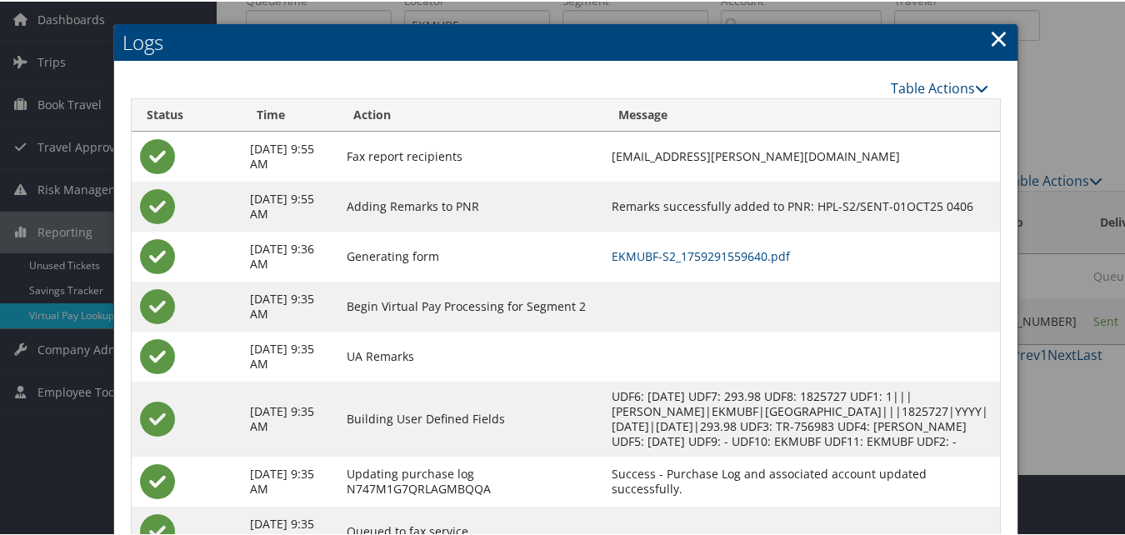
scroll to position [143, 0]
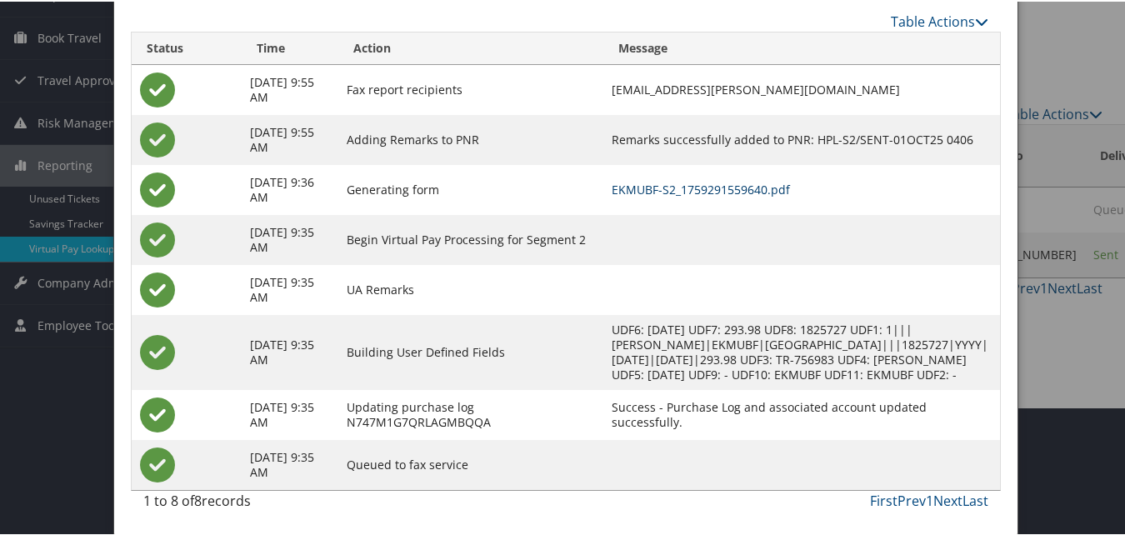
click at [730, 180] on link "EKMUBF-S2_1759291559640.pdf" at bounding box center [701, 188] width 178 height 16
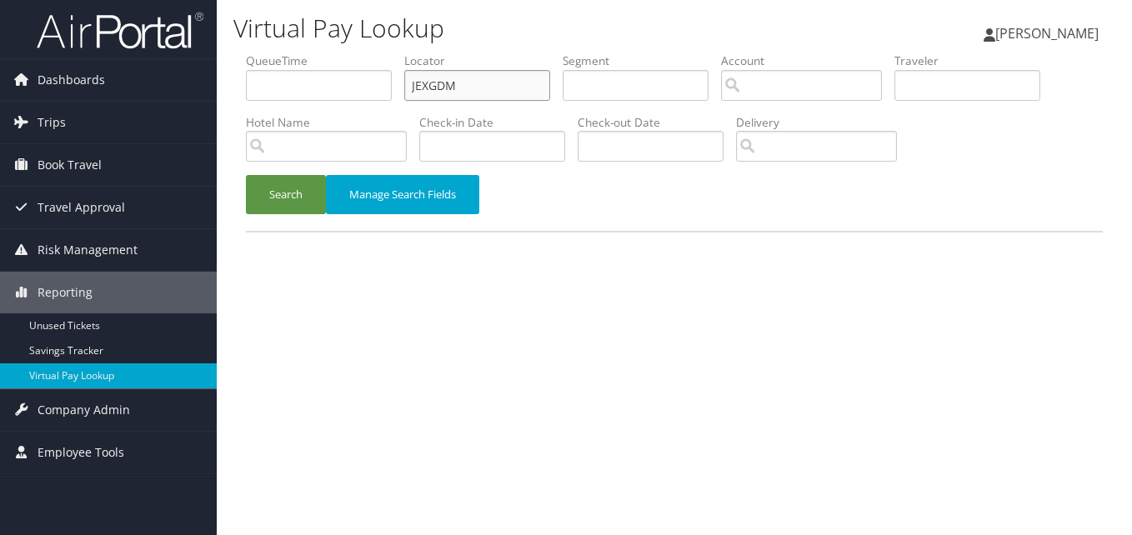
drag, startPoint x: 463, startPoint y: 85, endPoint x: 292, endPoint y: 100, distance: 171.5
click at [292, 53] on ul "QueueTime Locator JEXGDM Segment Account Traveler Hotel Name Check-in Date Chec…" at bounding box center [674, 53] width 857 height 0
paste input "QSFWCO"
type input "QSFWCO"
click at [283, 200] on button "Search" at bounding box center [286, 194] width 80 height 39
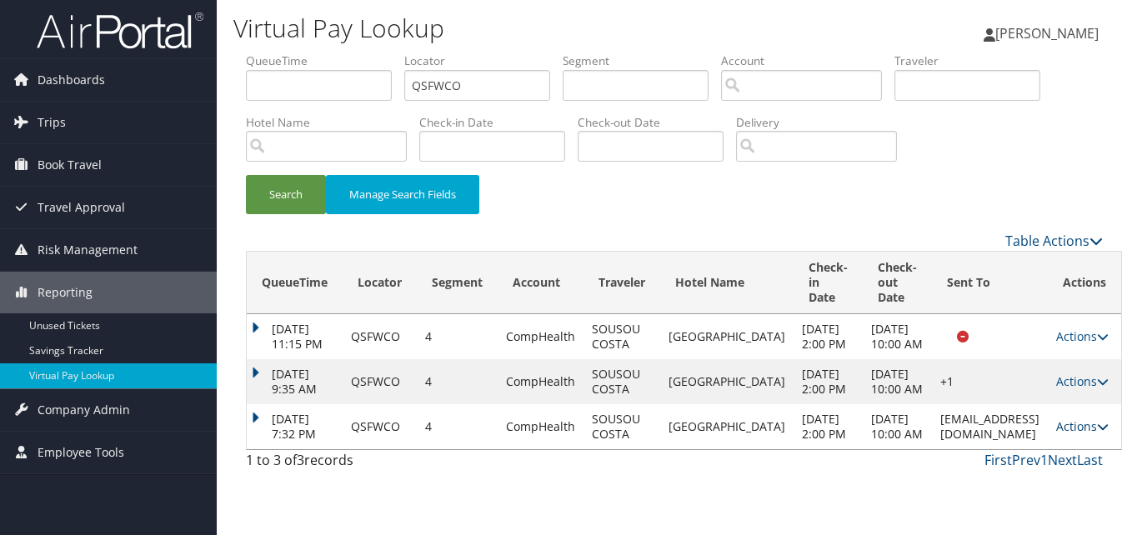
click at [1075, 434] on link "Actions" at bounding box center [1082, 426] width 53 height 16
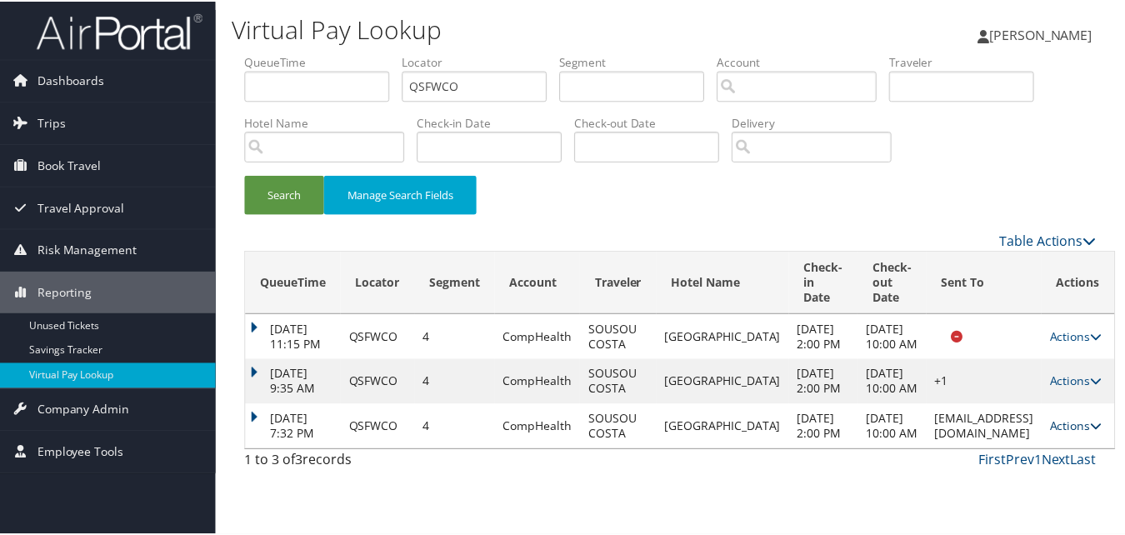
scroll to position [55, 0]
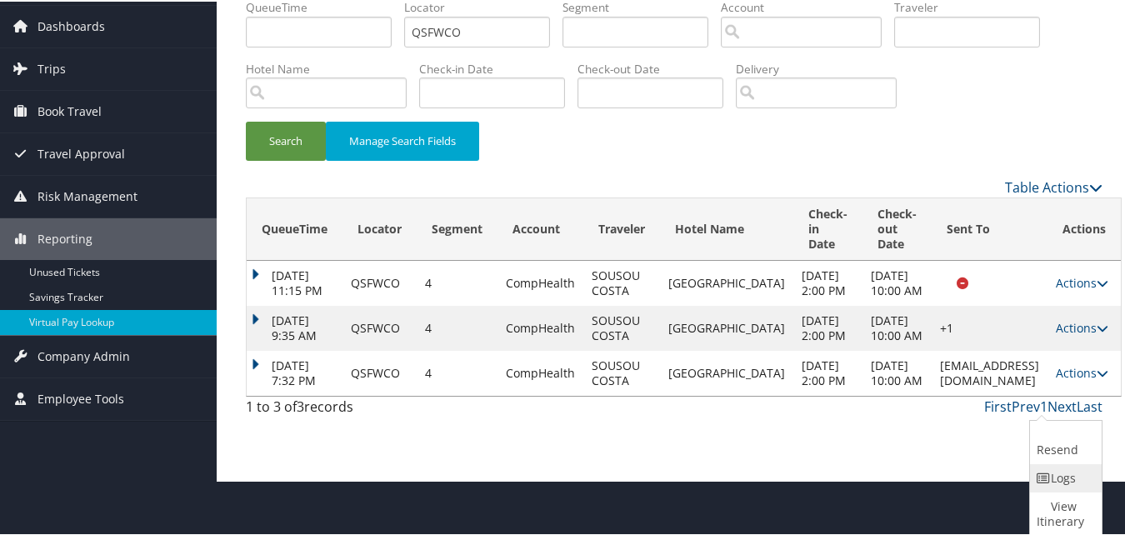
click at [1047, 481] on icon at bounding box center [1044, 477] width 15 height 12
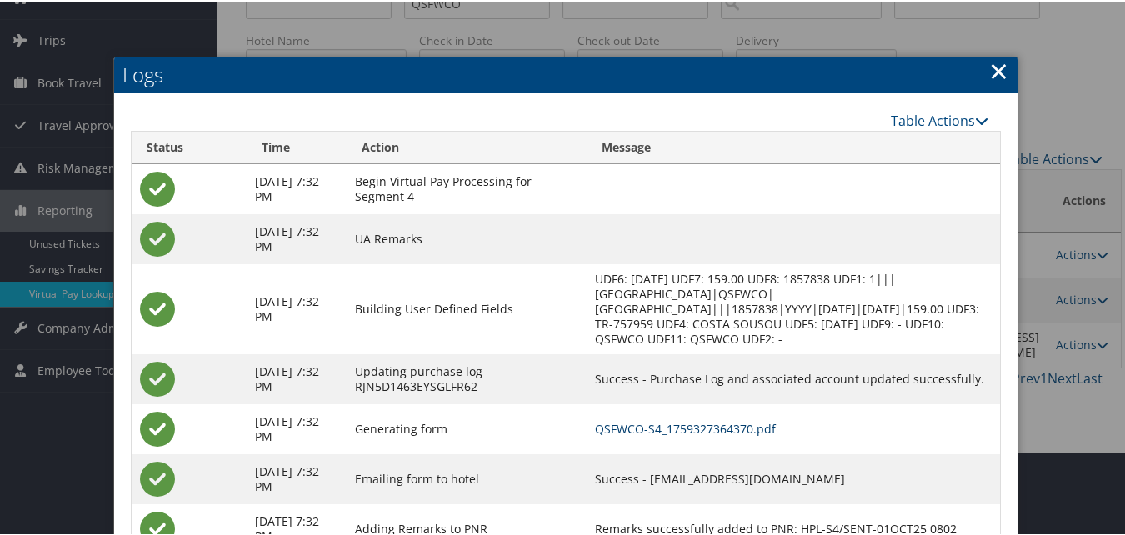
scroll to position [163, 0]
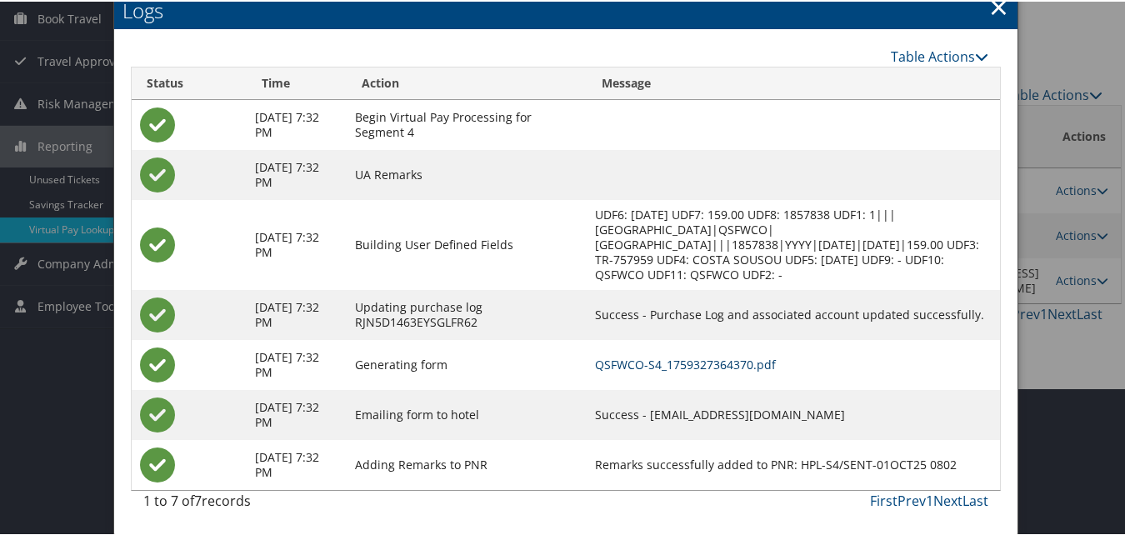
click at [717, 365] on link "QSFWCO-S4_1759327364370.pdf" at bounding box center [685, 363] width 181 height 16
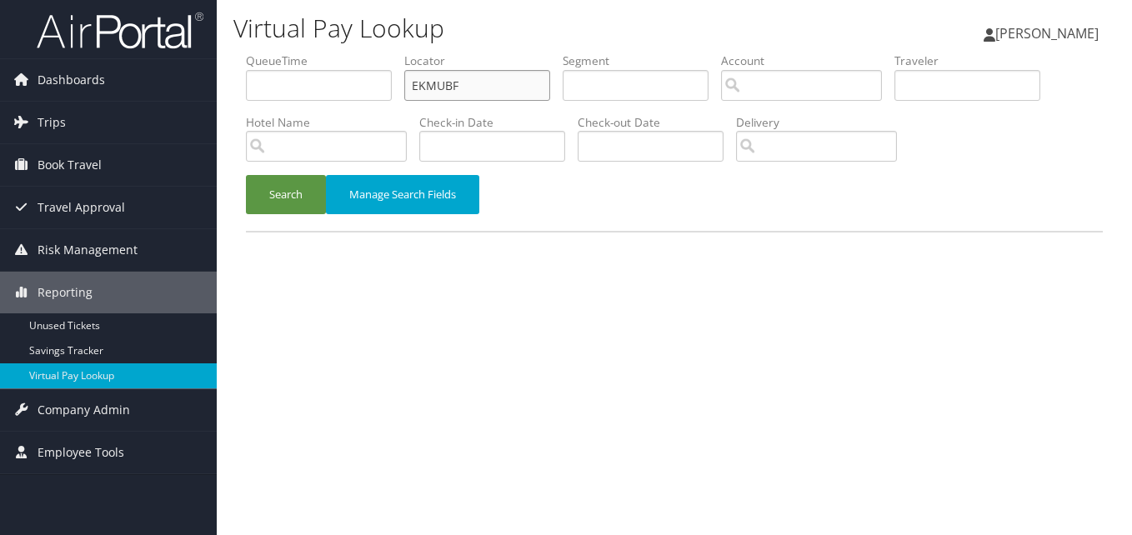
drag, startPoint x: 505, startPoint y: 81, endPoint x: 228, endPoint y: 114, distance: 279.5
click at [228, 114] on div "Virtual Pay Lookup Luke Perry Luke Perry My Settings Travel Agency Contacts Vie…" at bounding box center [674, 267] width 915 height 535
paste input "QSFWCO"
type input "QSFWCO"
click at [263, 206] on button "Search" at bounding box center [286, 194] width 80 height 39
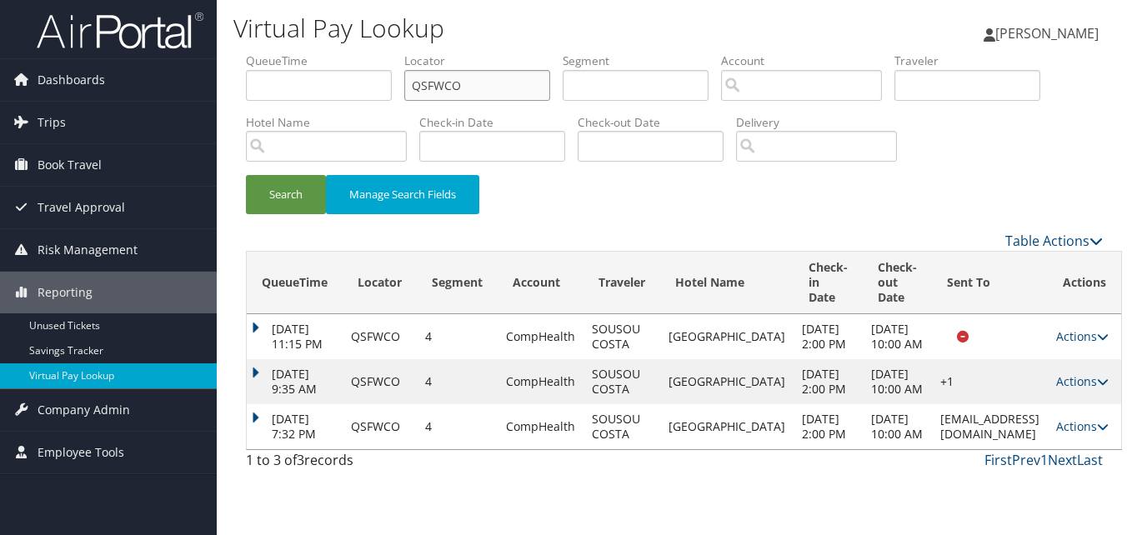
drag, startPoint x: 485, startPoint y: 75, endPoint x: 333, endPoint y: 96, distance: 153.9
click at [333, 53] on ul "QueueTime Locator QSFWCO Segment Account Traveler Hotel Name Check-in Date Chec…" at bounding box center [674, 53] width 857 height 0
paste input "FHJTZJ"
type input "FHJTZJ"
click at [291, 173] on li "Hotel Name" at bounding box center [332, 144] width 173 height 61
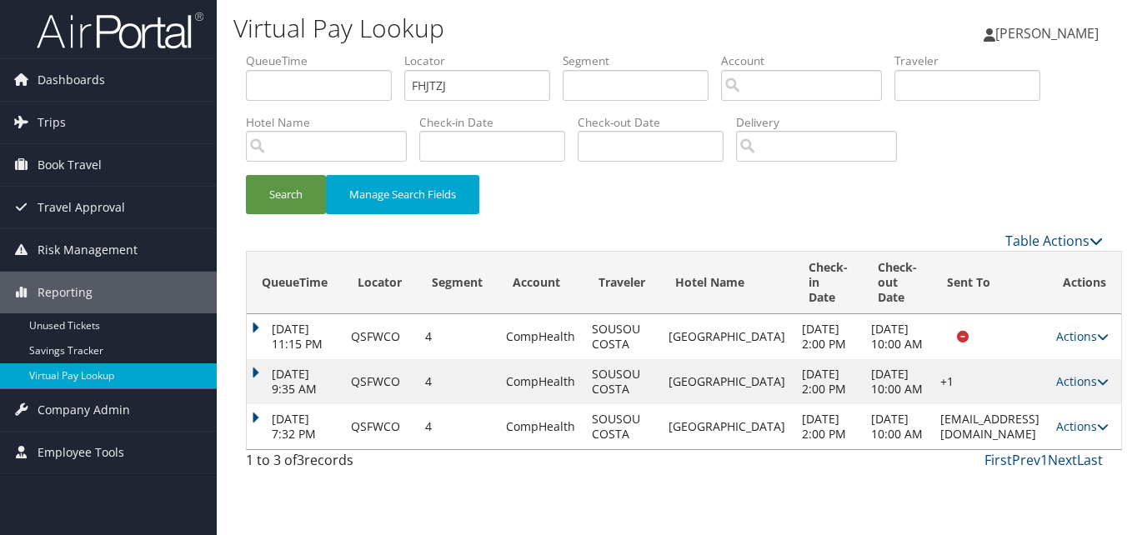
click at [296, 173] on li "Hotel Name" at bounding box center [332, 144] width 173 height 61
click at [298, 178] on button "Search" at bounding box center [286, 194] width 80 height 39
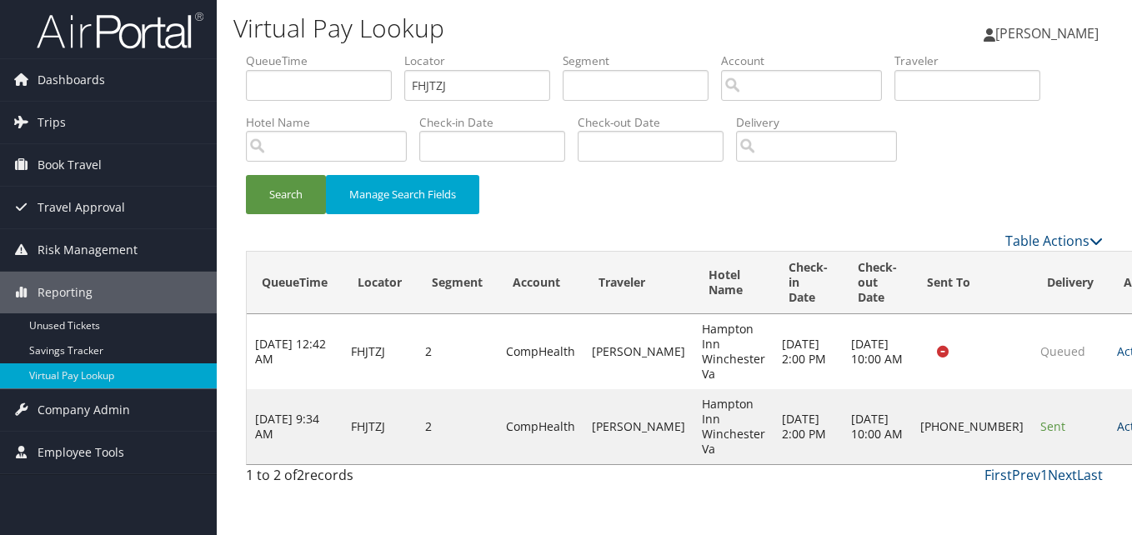
click at [1117, 426] on link "Actions" at bounding box center [1143, 426] width 53 height 16
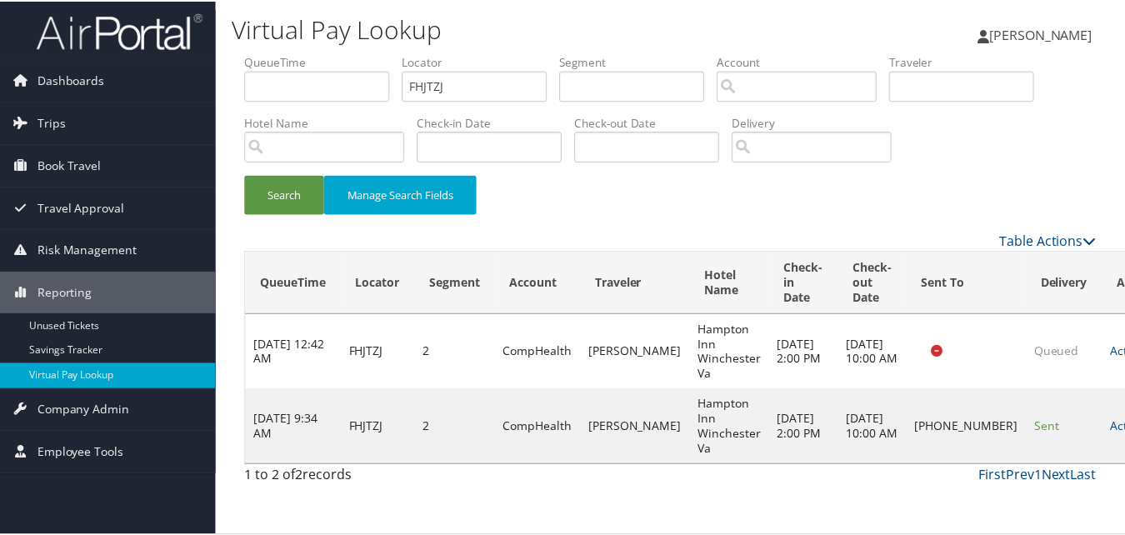
scroll to position [16, 0]
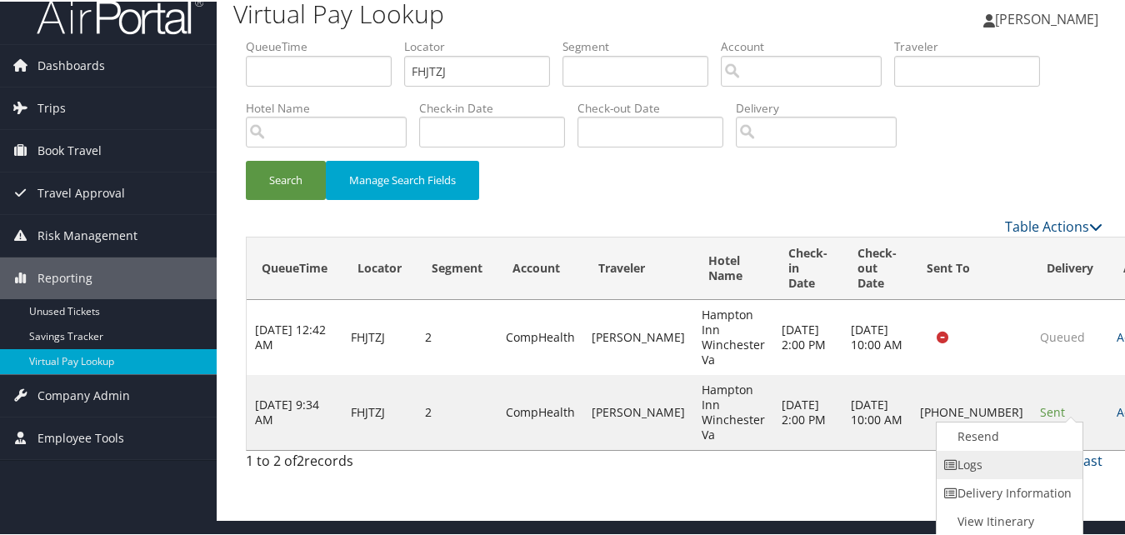
click at [1006, 461] on link "Logs" at bounding box center [1008, 463] width 143 height 28
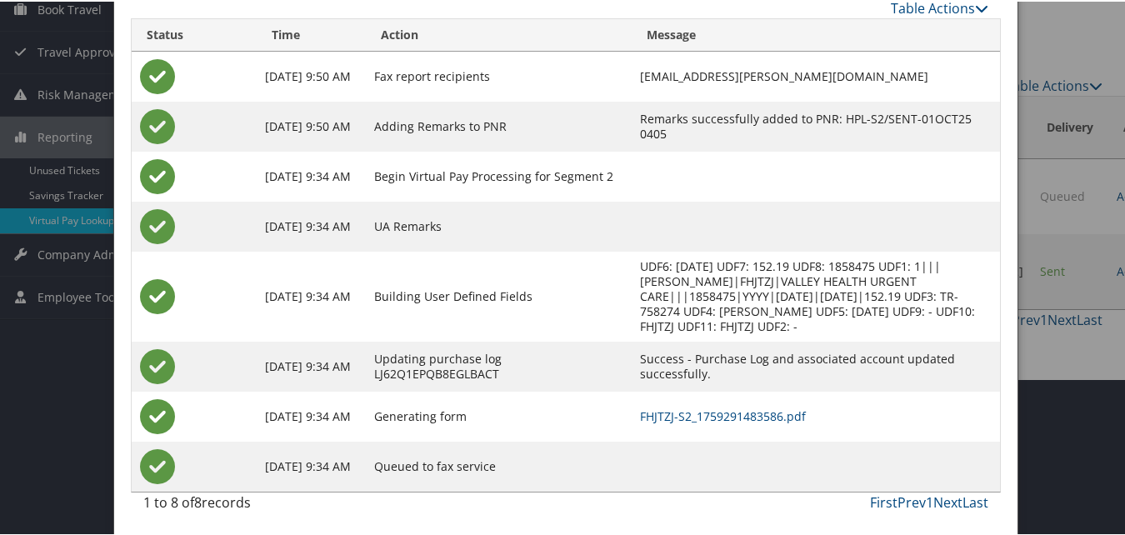
scroll to position [158, 0]
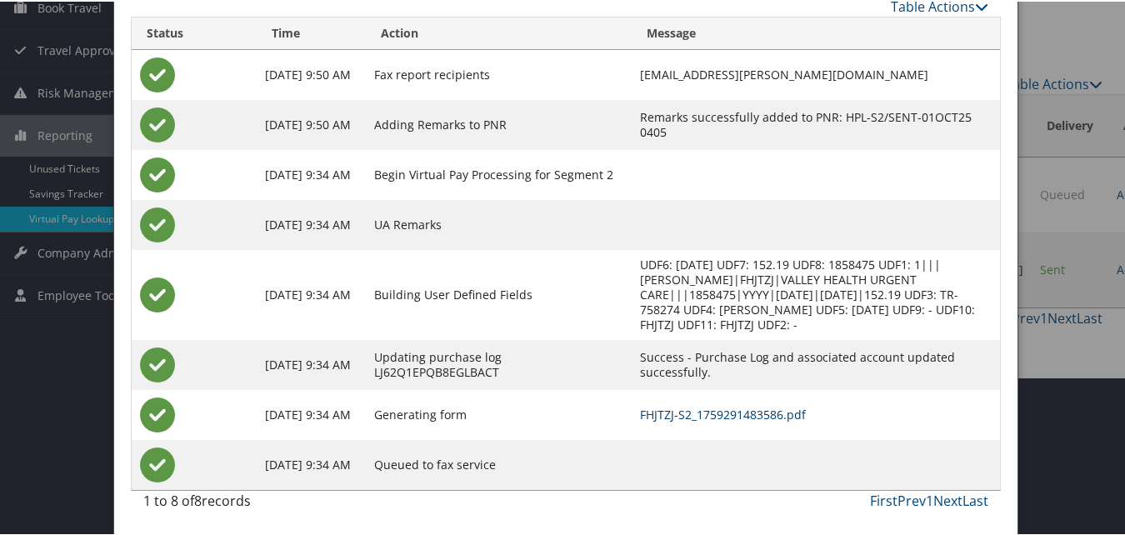
click at [704, 419] on link "FHJTZJ-S2_1759291483586.pdf" at bounding box center [723, 413] width 166 height 16
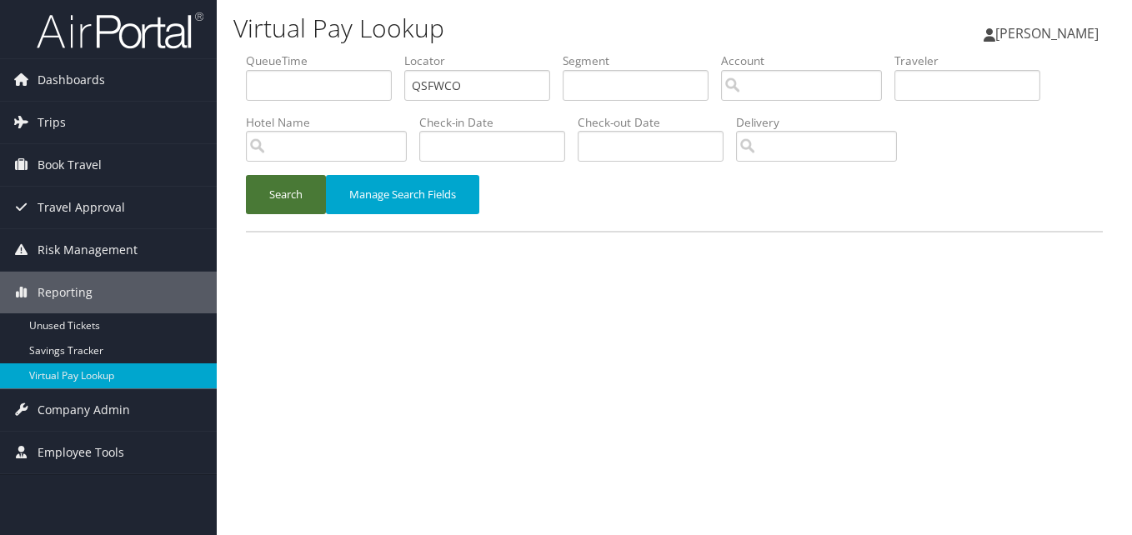
click at [308, 202] on button "Search" at bounding box center [286, 194] width 80 height 39
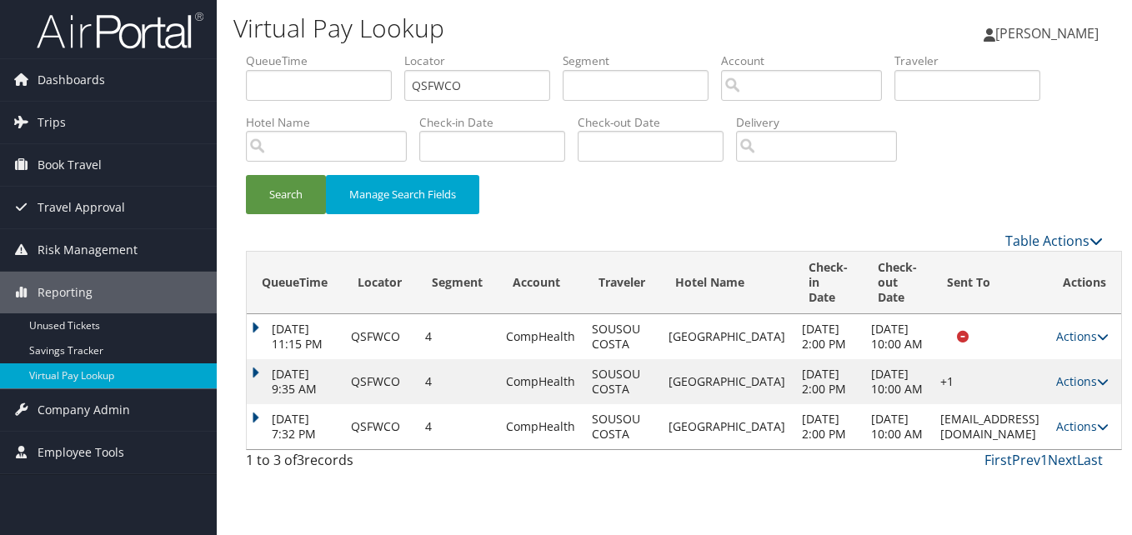
click at [456, 70] on li "Locator QSFWCO" at bounding box center [483, 83] width 158 height 61
drag, startPoint x: 483, startPoint y: 74, endPoint x: 368, endPoint y: 127, distance: 126.4
click at [373, 53] on ul "QueueTime Locator QSFWCO Segment Account Traveler Hotel Name Check-in Date Chec…" at bounding box center [674, 53] width 857 height 0
paste input "IGALFK"
type input "IGALFK"
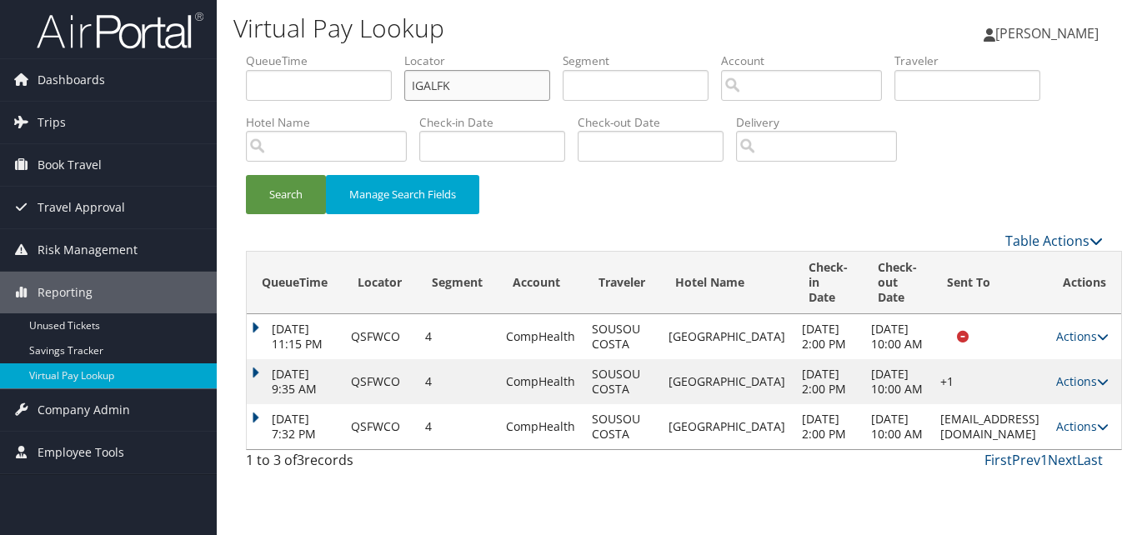
click at [246, 175] on button "Search" at bounding box center [286, 194] width 80 height 39
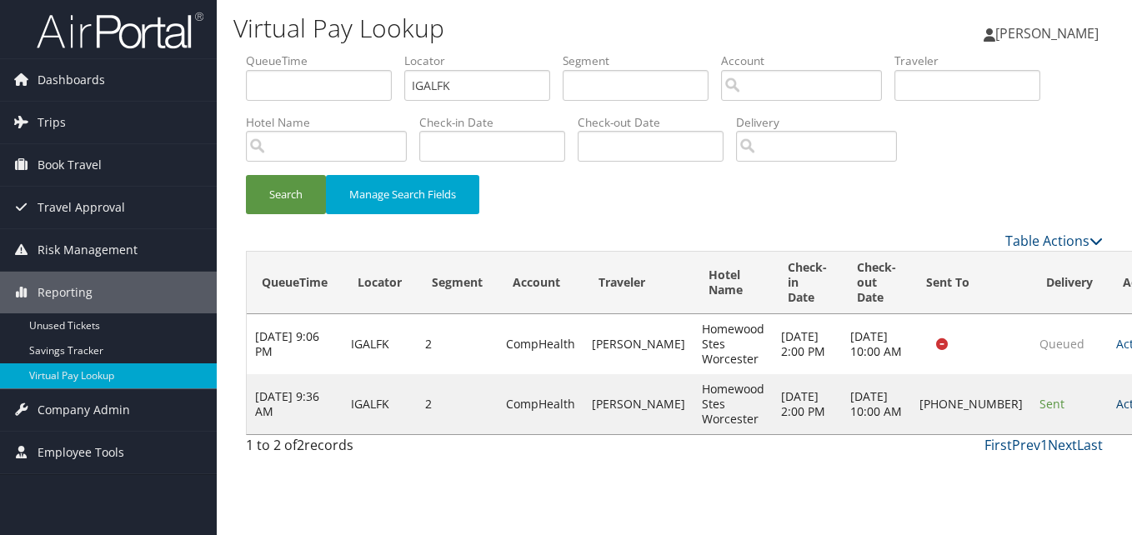
click at [1116, 402] on link "Actions" at bounding box center [1142, 404] width 53 height 16
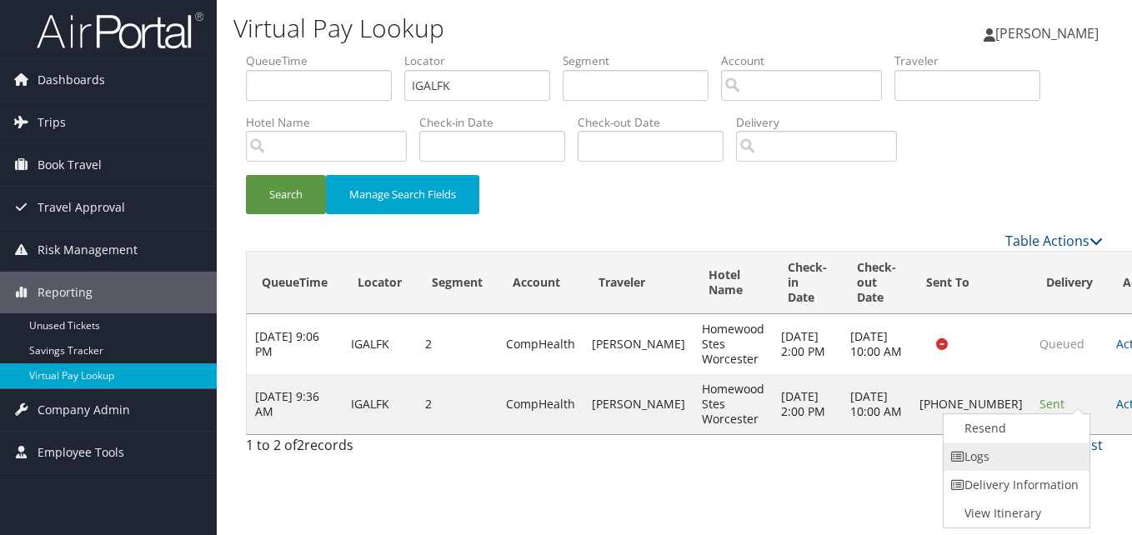
click at [1006, 458] on link "Logs" at bounding box center [1014, 457] width 143 height 28
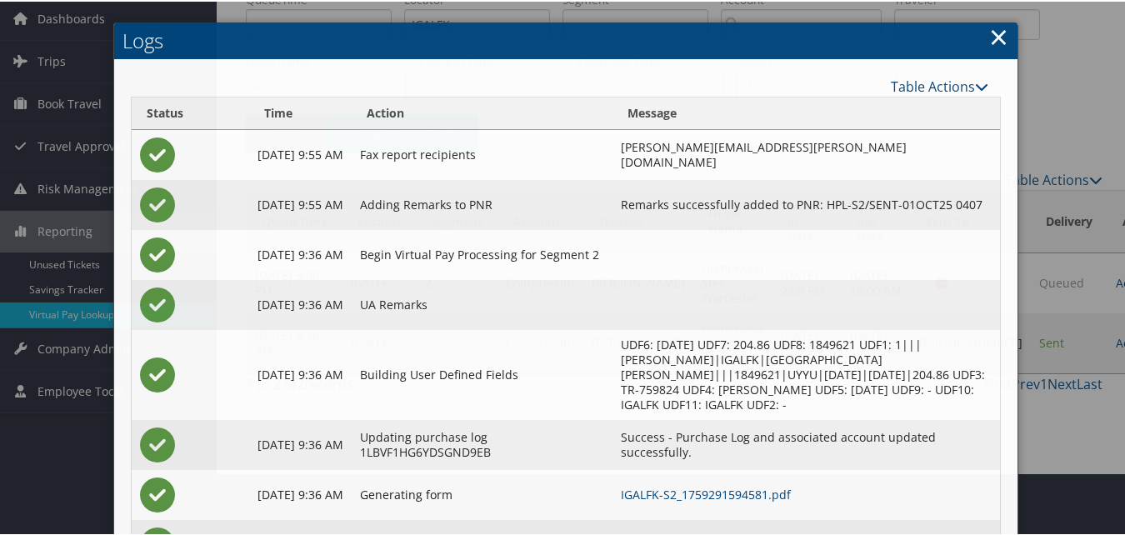
scroll to position [128, 0]
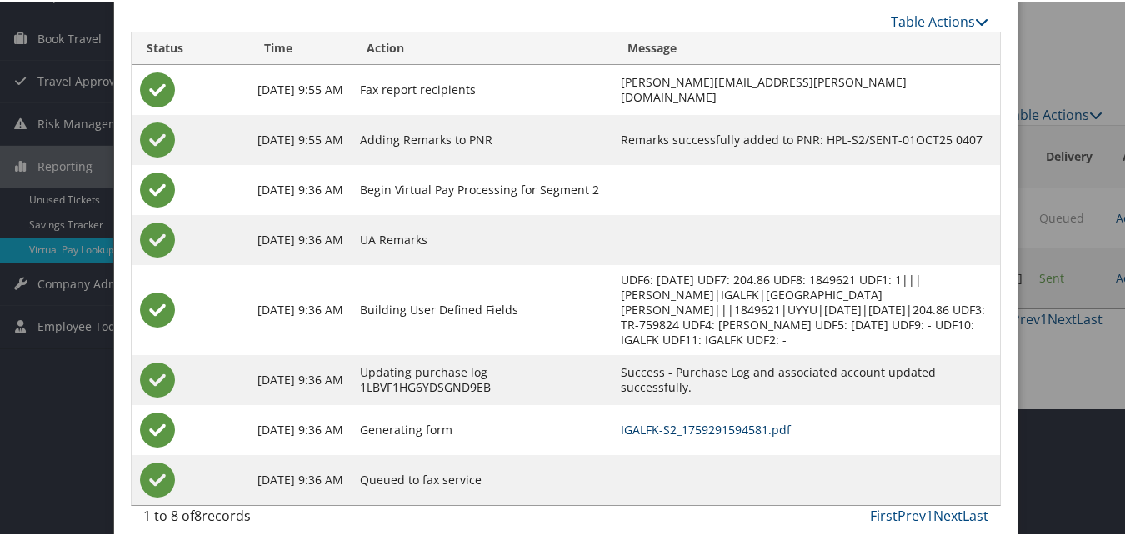
click at [697, 420] on link "IGALFK-S2_1759291594581.pdf" at bounding box center [706, 428] width 170 height 16
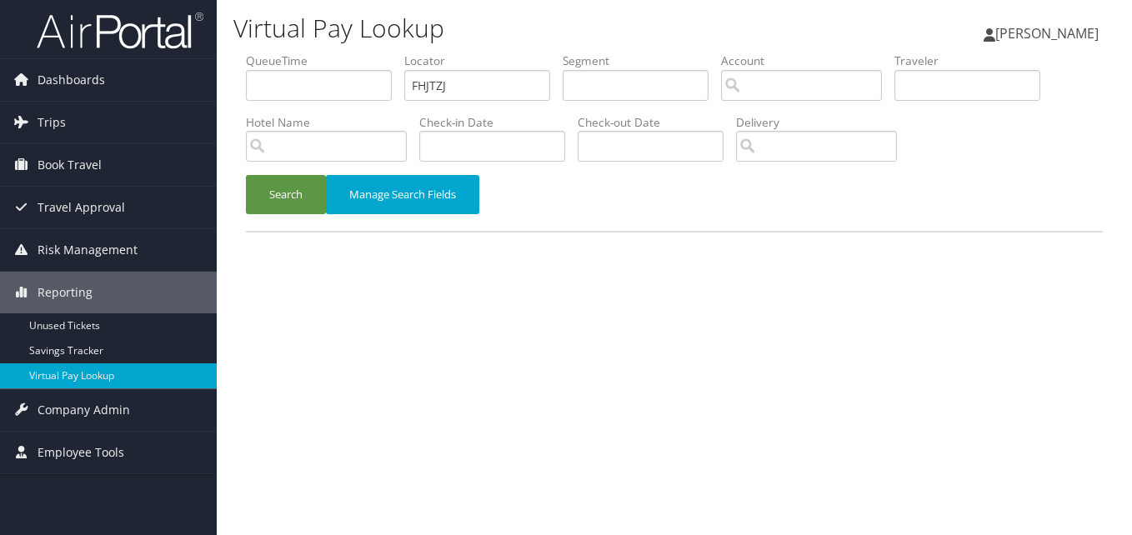
click at [308, 53] on ul "QueueTime Locator FHJTZJ Segment Account Traveler Hotel Name Check-in Date Chec…" at bounding box center [674, 53] width 857 height 0
type input "GCDINX"
click at [265, 183] on button "Search" at bounding box center [286, 194] width 80 height 39
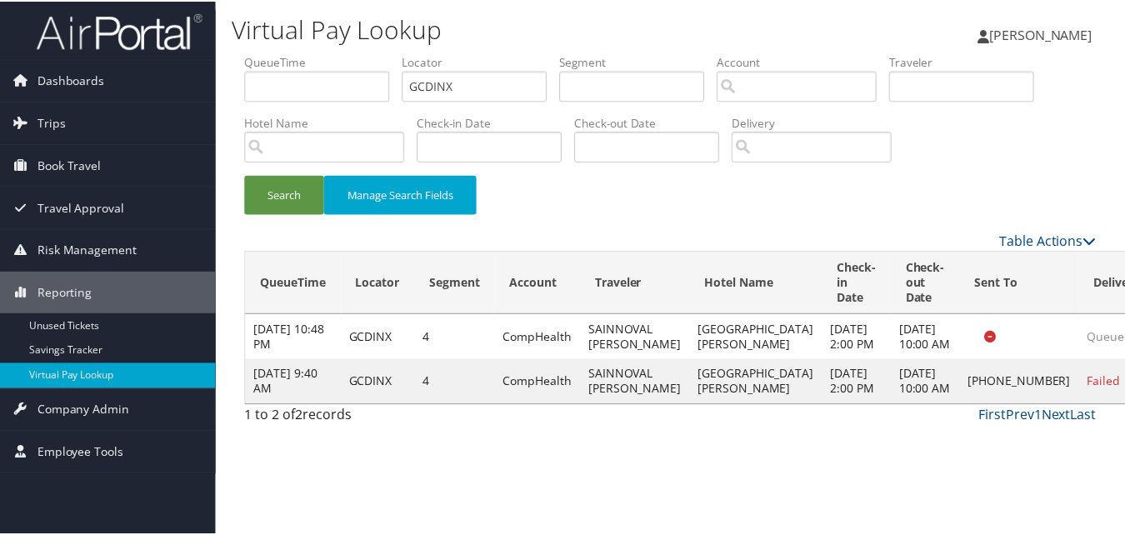
scroll to position [16, 0]
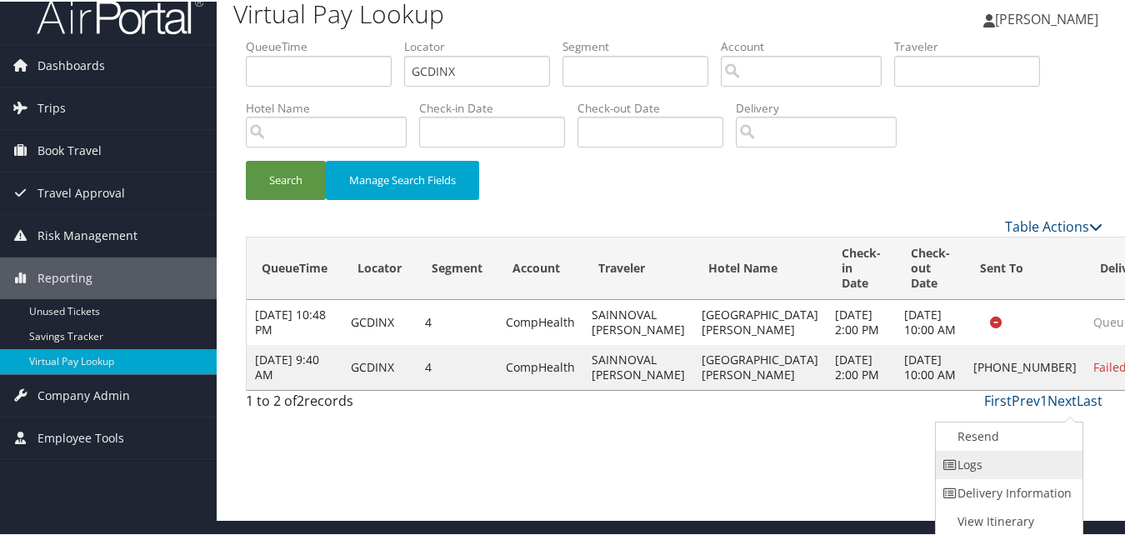
click at [1013, 459] on link "Logs" at bounding box center [1007, 463] width 143 height 28
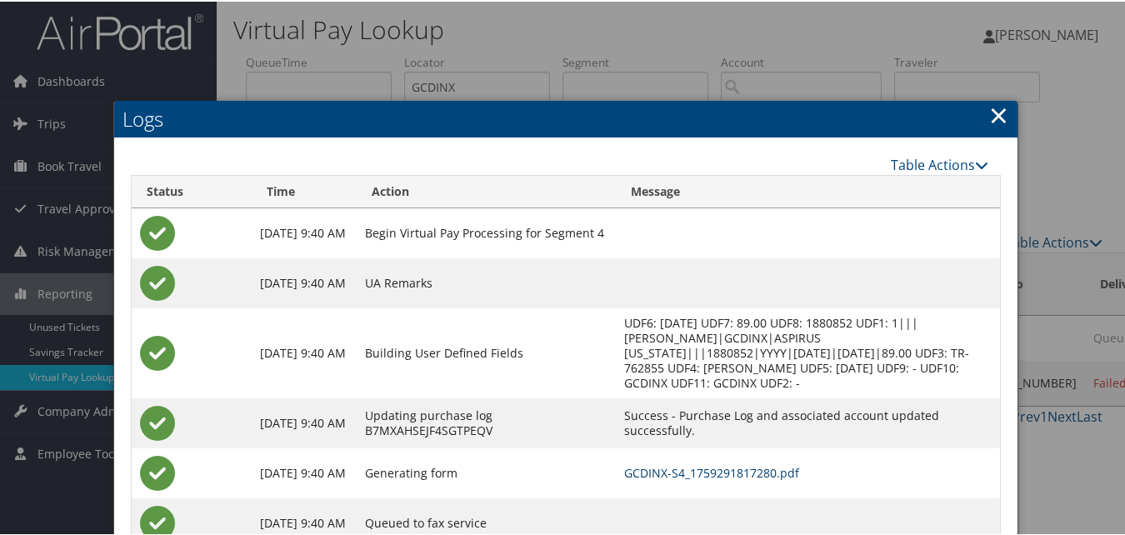
click at [678, 474] on link "GCDINX-S4_1759291817280.pdf" at bounding box center [711, 471] width 175 height 16
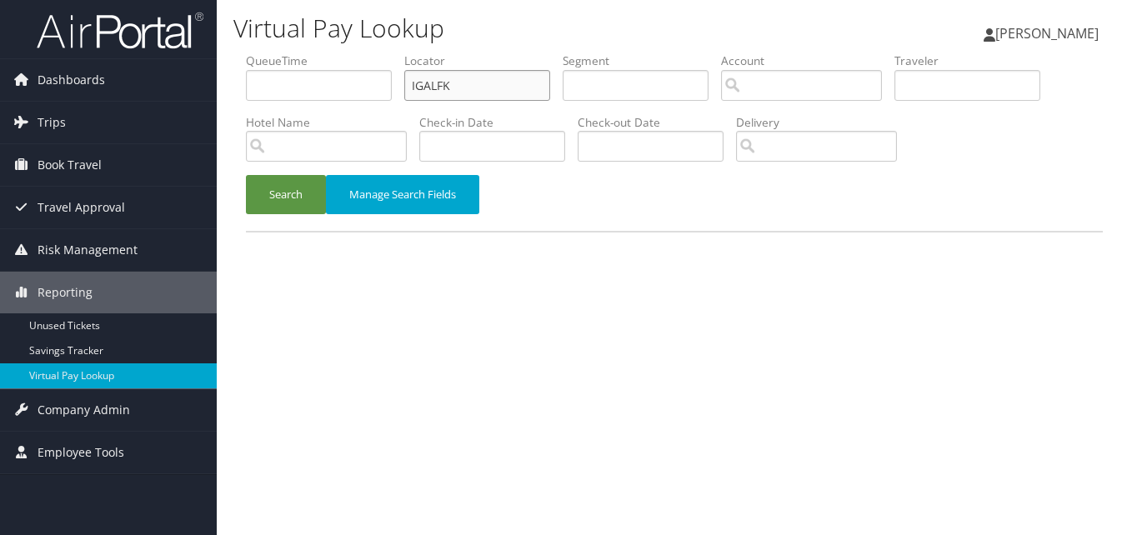
drag, startPoint x: 454, startPoint y: 88, endPoint x: 313, endPoint y: 116, distance: 143.5
click at [313, 53] on ul "QueueTime Locator IGALFK Segment Account Traveler Hotel Name Check-in Date Chec…" at bounding box center [674, 53] width 857 height 0
paste input "DFFGML"
type input "DFFGML"
click at [279, 193] on button "Search" at bounding box center [286, 194] width 80 height 39
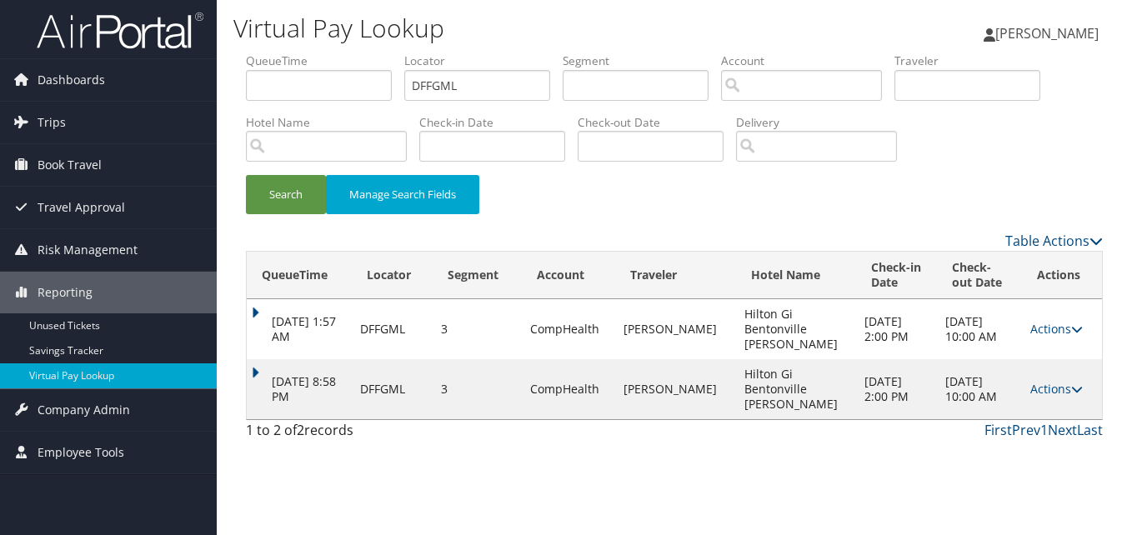
drag, startPoint x: 1056, startPoint y: 357, endPoint x: 1057, endPoint y: 382, distance: 25.0
click at [1056, 359] on td "Actions Resend Logs View Itinerary" at bounding box center [1062, 389] width 80 height 60
click at [1057, 381] on td "Actions Resend Logs View Itinerary" at bounding box center [1062, 389] width 80 height 60
drag, startPoint x: 1052, startPoint y: 366, endPoint x: 1023, endPoint y: 386, distance: 35.4
click at [1054, 381] on link "Actions" at bounding box center [1056, 389] width 53 height 16
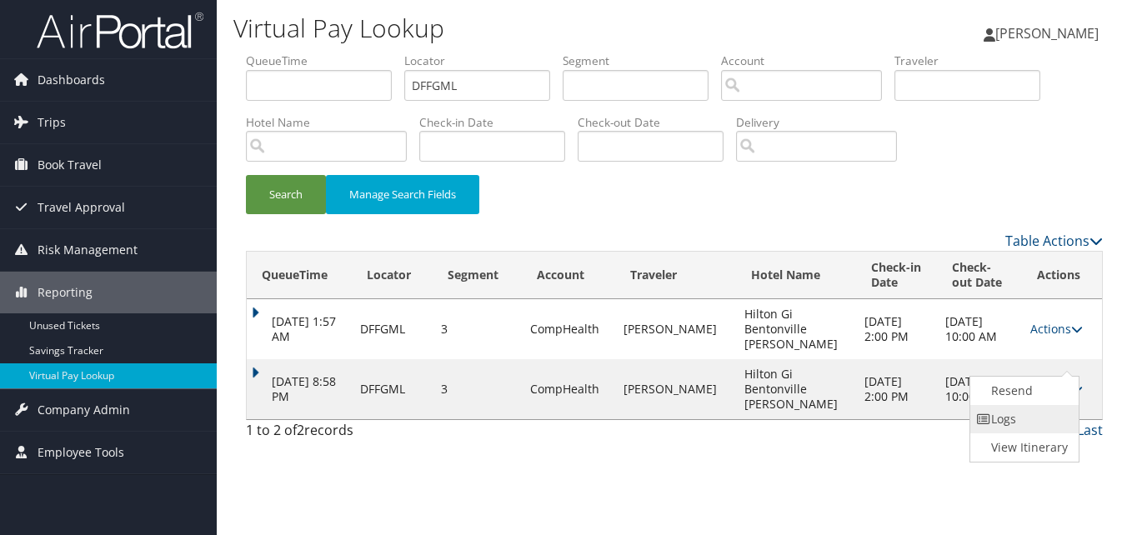
click at [1022, 421] on link "Logs" at bounding box center [1022, 419] width 105 height 28
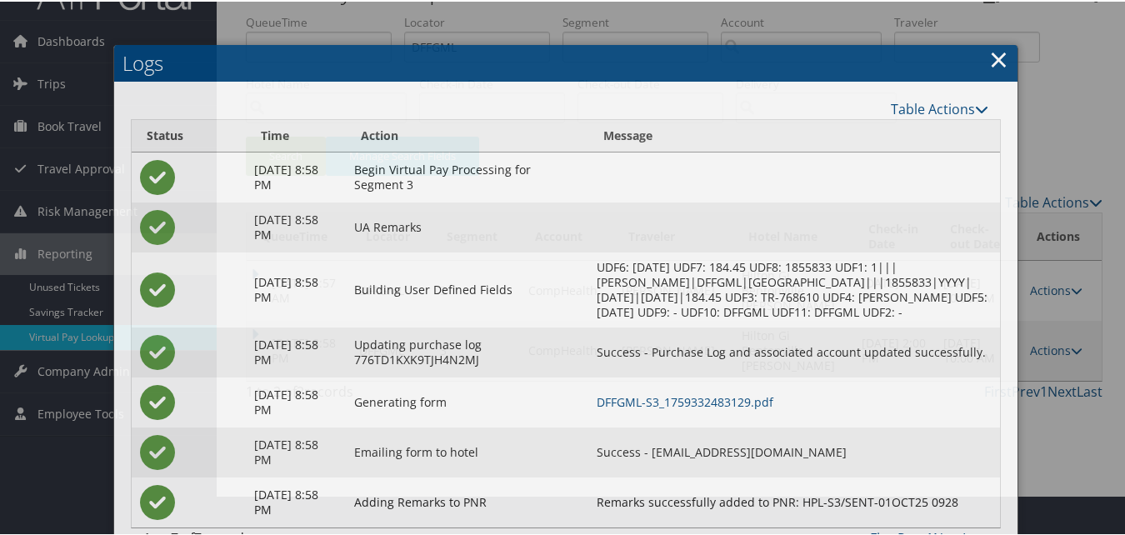
scroll to position [93, 0]
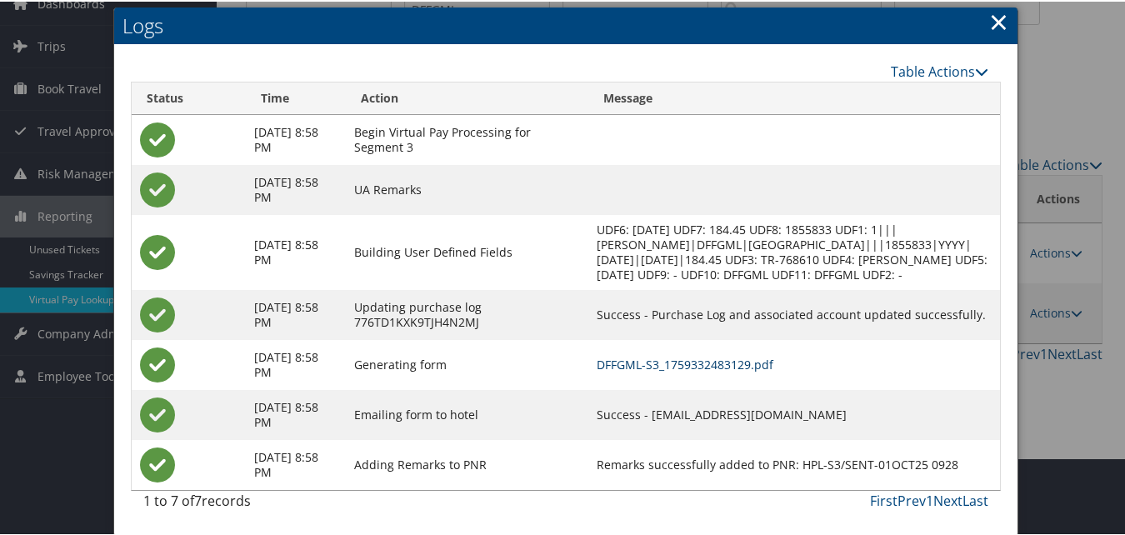
click at [743, 363] on link "DFFGML-S3_1759332483129.pdf" at bounding box center [685, 363] width 177 height 16
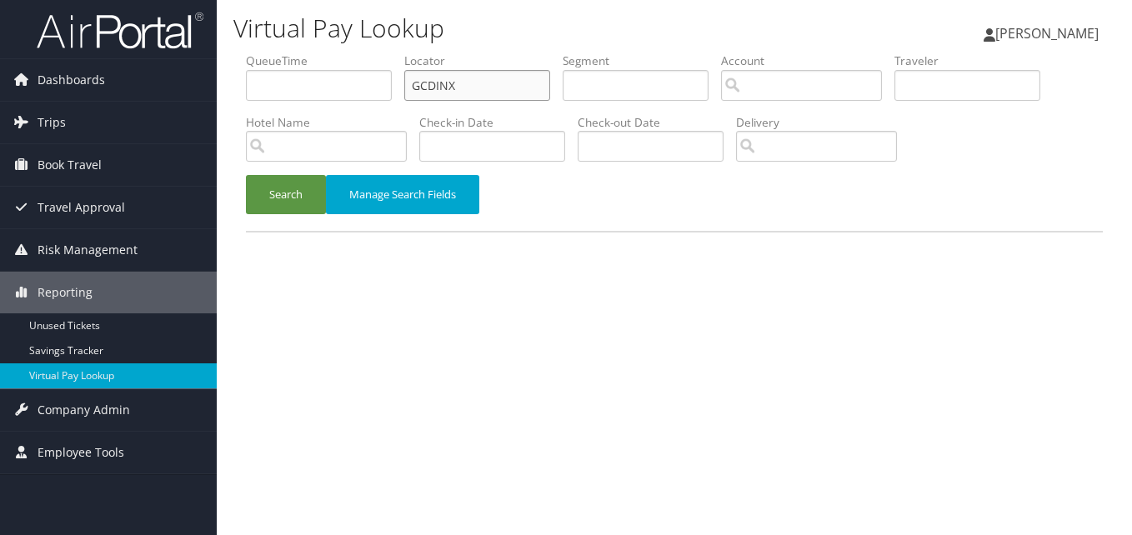
drag, startPoint x: 447, startPoint y: 88, endPoint x: 303, endPoint y: 98, distance: 143.7
click at [303, 53] on ul "QueueTime Locator GCDINX Segment Account Traveler Hotel Name Check-in Date Chec…" at bounding box center [674, 53] width 857 height 0
paste input "YLTPAM"
type input "YLTPAM"
click at [246, 175] on button "Search" at bounding box center [286, 194] width 80 height 39
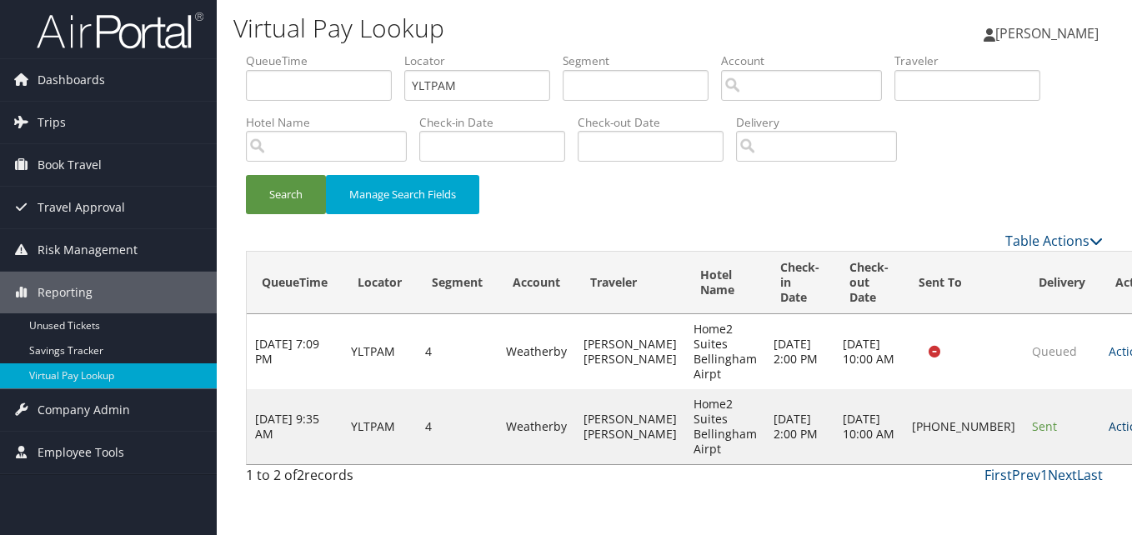
click at [1108, 421] on link "Actions" at bounding box center [1134, 426] width 53 height 16
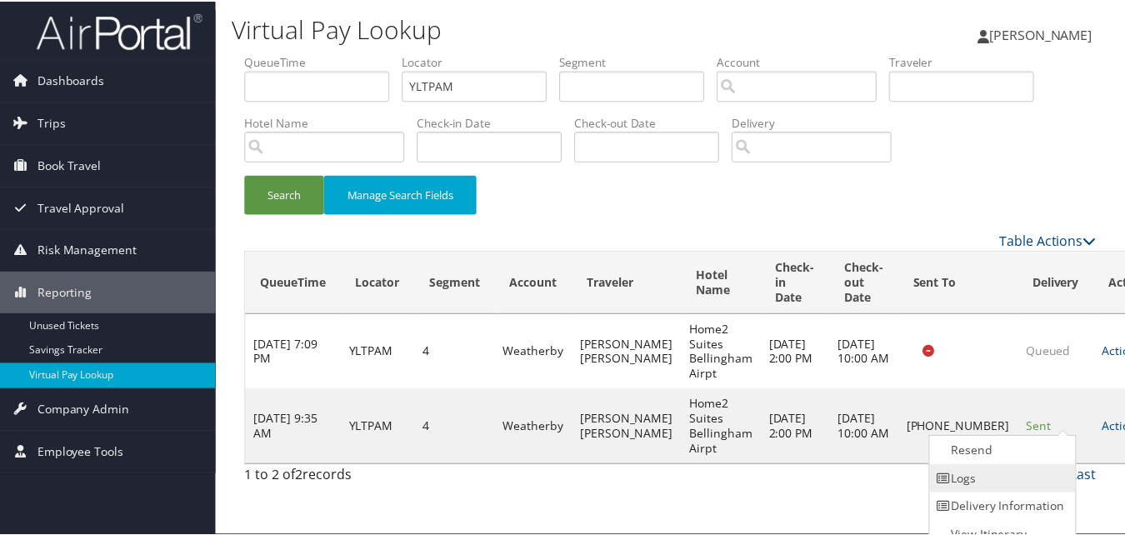
scroll to position [16, 0]
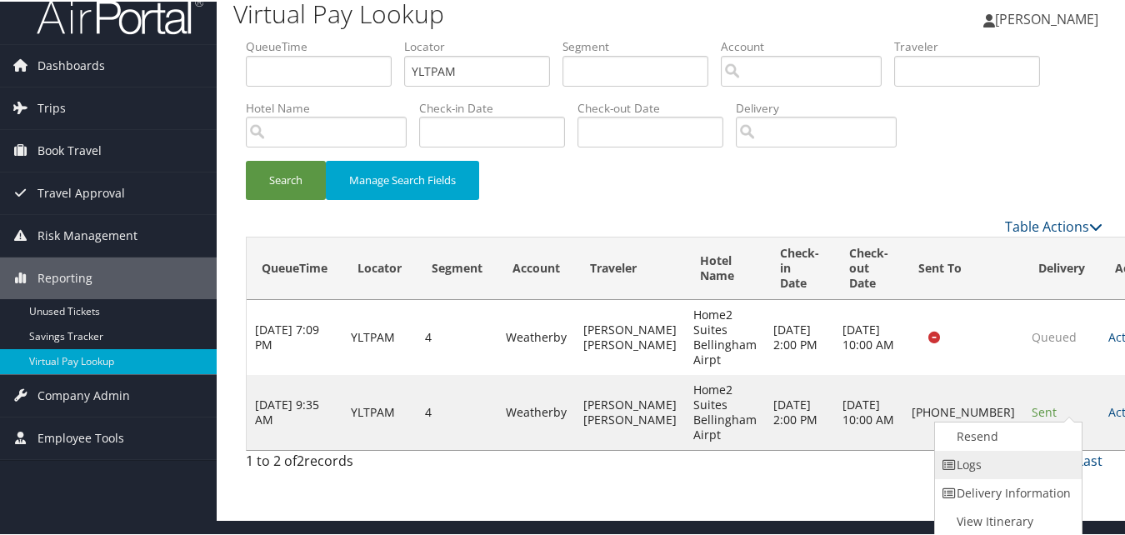
click at [999, 458] on link "Logs" at bounding box center [1006, 463] width 143 height 28
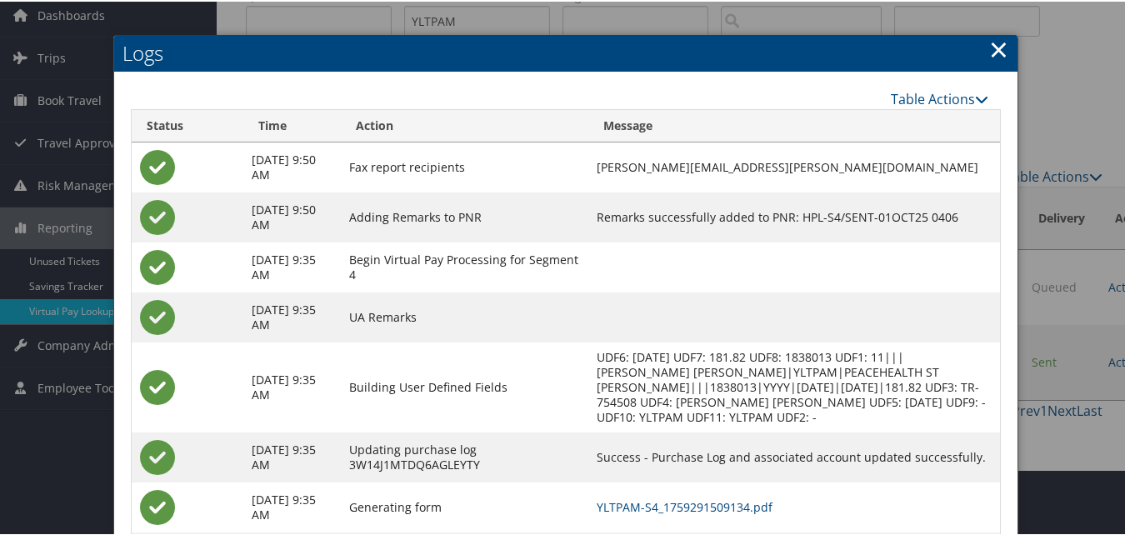
scroll to position [158, 0]
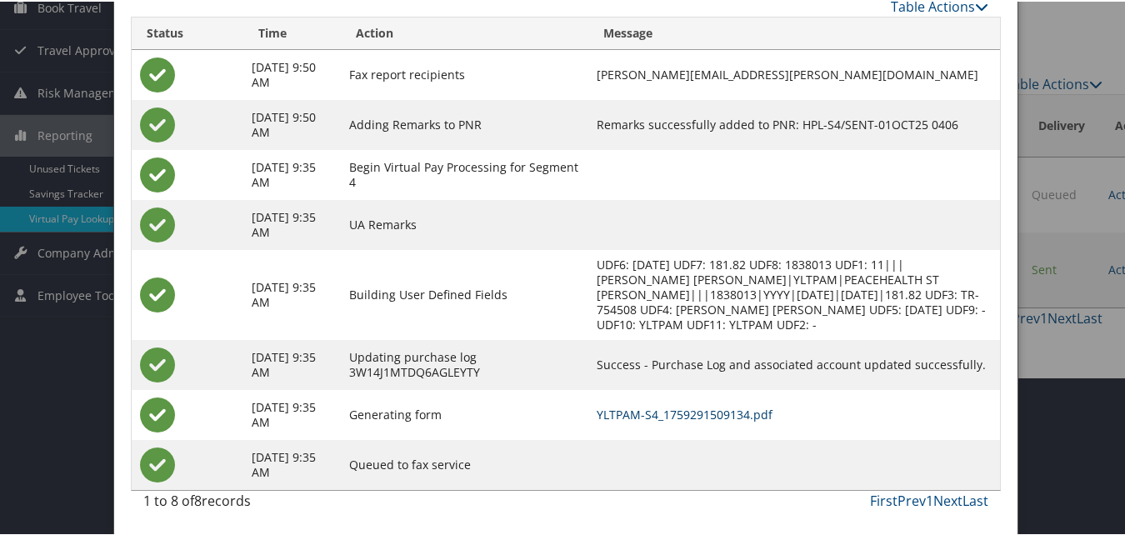
click at [746, 405] on link "YLTPAM-S4_1759291509134.pdf" at bounding box center [685, 413] width 176 height 16
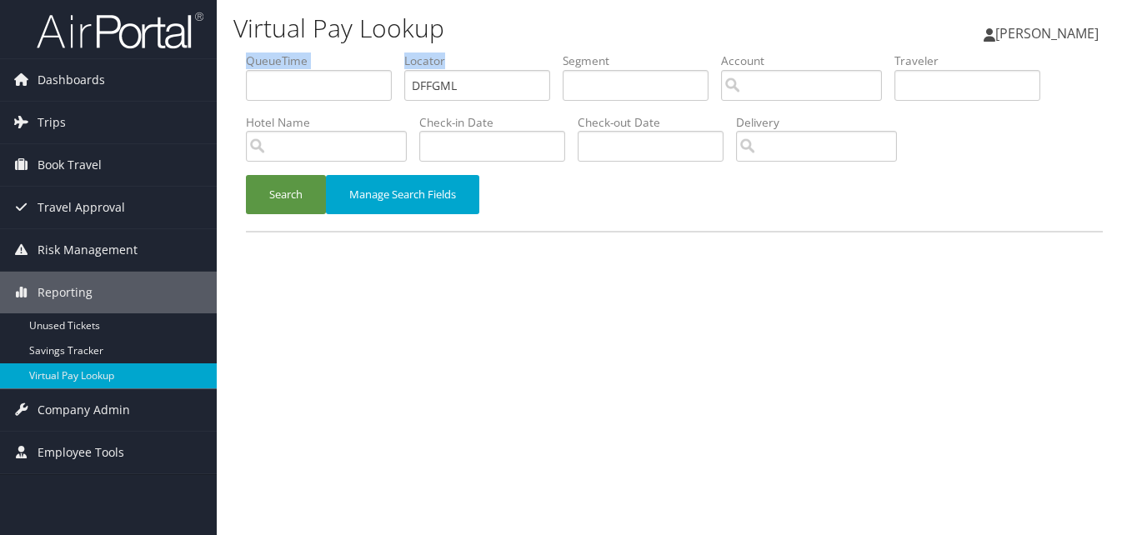
drag, startPoint x: 485, startPoint y: 68, endPoint x: 461, endPoint y: 89, distance: 32.5
click at [353, 53] on ul "QueueTime Locator DFFGML Segment Account Traveler Hotel Name Check-in Date Chec…" at bounding box center [674, 53] width 857 height 0
drag, startPoint x: 348, startPoint y: 103, endPoint x: 322, endPoint y: 104, distance: 26.7
click at [322, 53] on ul "QueueTime Locator DFFGML Segment Account Traveler Hotel Name Check-in Date Chec…" at bounding box center [674, 53] width 857 height 0
paste input "YHWXZI"
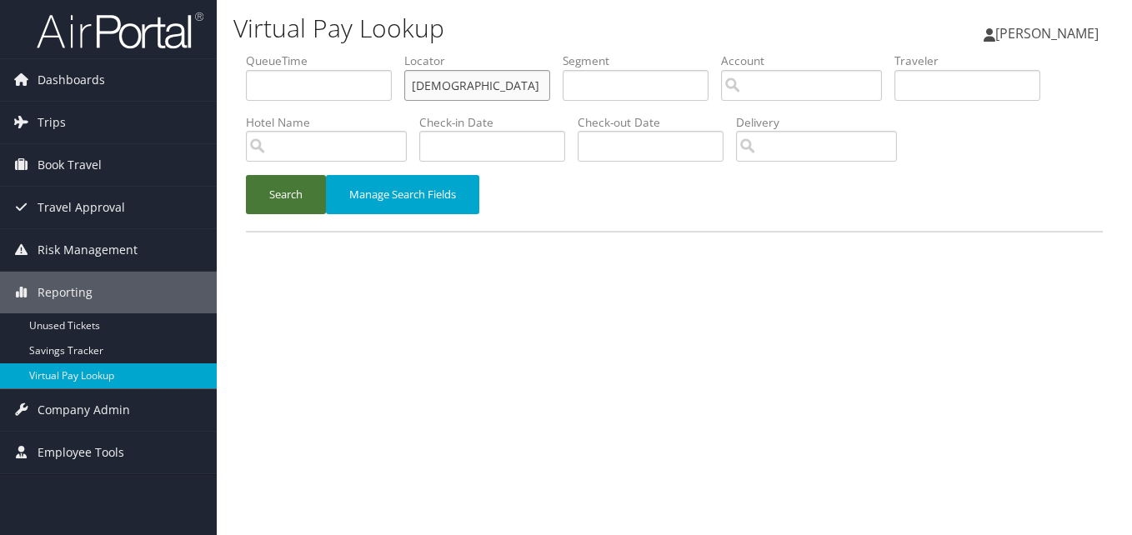
type input "YHWXZI"
click at [246, 175] on button "Search" at bounding box center [286, 194] width 80 height 39
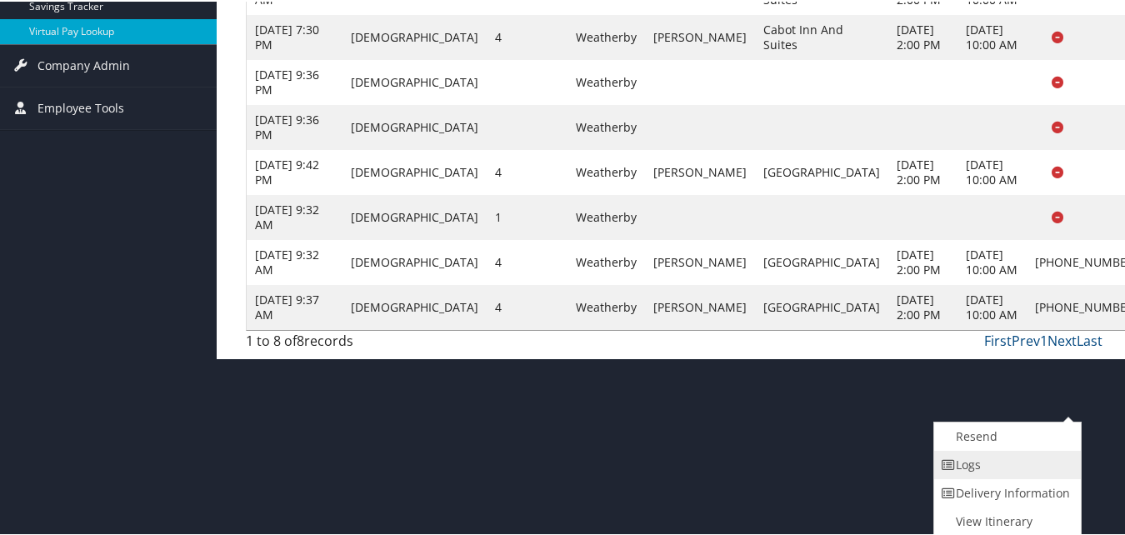
click at [965, 468] on link "Logs" at bounding box center [1005, 463] width 143 height 28
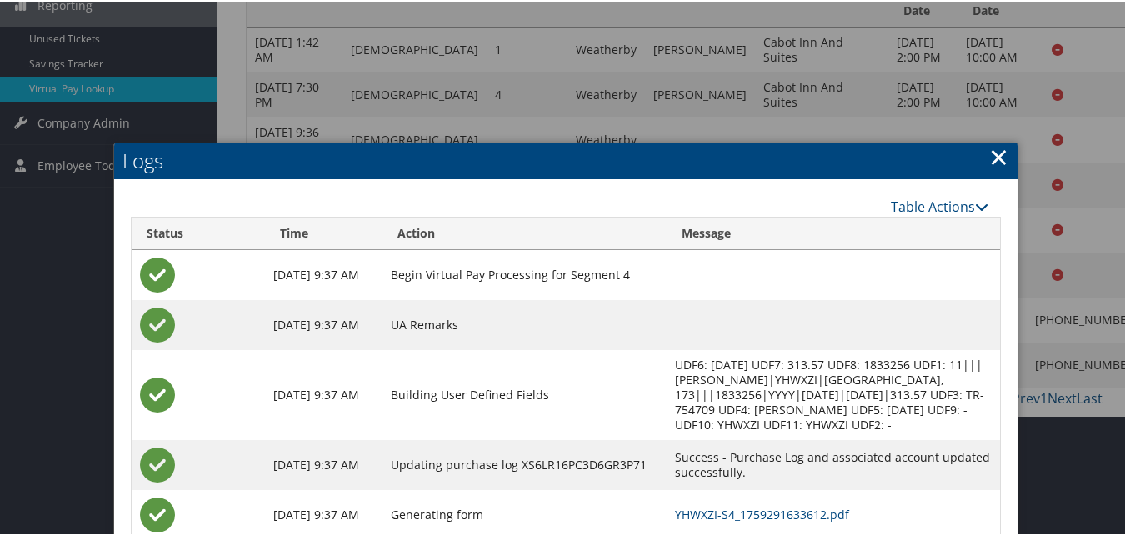
scroll to position [488, 0]
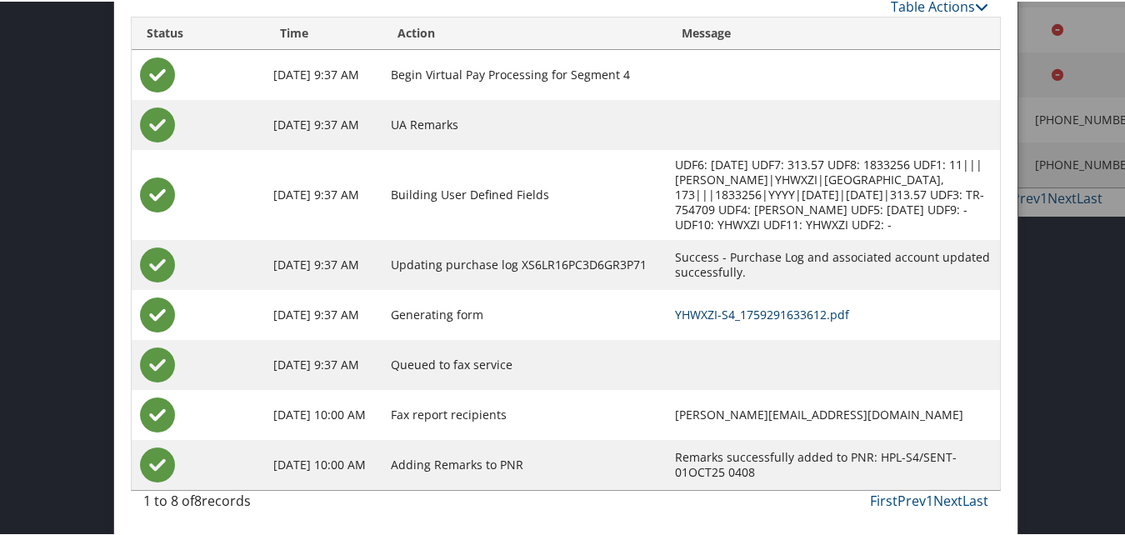
click at [715, 316] on link "YHWXZI-S4_1759291633612.pdf" at bounding box center [762, 313] width 174 height 16
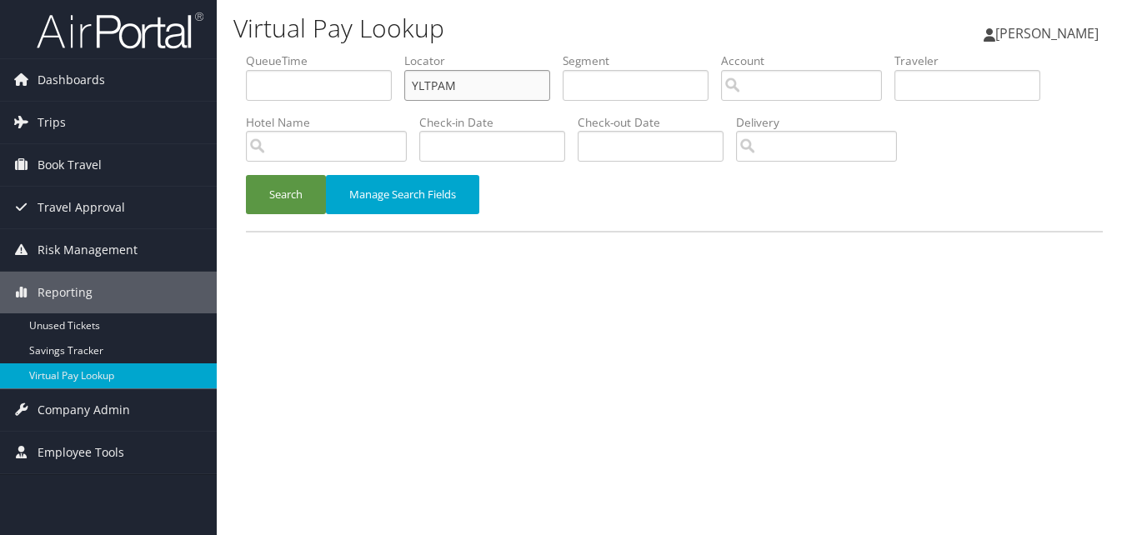
drag, startPoint x: 470, startPoint y: 87, endPoint x: 245, endPoint y: 88, distance: 225.0
click at [246, 88] on form "QueueTime Locator YLTPAM Segment Account Traveler Hotel Name Check-in Date Chec…" at bounding box center [674, 142] width 857 height 178
paste input "JLTFWP"
type input "JLTFWP"
click at [246, 175] on button "Search" at bounding box center [286, 194] width 80 height 39
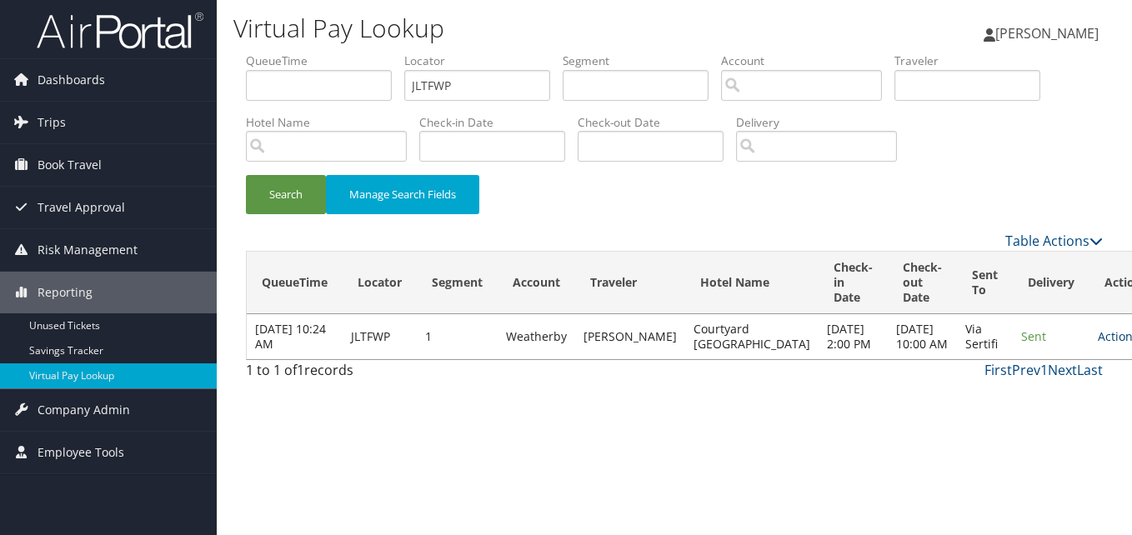
drag, startPoint x: 1064, startPoint y: 340, endPoint x: 1054, endPoint y: 340, distance: 10.0
click at [1098, 340] on link "Actions" at bounding box center [1124, 336] width 53 height 16
click at [998, 388] on link "Logs" at bounding box center [1030, 397] width 105 height 28
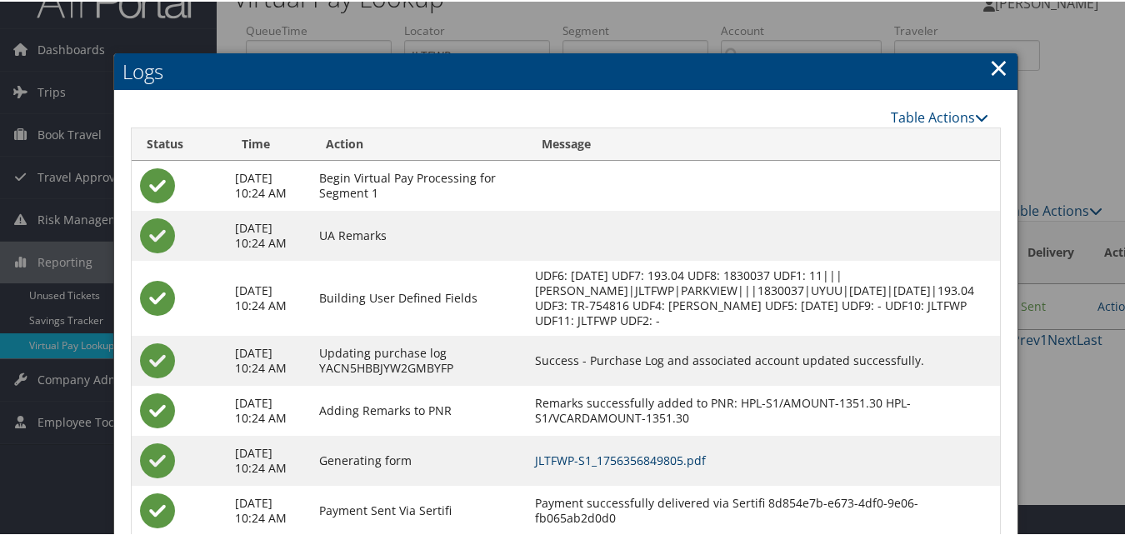
scroll to position [128, 0]
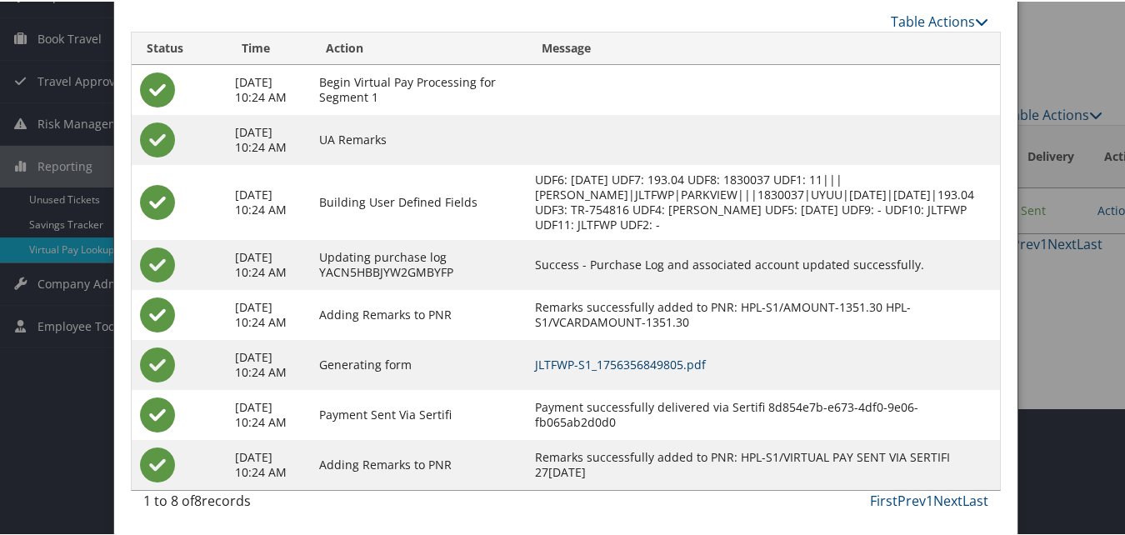
click at [706, 368] on link "JLTFWP-S1_1756356849805.pdf" at bounding box center [620, 363] width 171 height 16
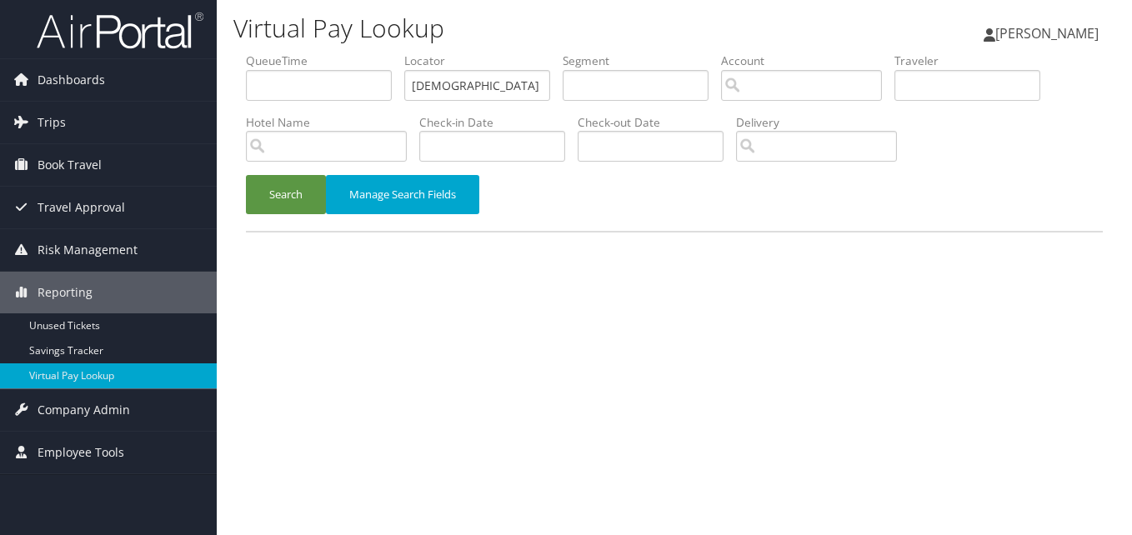
click at [309, 53] on ul "QueueTime Locator YHWXZI Segment Account Traveler Hotel Name Check-in Date Chec…" at bounding box center [674, 53] width 857 height 0
type input "NXEUMF"
click at [284, 191] on button "Search" at bounding box center [286, 194] width 80 height 39
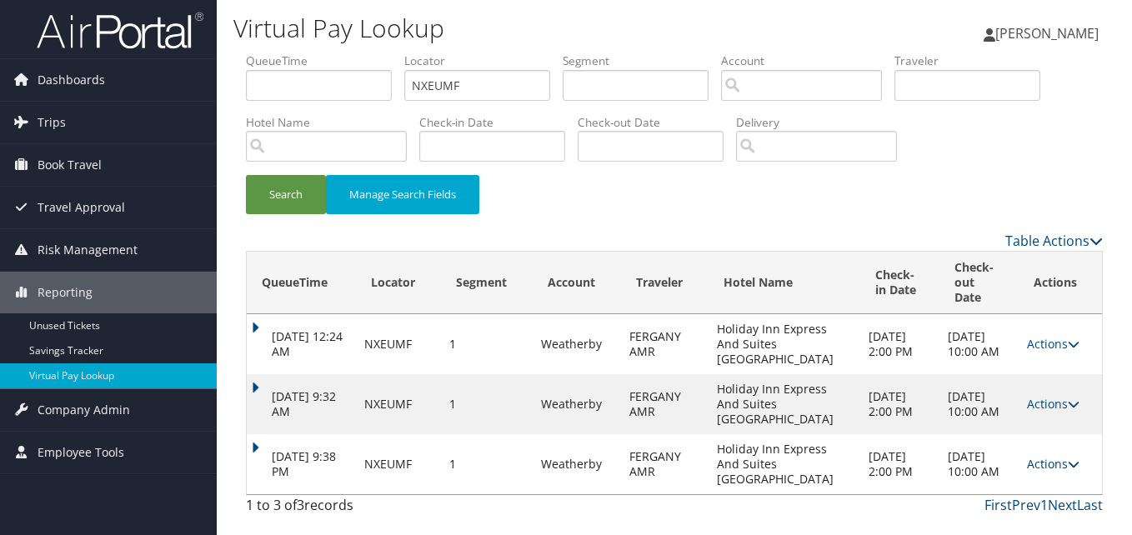
click at [1038, 461] on link "Actions" at bounding box center [1053, 464] width 53 height 16
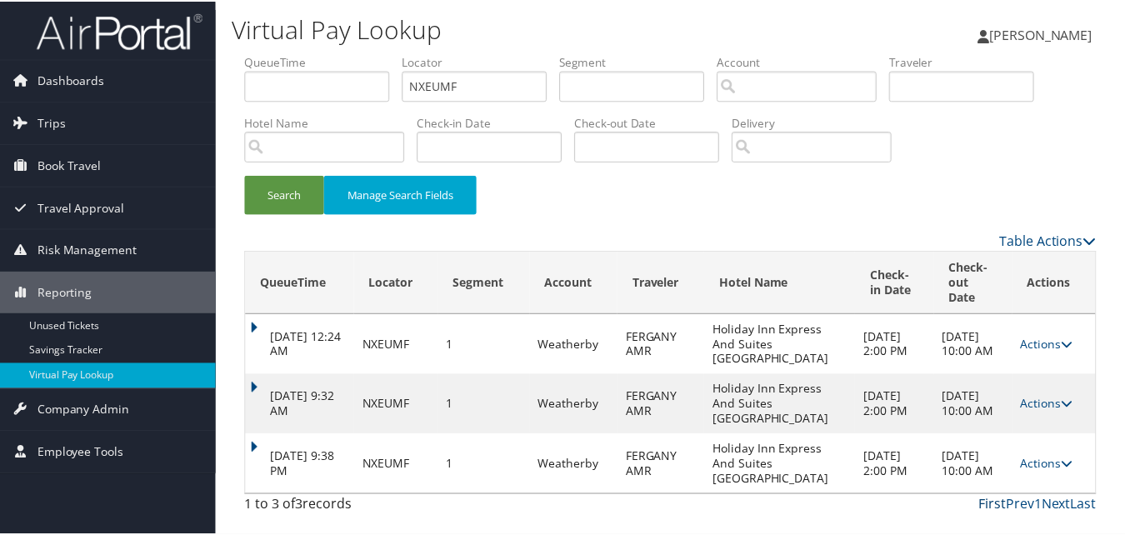
scroll to position [55, 0]
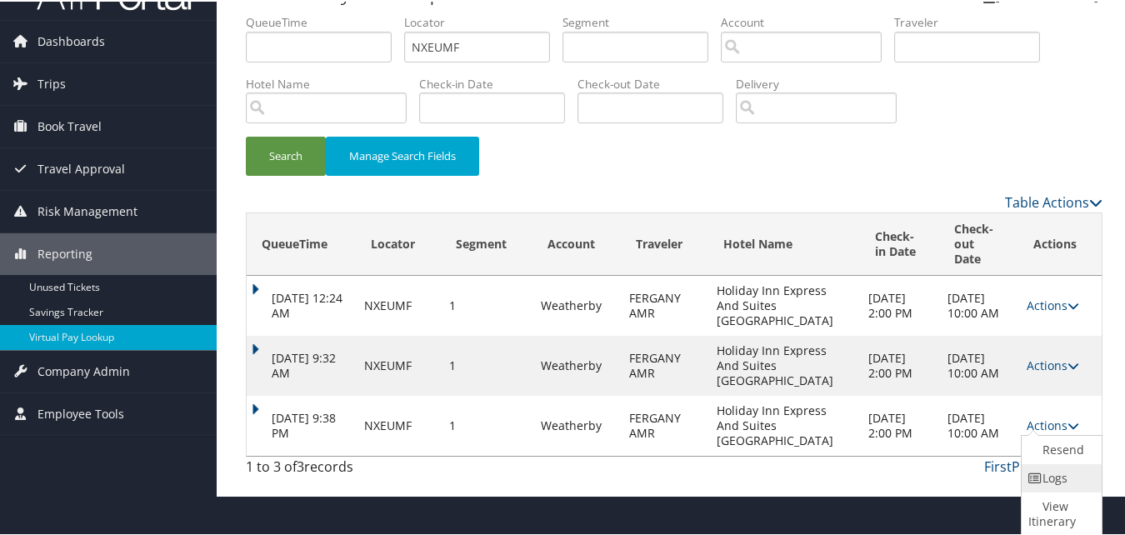
click at [1075, 469] on link "Logs" at bounding box center [1060, 477] width 76 height 28
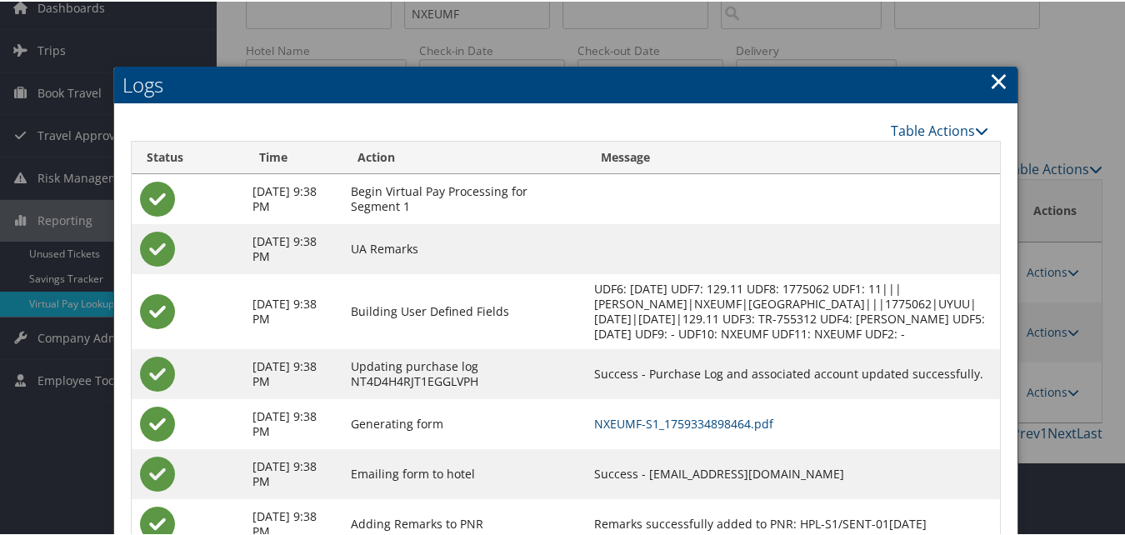
scroll to position [148, 0]
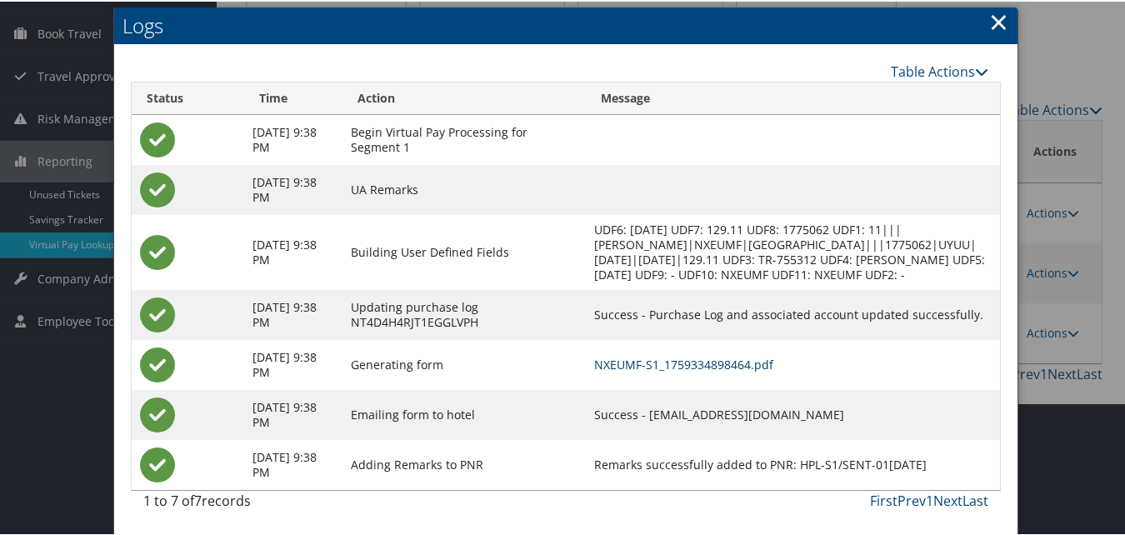
click at [740, 357] on link "NXEUMF-S1_1759334898464.pdf" at bounding box center [683, 363] width 179 height 16
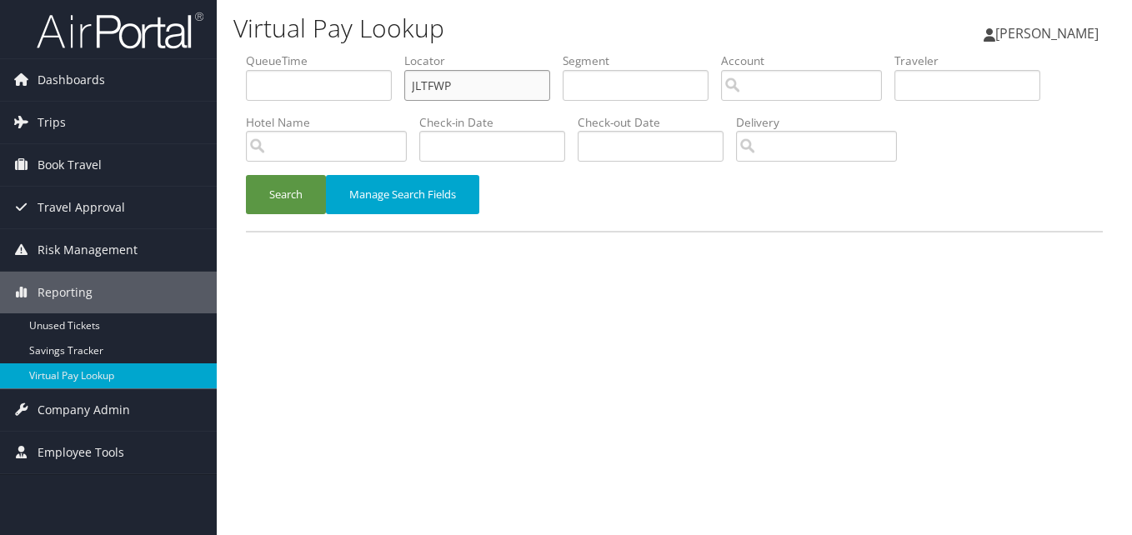
drag, startPoint x: 460, startPoint y: 88, endPoint x: 252, endPoint y: 94, distance: 208.4
click at [252, 53] on ul "QueueTime Locator JLTFWP Segment Account Traveler Hotel Name Check-in Date Chec…" at bounding box center [674, 53] width 857 height 0
paste input "MLKFOA"
type input "MLKFOA"
click at [283, 190] on button "Search" at bounding box center [286, 194] width 80 height 39
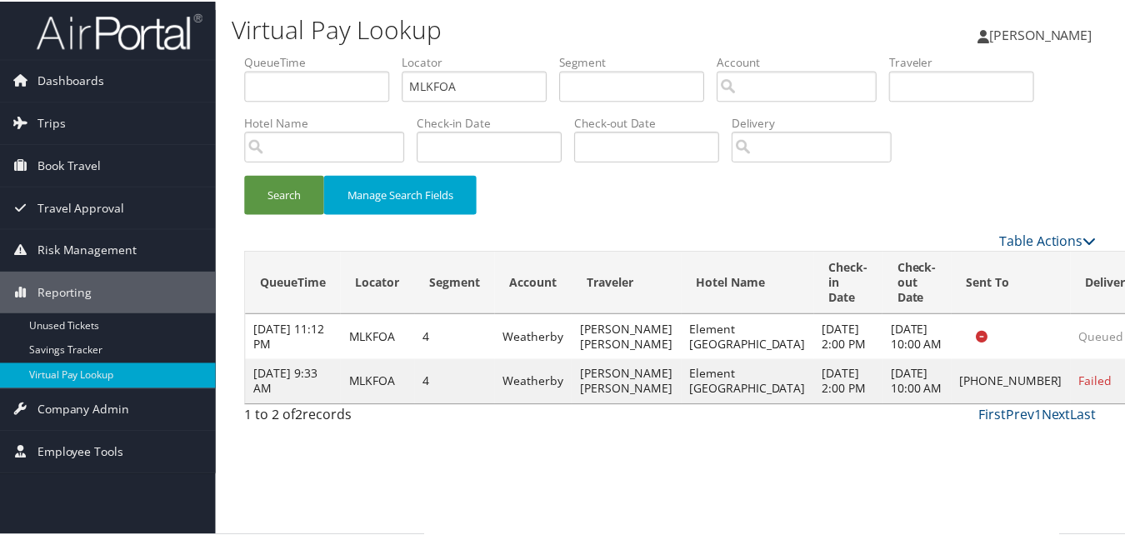
scroll to position [1, 0]
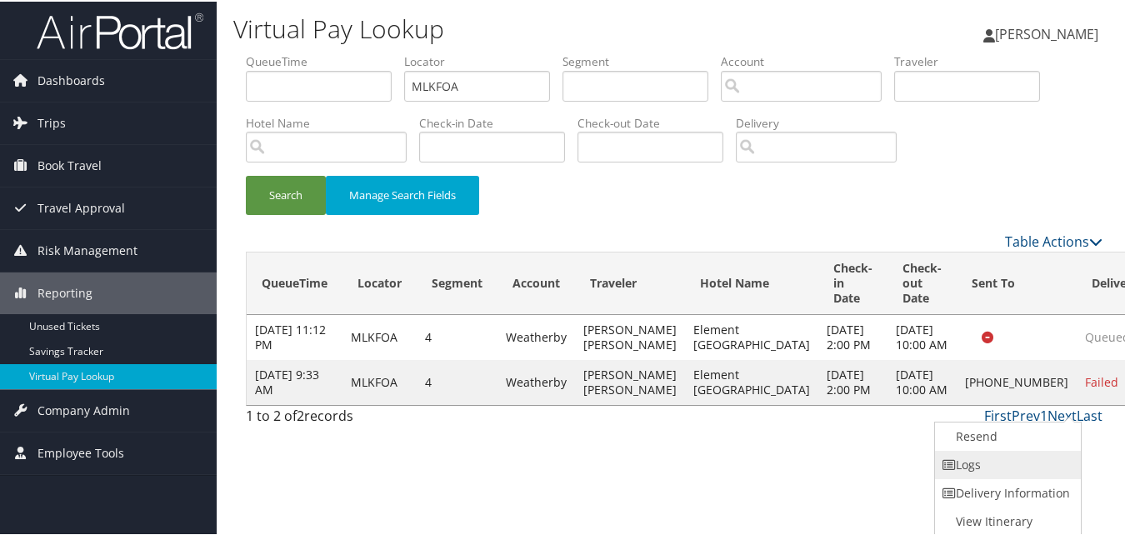
click at [1019, 456] on link "Logs" at bounding box center [1006, 463] width 143 height 28
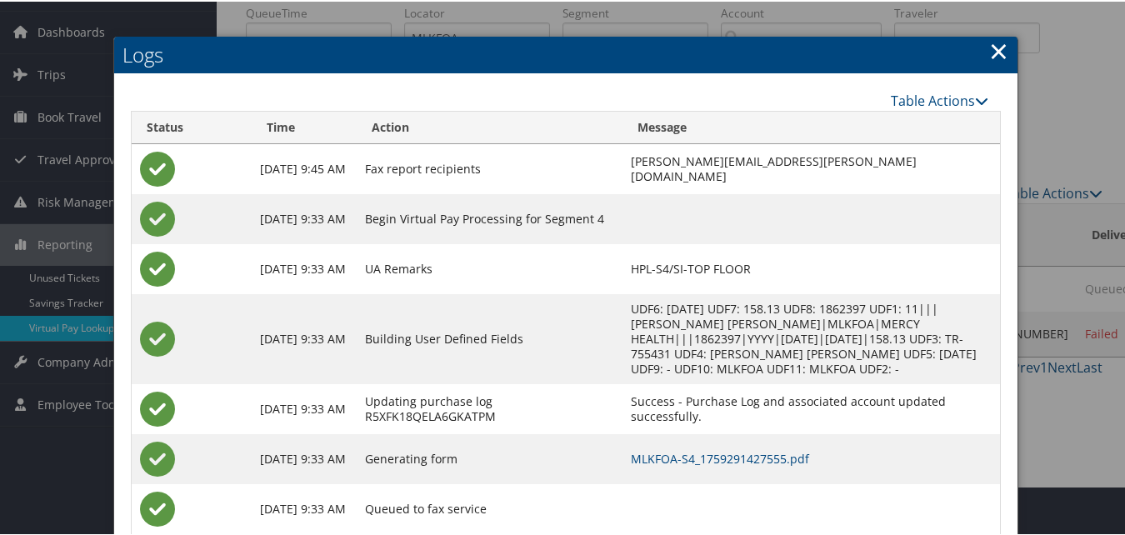
scroll to position [93, 0]
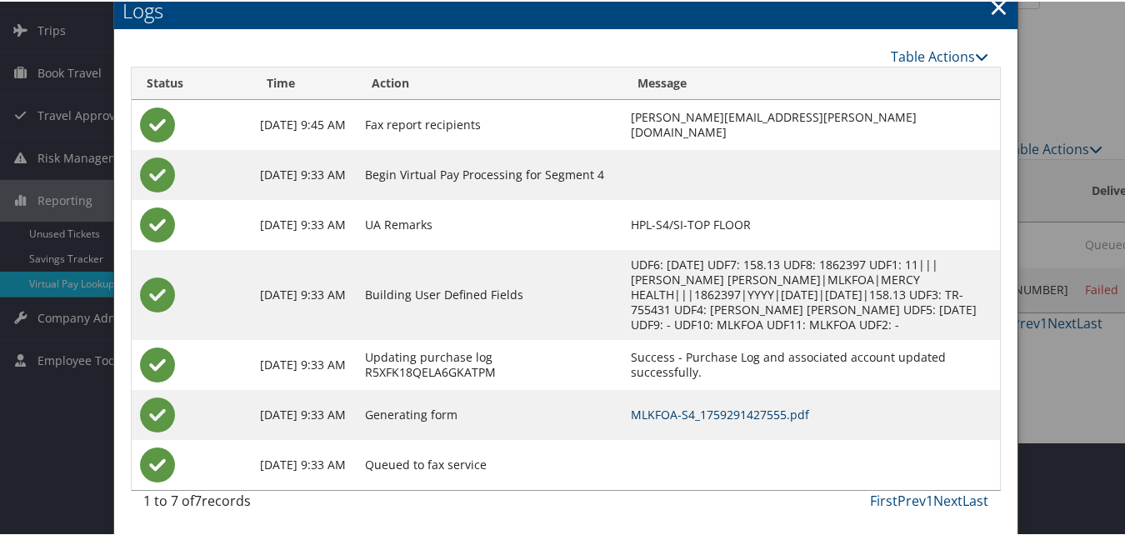
click at [718, 414] on link "MLKFOA-S4_1759291427555.pdf" at bounding box center [721, 413] width 178 height 16
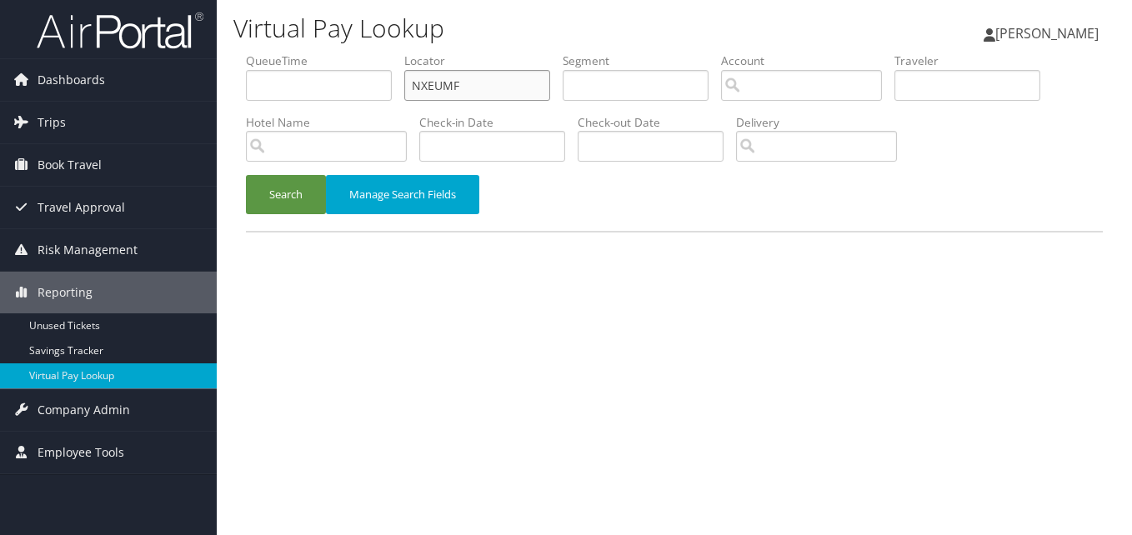
drag, startPoint x: 485, startPoint y: 79, endPoint x: 328, endPoint y: 152, distance: 172.6
click at [289, 53] on ul "QueueTime Locator NXEUMF Segment Account Traveler Hotel Name Check-in Date Chec…" at bounding box center [674, 53] width 857 height 0
paste input "MHMIPT"
type input "MHMIPT"
click at [312, 188] on button "Search" at bounding box center [286, 194] width 80 height 39
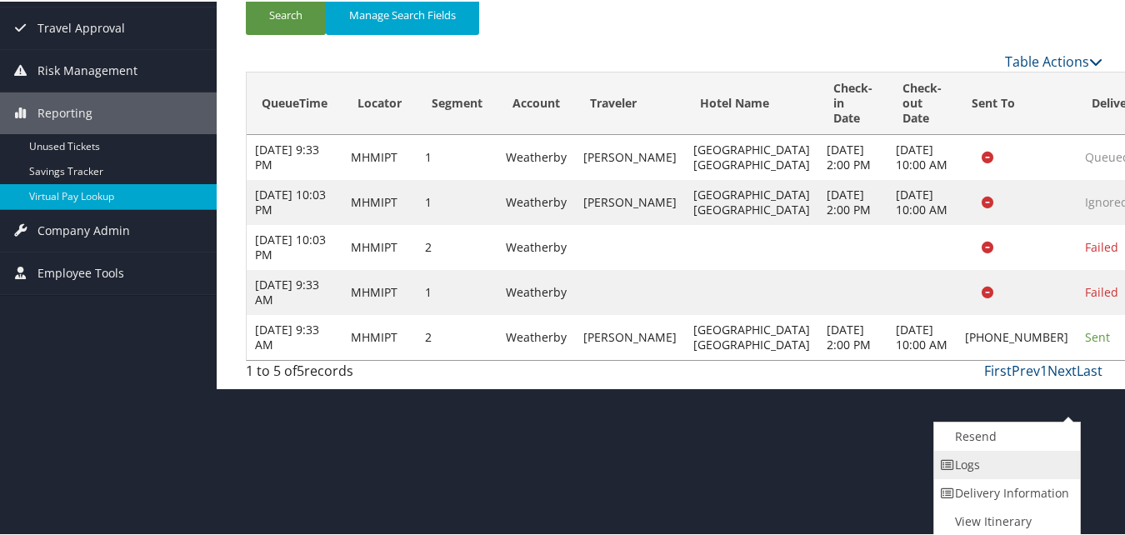
click at [1007, 456] on link "Logs" at bounding box center [1005, 463] width 143 height 28
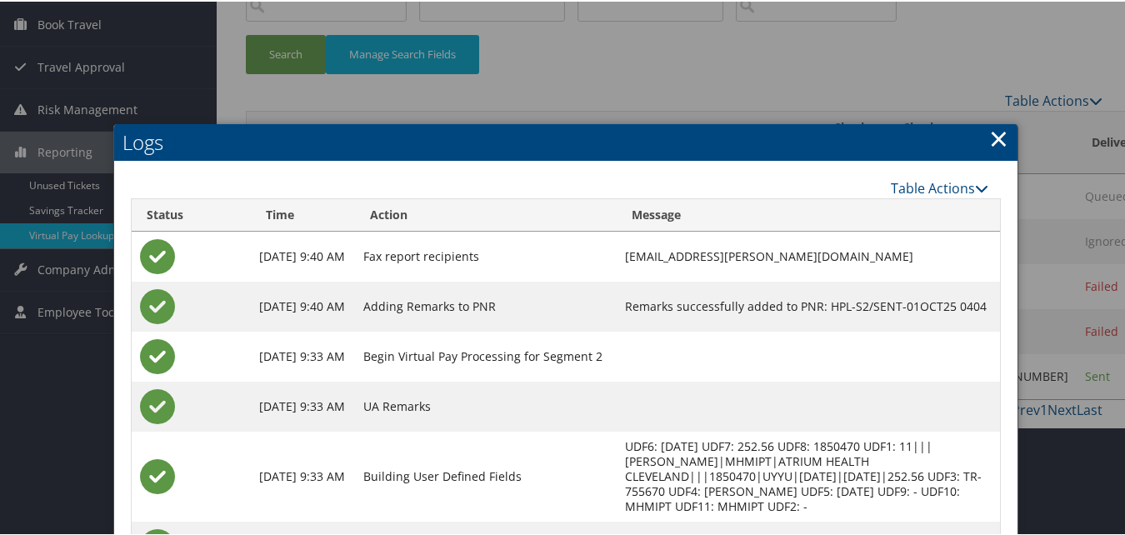
scroll to position [308, 0]
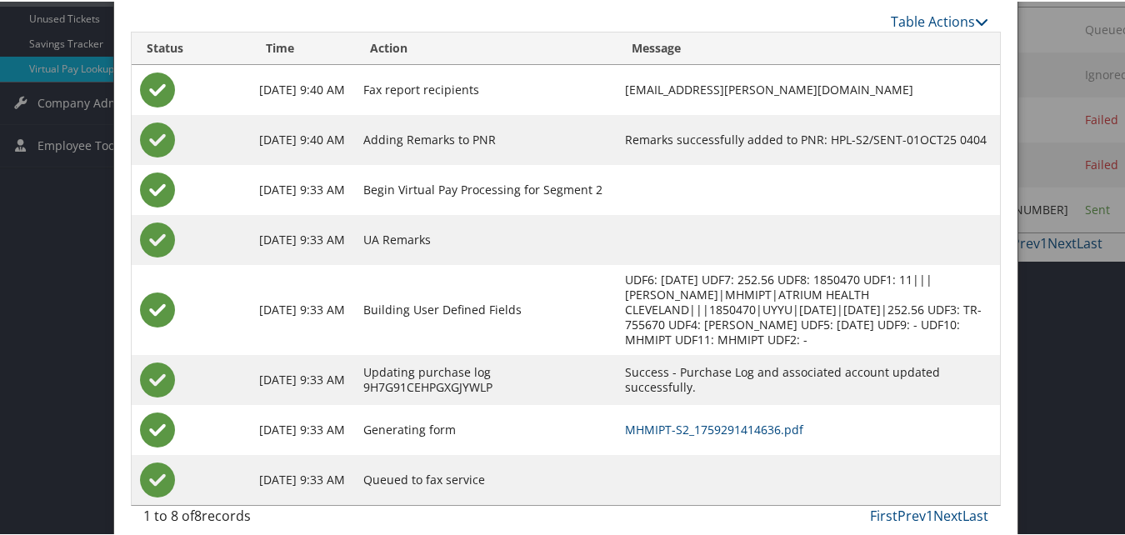
click at [698, 403] on td "MHMIPT-S2_1759291414636.pdf" at bounding box center [808, 428] width 383 height 50
click at [690, 420] on link "MHMIPT-S2_1759291414636.pdf" at bounding box center [714, 428] width 178 height 16
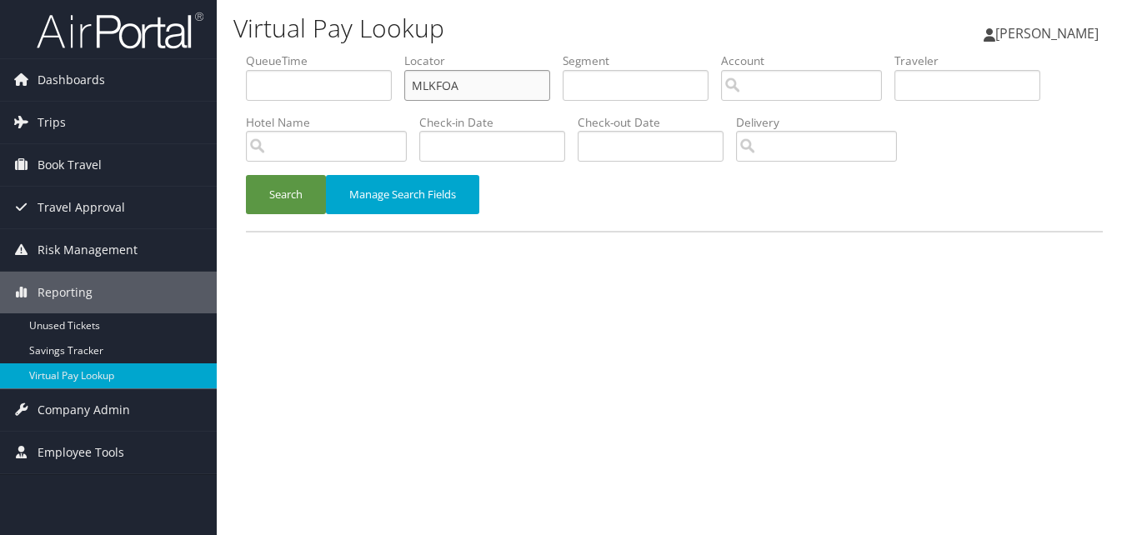
drag, startPoint x: 470, startPoint y: 88, endPoint x: 268, endPoint y: 138, distance: 208.4
click at [216, 108] on div "Dashboards AirPortal 360™ (Manager) My Travel Dashboard Trips Airtinerary® Look…" at bounding box center [566, 267] width 1132 height 535
paste input "IHRVLU"
click at [246, 175] on button "Search" at bounding box center [286, 194] width 80 height 39
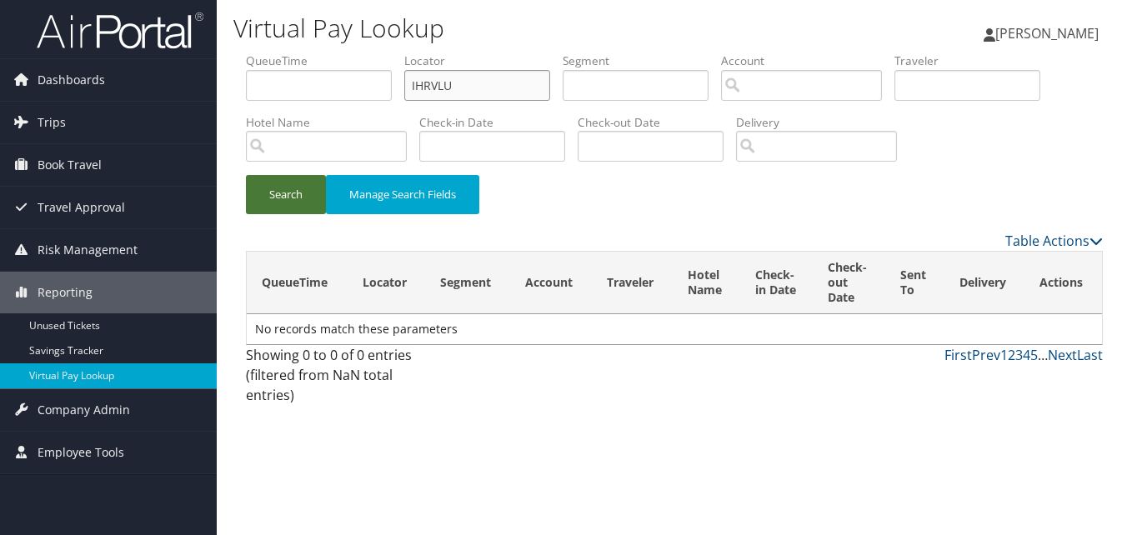
type input "IHRVLU"
click at [246, 175] on button "Search" at bounding box center [286, 194] width 80 height 39
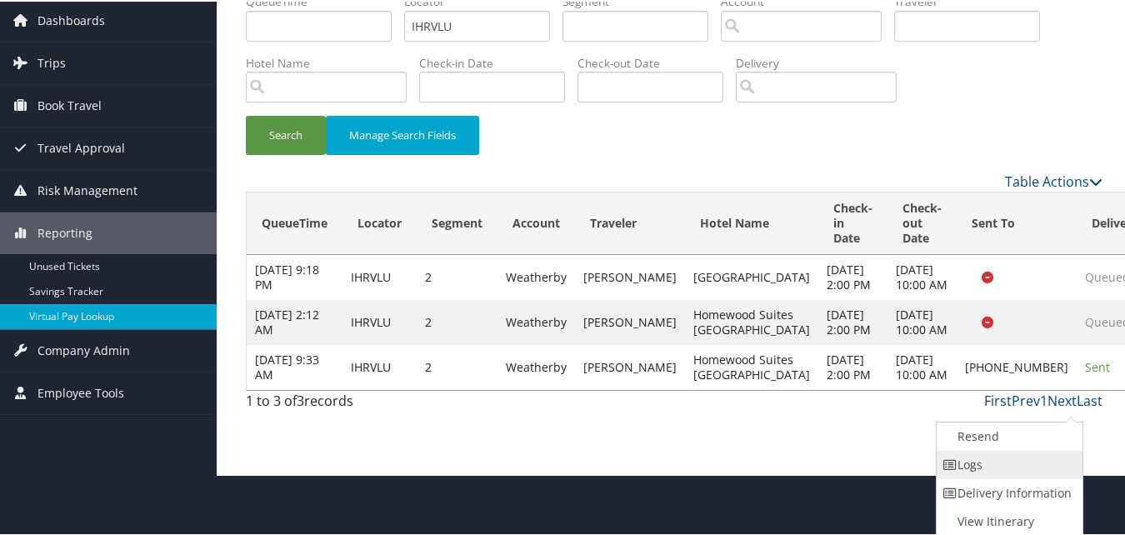
click at [983, 458] on link "Logs" at bounding box center [1008, 463] width 143 height 28
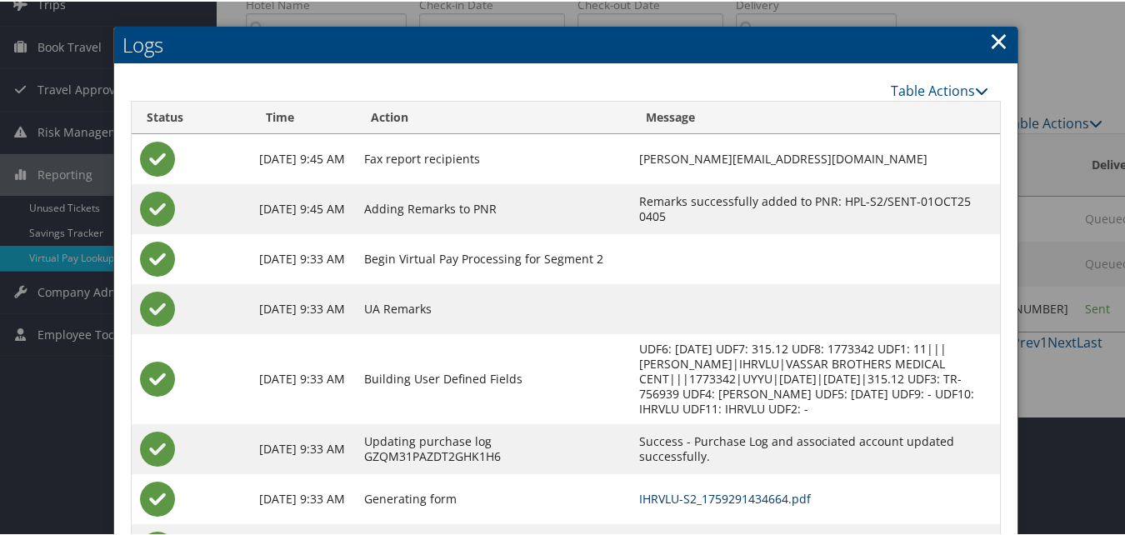
scroll to position [203, 0]
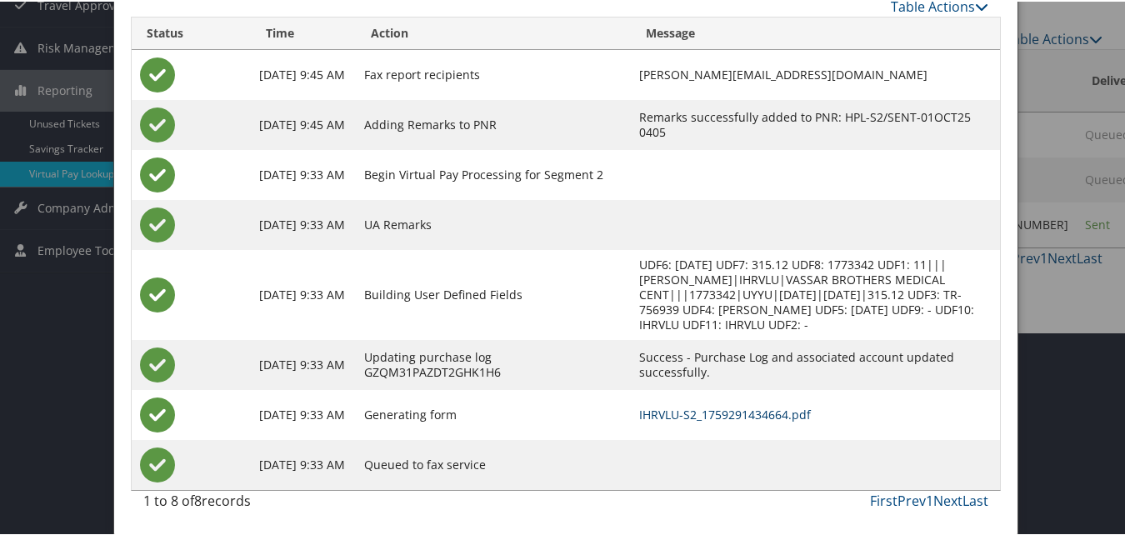
click at [749, 416] on link "IHRVLU-S2_1759291434664.pdf" at bounding box center [725, 413] width 172 height 16
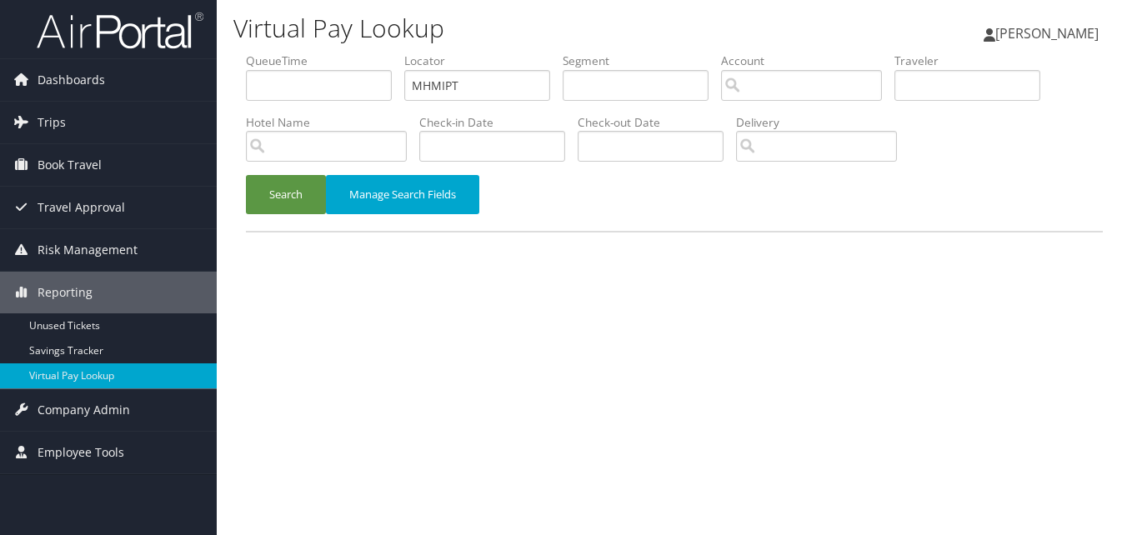
click at [309, 53] on ul "QueueTime Locator MHMIPT Segment Account Traveler Hotel Name Check-in Date Chec…" at bounding box center [674, 53] width 857 height 0
type input "FVIKPW"
click at [283, 209] on button "Search" at bounding box center [286, 194] width 80 height 39
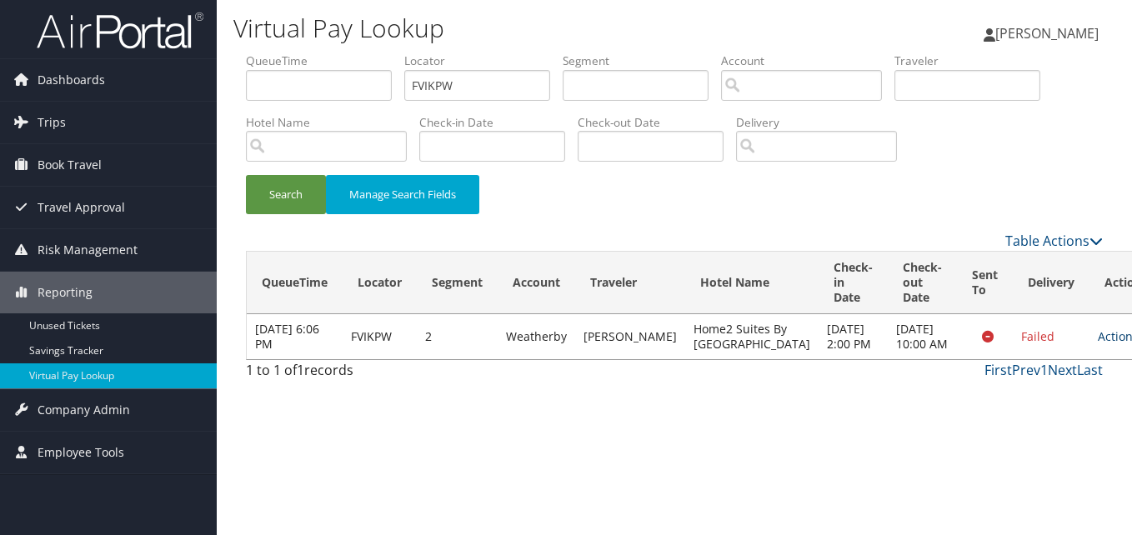
click at [1098, 344] on link "Actions" at bounding box center [1124, 336] width 53 height 16
click at [1036, 406] on link "Logs" at bounding box center [1030, 404] width 105 height 28
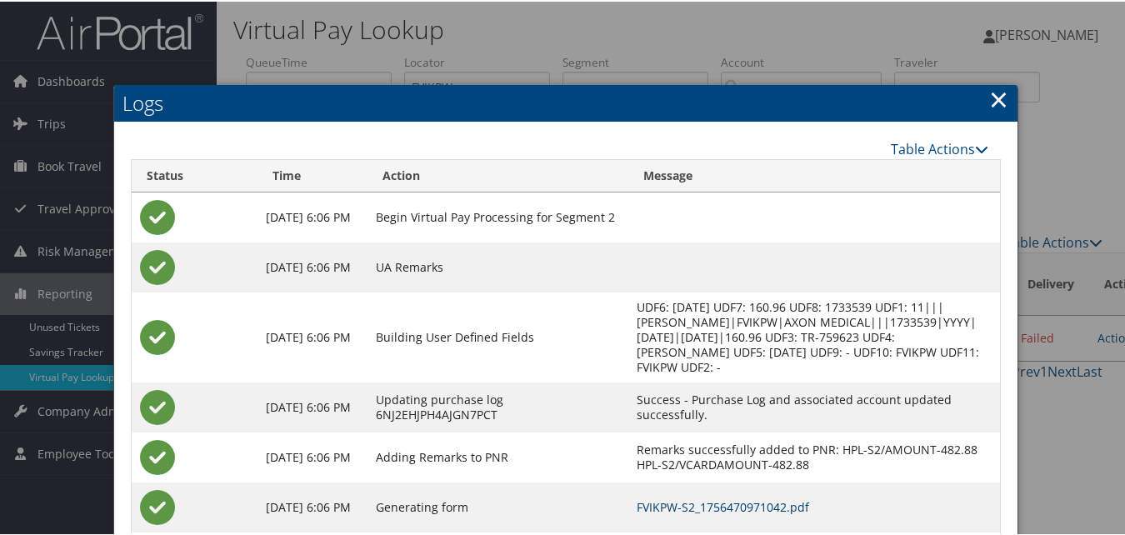
click at [802, 509] on link "FVIKPW-S2_1756470971042.pdf" at bounding box center [724, 506] width 173 height 16
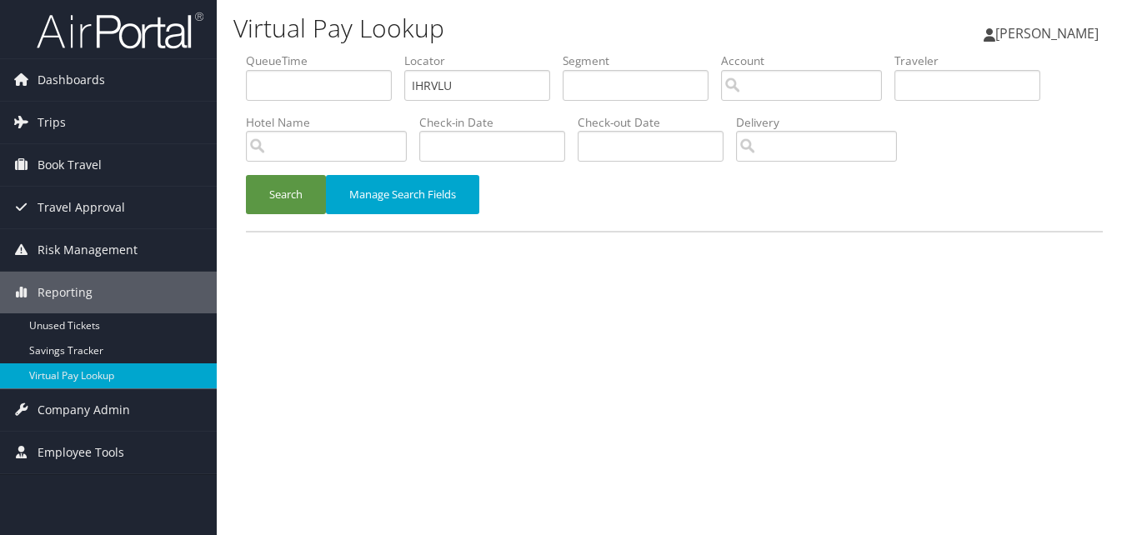
click at [364, 53] on ul "QueueTime Locator IHRVLU Segment Account Traveler Hotel Name Check-in Date Chec…" at bounding box center [674, 53] width 857 height 0
type input "FICKUA"
click at [303, 210] on button "Search" at bounding box center [286, 194] width 80 height 39
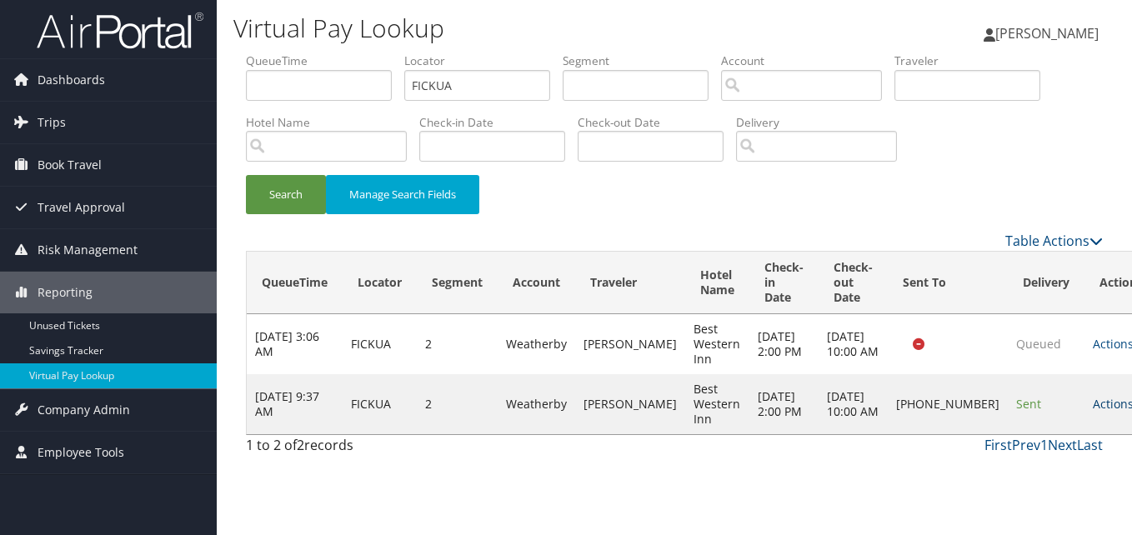
click at [1093, 406] on link "Actions" at bounding box center [1119, 404] width 53 height 16
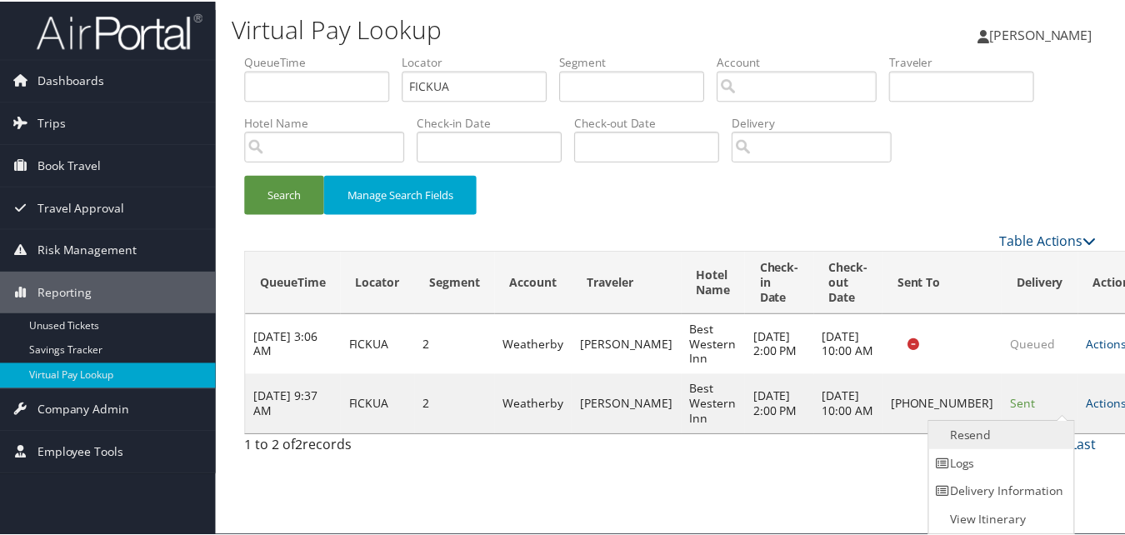
scroll to position [1, 0]
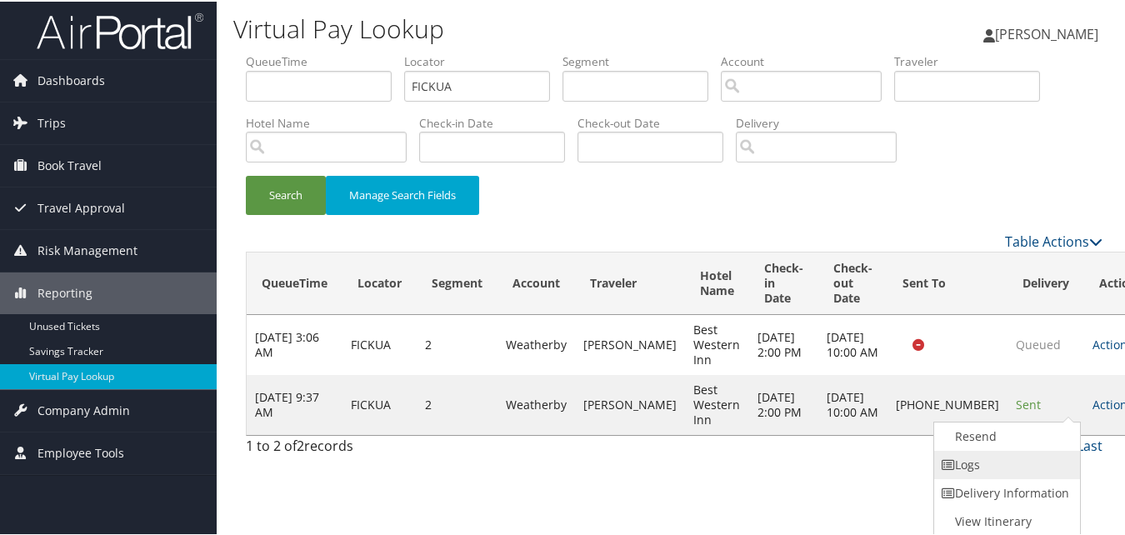
click at [989, 454] on link "Logs" at bounding box center [1005, 463] width 143 height 28
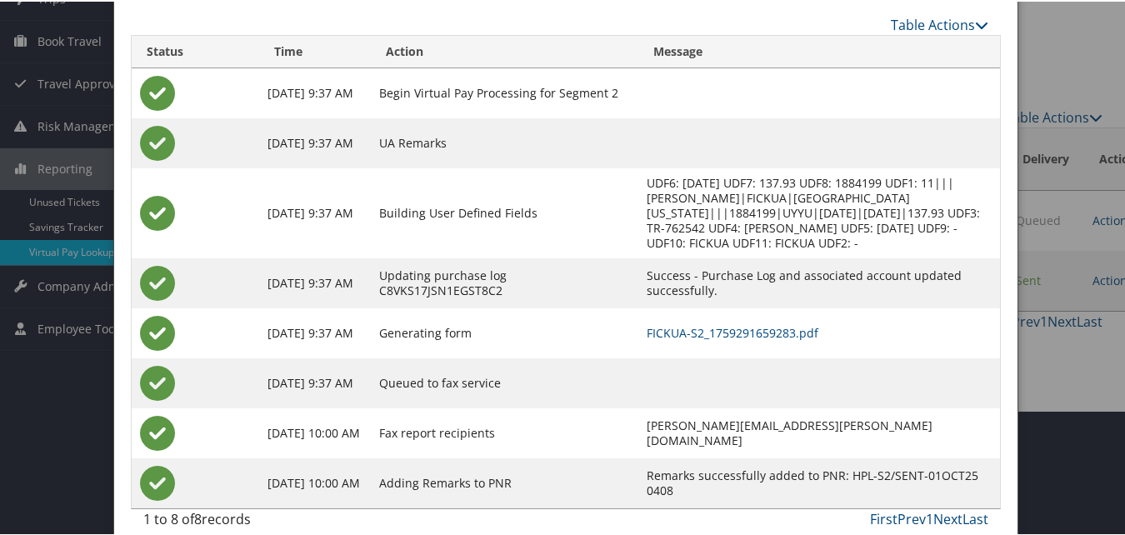
scroll to position [143, 0]
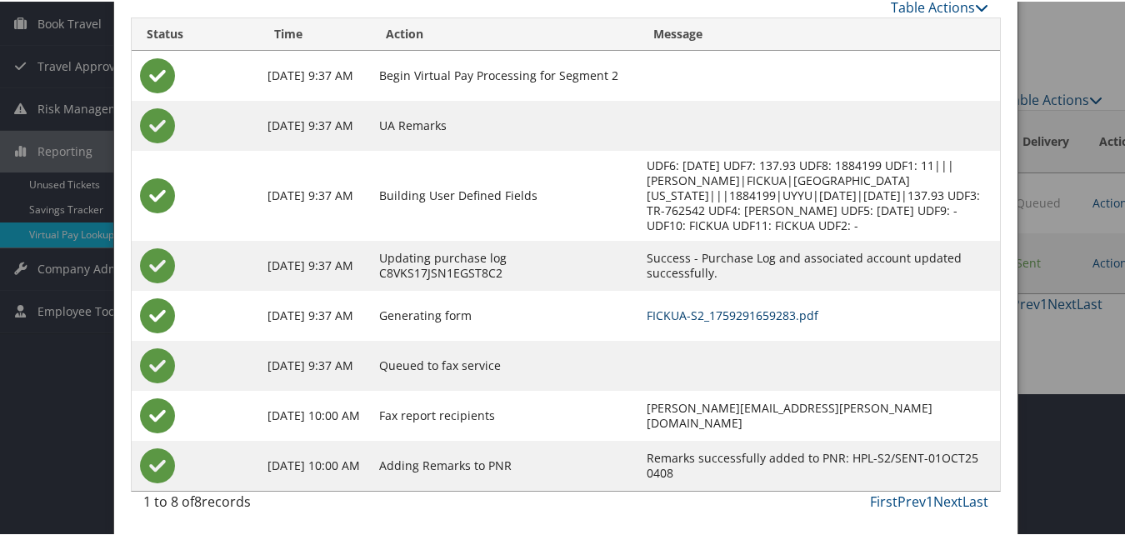
click at [668, 308] on link "FICKUA-S2_1759291659283.pdf" at bounding box center [733, 314] width 172 height 16
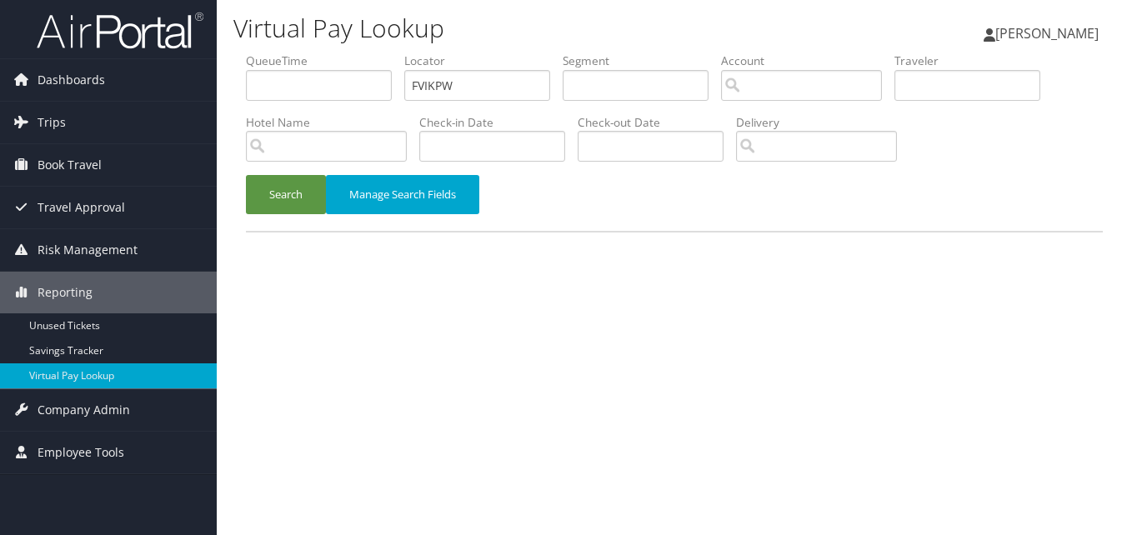
click at [334, 53] on ul "QueueTime Locator FVIKPW Segment Account Traveler Hotel Name Check-in Date Chec…" at bounding box center [674, 53] width 857 height 0
type input "QMLFUO"
click at [316, 193] on button "Search" at bounding box center [286, 194] width 80 height 39
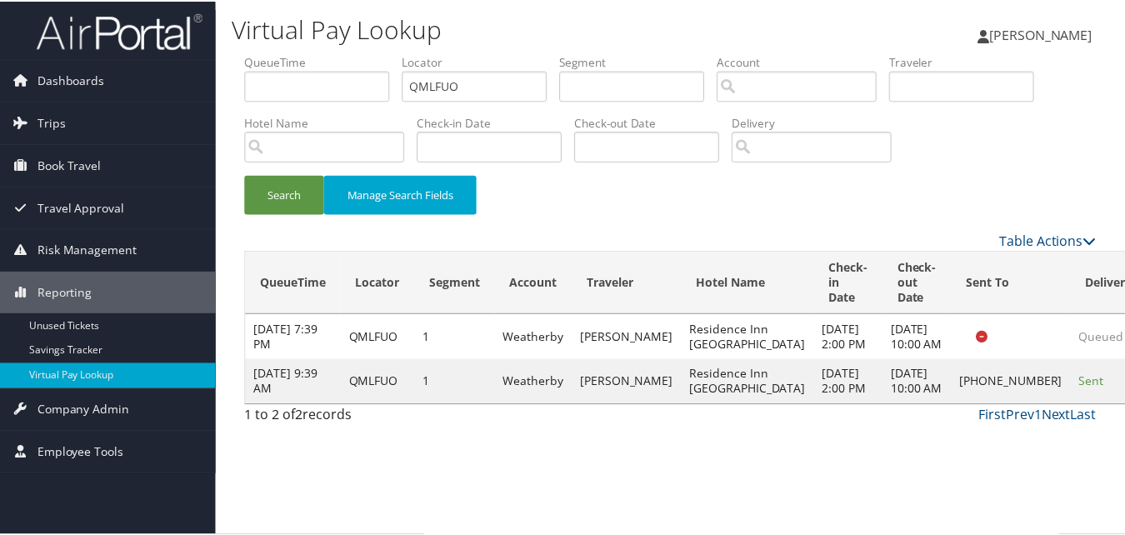
scroll to position [1, 0]
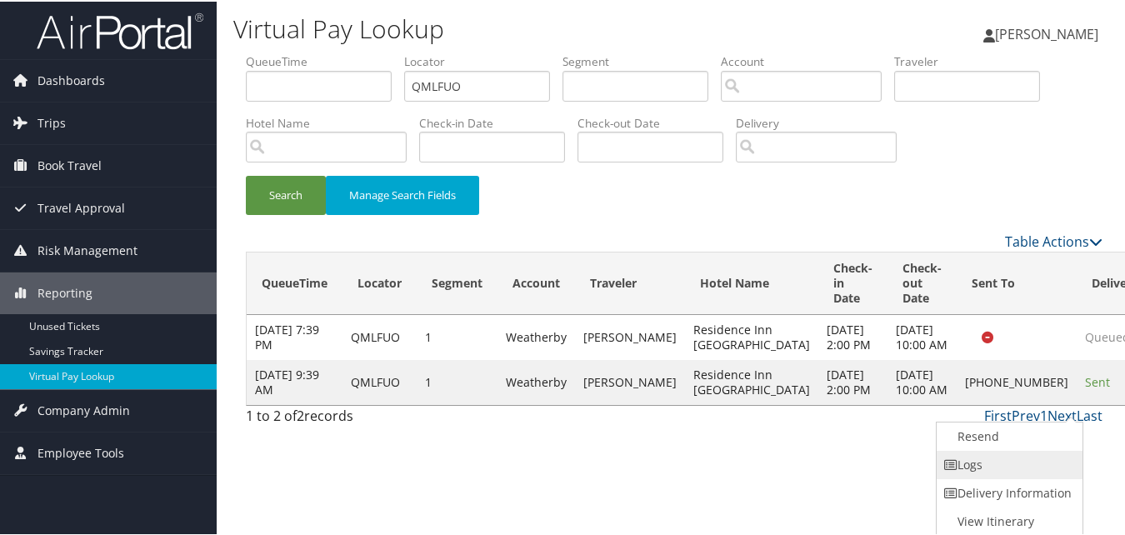
click at [985, 462] on link "Logs" at bounding box center [1008, 463] width 143 height 28
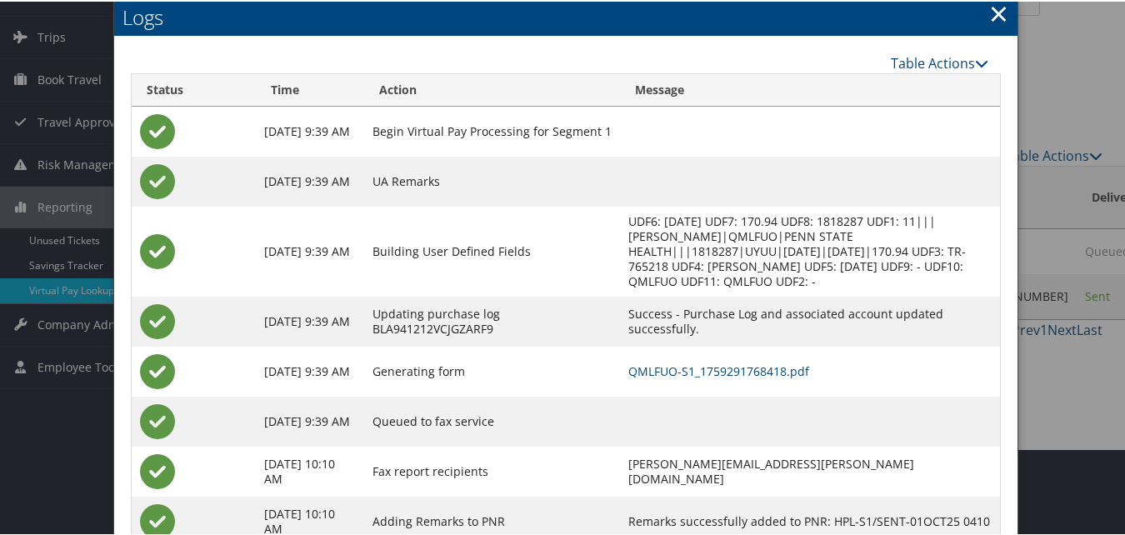
scroll to position [143, 0]
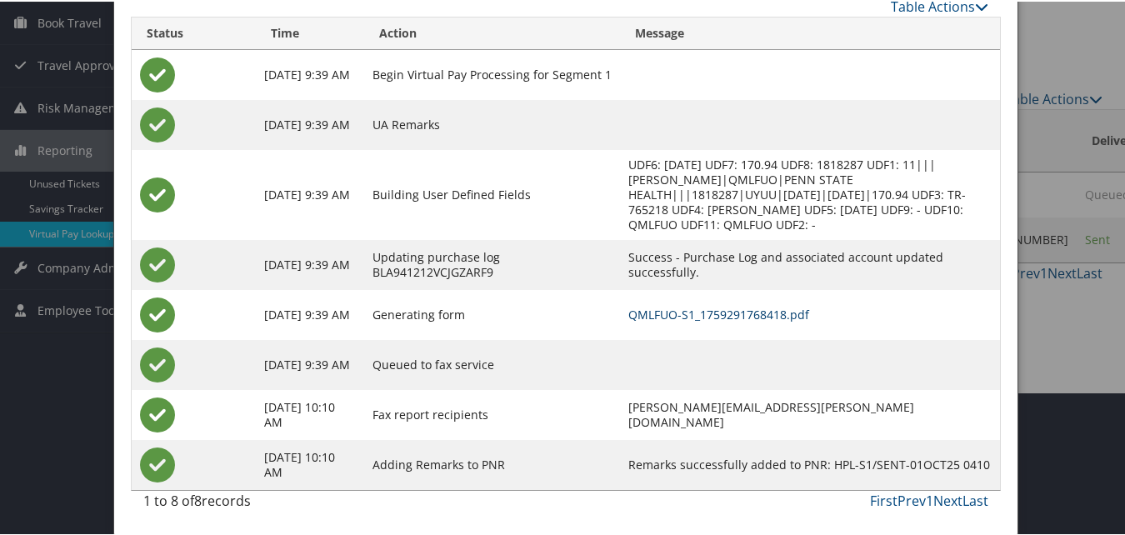
click at [748, 310] on link "QMLFUO-S1_1759291768418.pdf" at bounding box center [718, 313] width 181 height 16
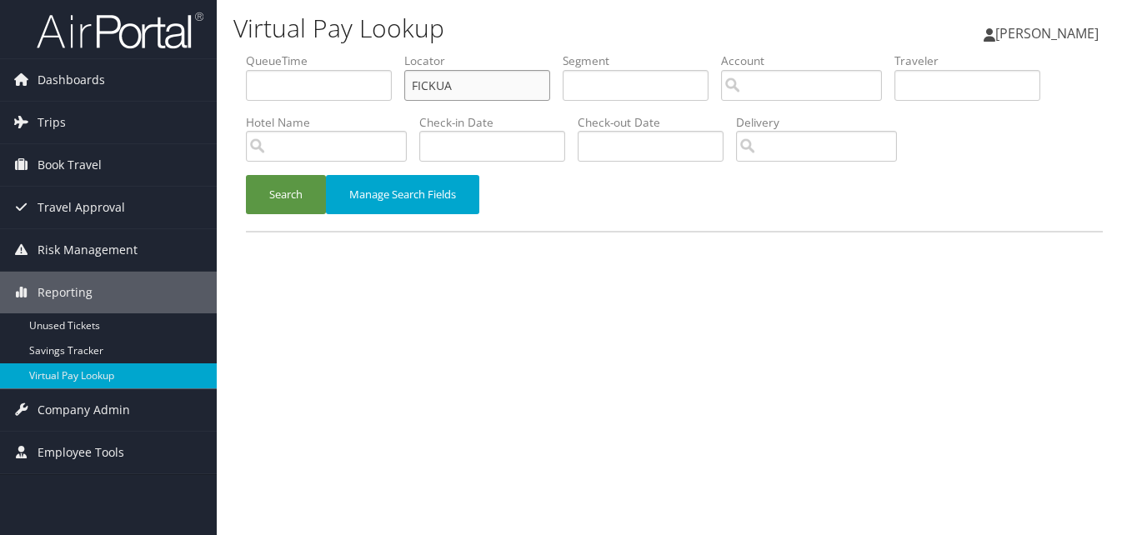
drag, startPoint x: 443, startPoint y: 79, endPoint x: 380, endPoint y: 89, distance: 64.1
click at [380, 53] on ul "QueueTime Locator FICKUA Segment Account Traveler Hotel Name Check-in Date Chec…" at bounding box center [674, 53] width 857 height 0
paste input "LCVPTR"
type input "LCVPTR"
click at [314, 205] on button "Search" at bounding box center [286, 194] width 80 height 39
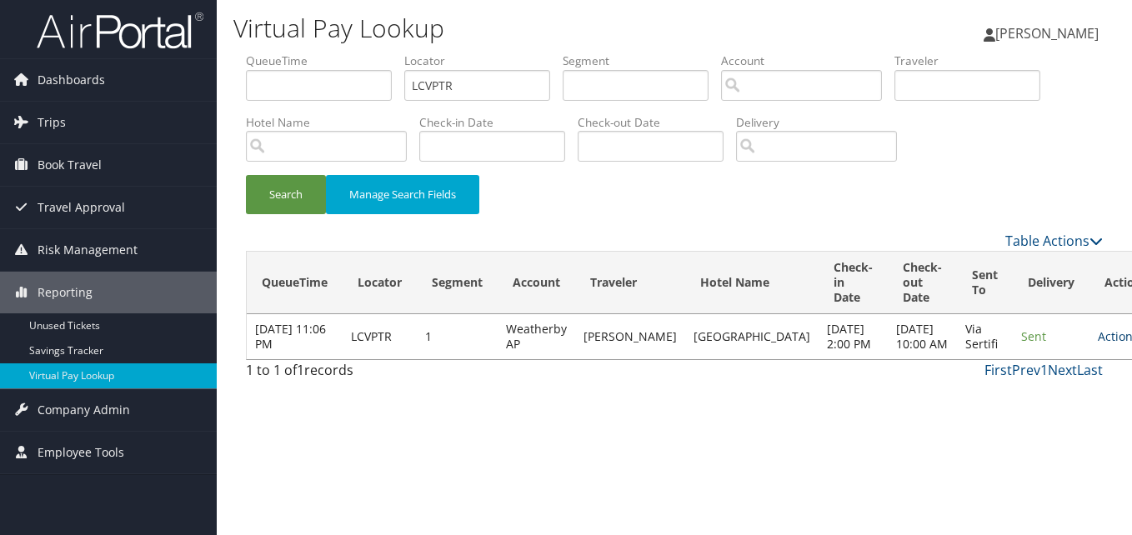
click at [1098, 344] on link "Actions" at bounding box center [1124, 336] width 53 height 16
click at [1004, 389] on link "Logs" at bounding box center [1030, 397] width 105 height 28
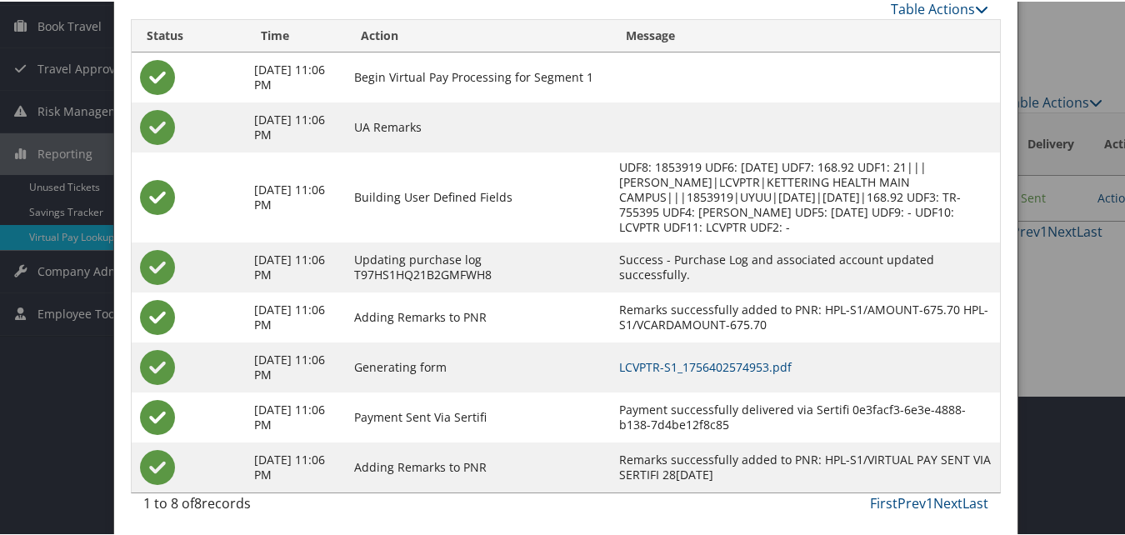
scroll to position [143, 0]
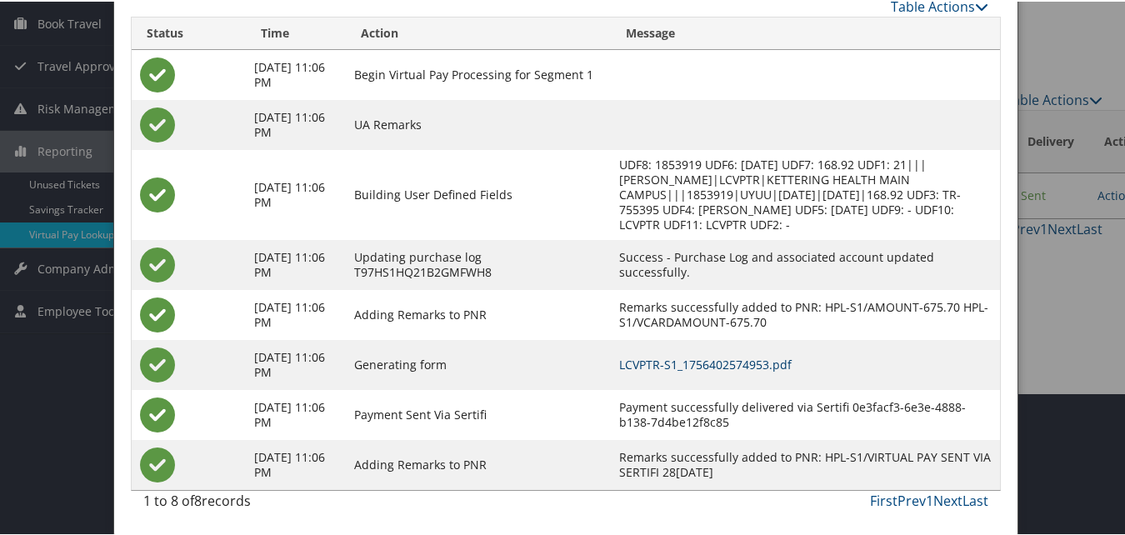
click at [792, 367] on link "LCVPTR-S1_1756402574953.pdf" at bounding box center [705, 363] width 173 height 16
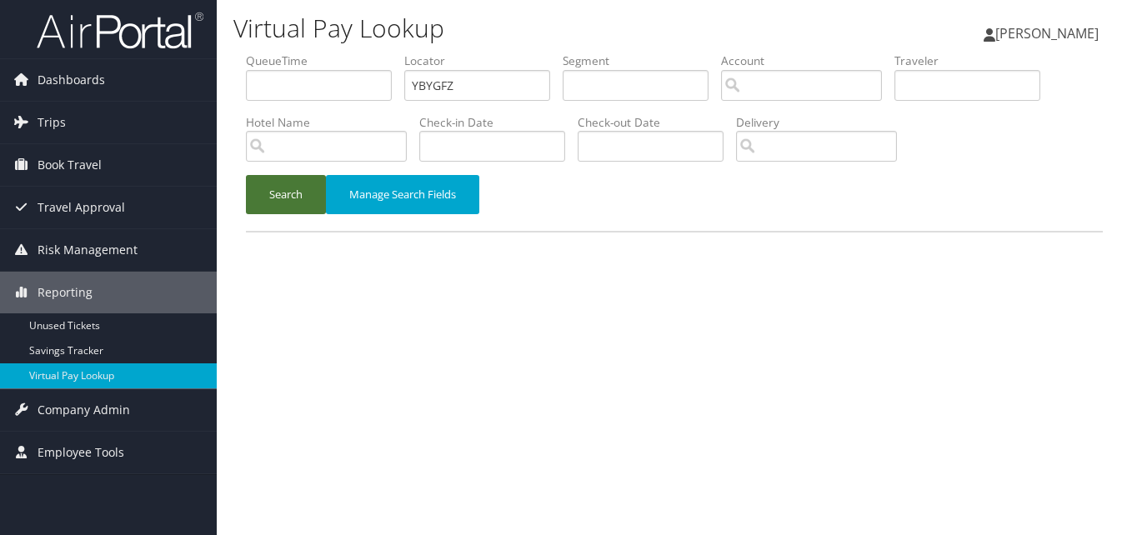
type input "YBYGFZ"
click at [246, 175] on button "Search" at bounding box center [286, 194] width 80 height 39
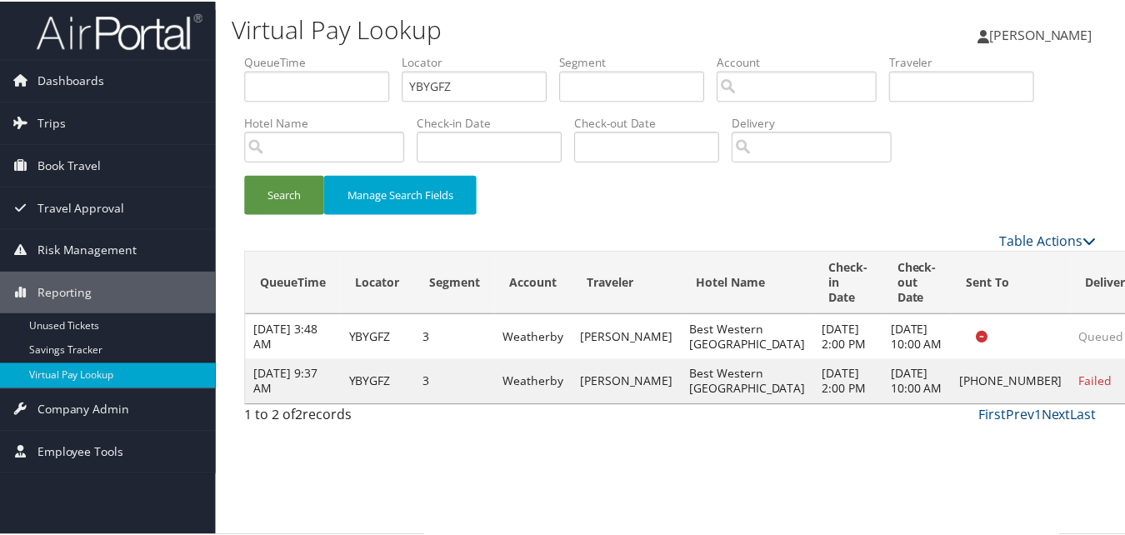
scroll to position [38, 0]
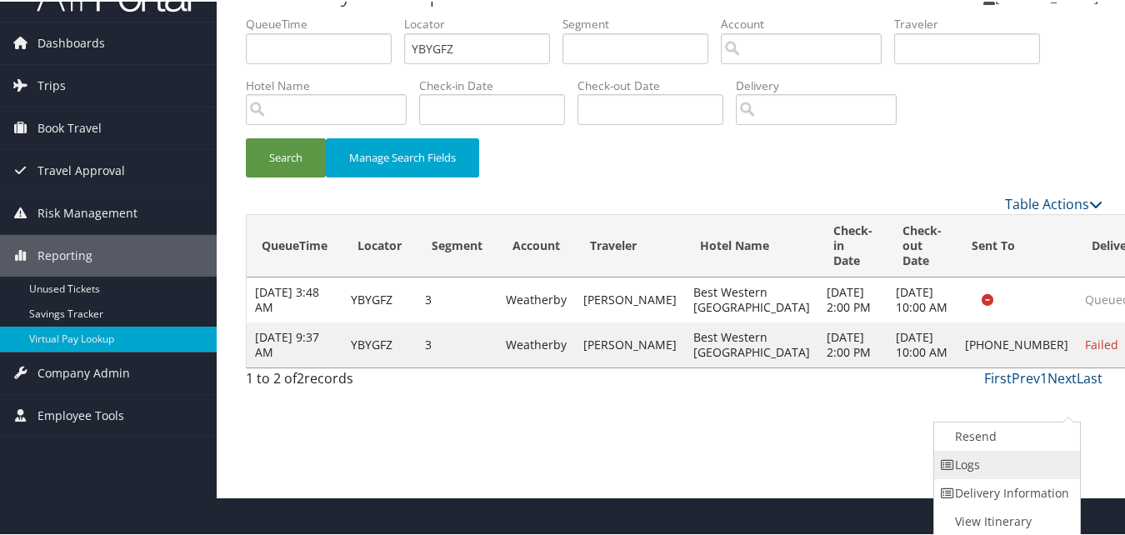
click at [1002, 465] on link "Logs" at bounding box center [1005, 463] width 143 height 28
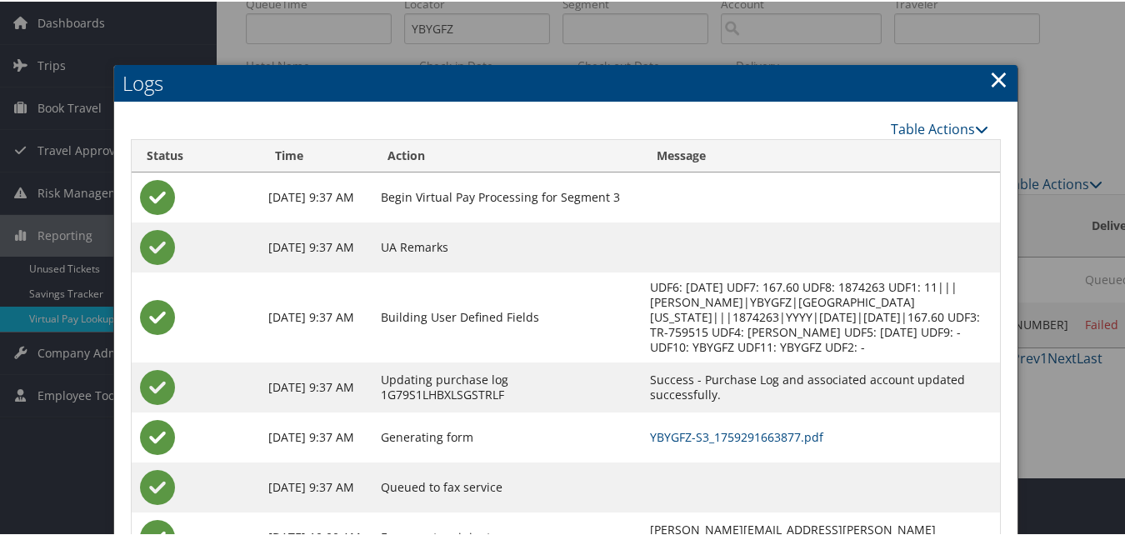
scroll to position [131, 0]
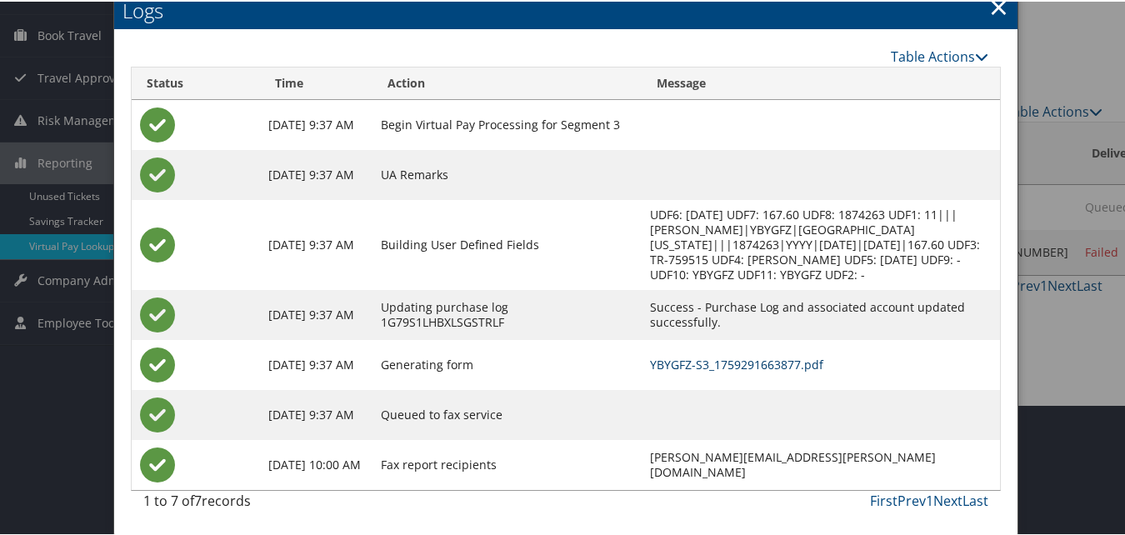
click at [663, 368] on link "YBYGFZ-S3_1759291663877.pdf" at bounding box center [736, 363] width 173 height 16
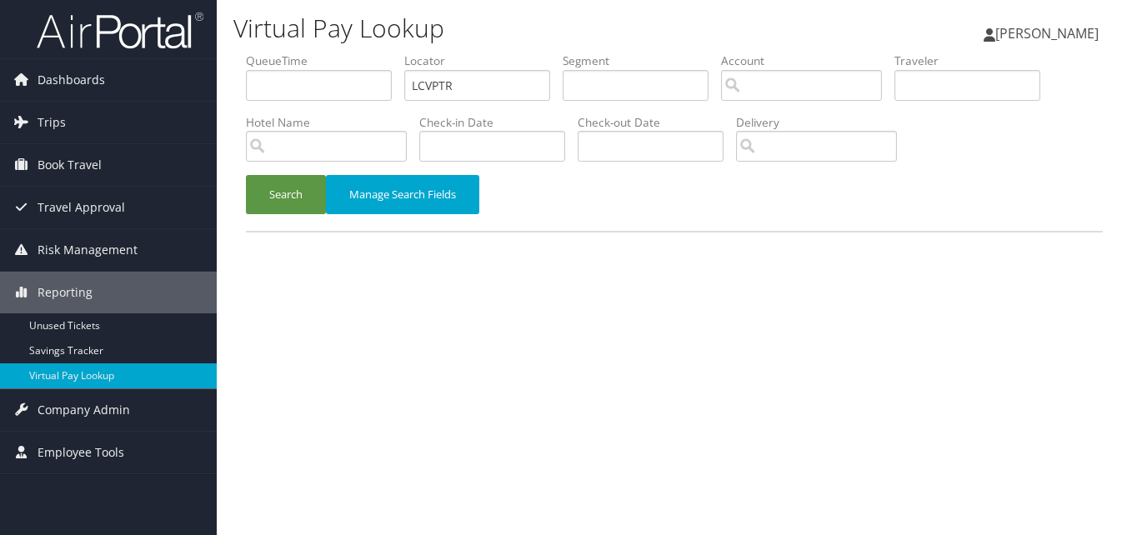
click at [290, 53] on ul "QueueTime Locator LCVPTR Segment Account Traveler Hotel Name Check-in Date Chec…" at bounding box center [674, 53] width 857 height 0
type input "HRRTMJ"
click at [246, 175] on button "Search" at bounding box center [286, 194] width 80 height 39
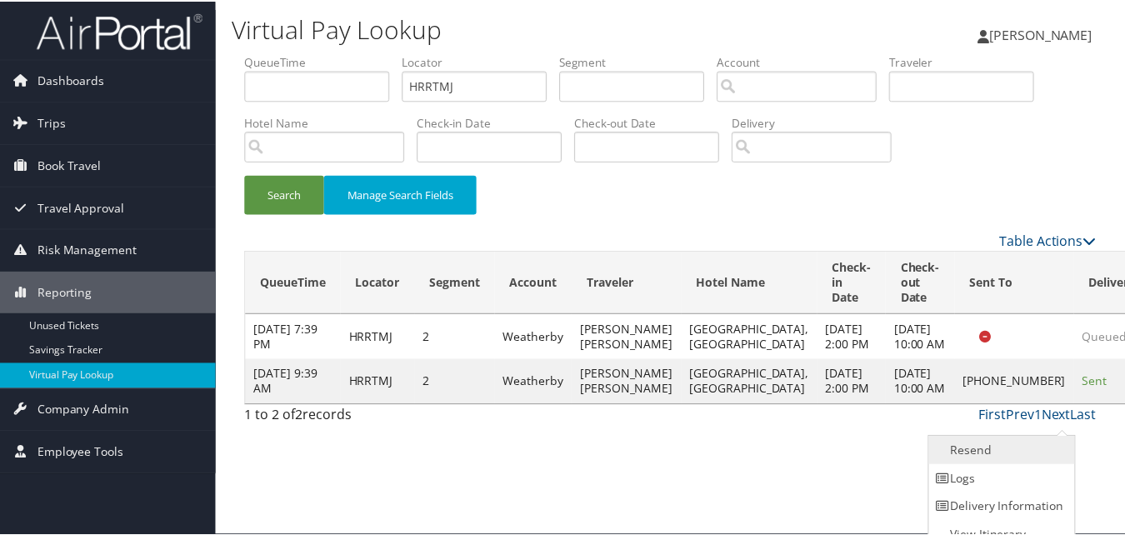
scroll to position [16, 0]
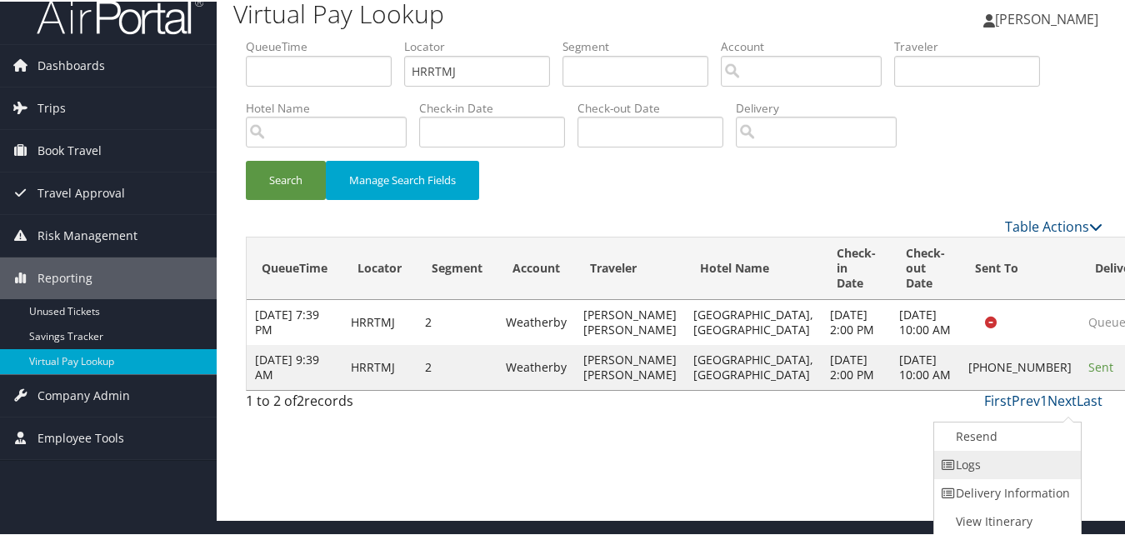
drag, startPoint x: 1057, startPoint y: 421, endPoint x: 988, endPoint y: 459, distance: 79.1
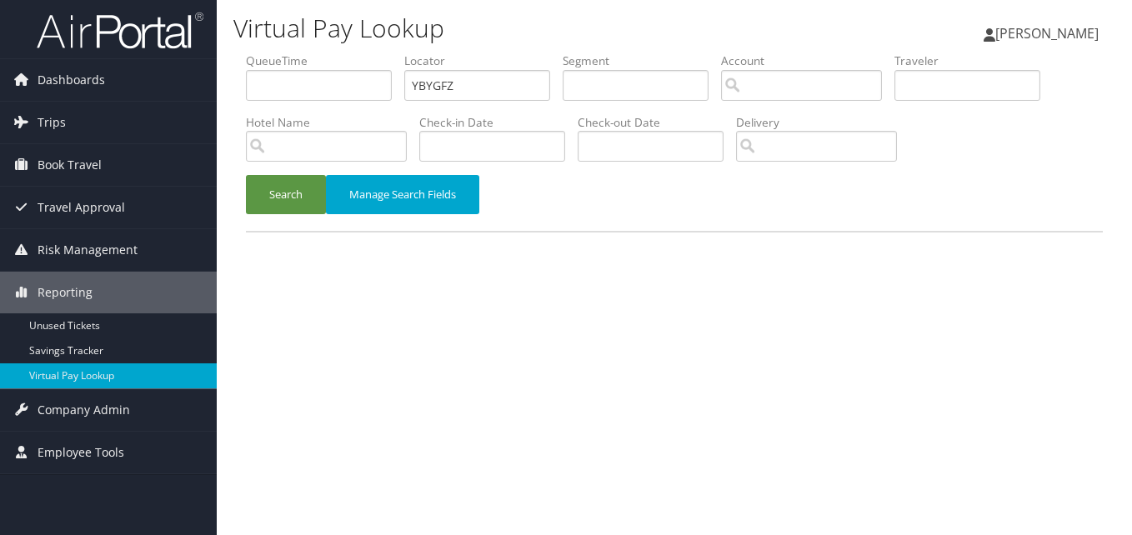
click at [348, 53] on ul "QueueTime Locator YBYGFZ Segment Account Traveler Hotel Name Check-in Date Chec…" at bounding box center [674, 53] width 857 height 0
type input "YSFPQX"
click at [246, 175] on button "Search" at bounding box center [286, 194] width 80 height 39
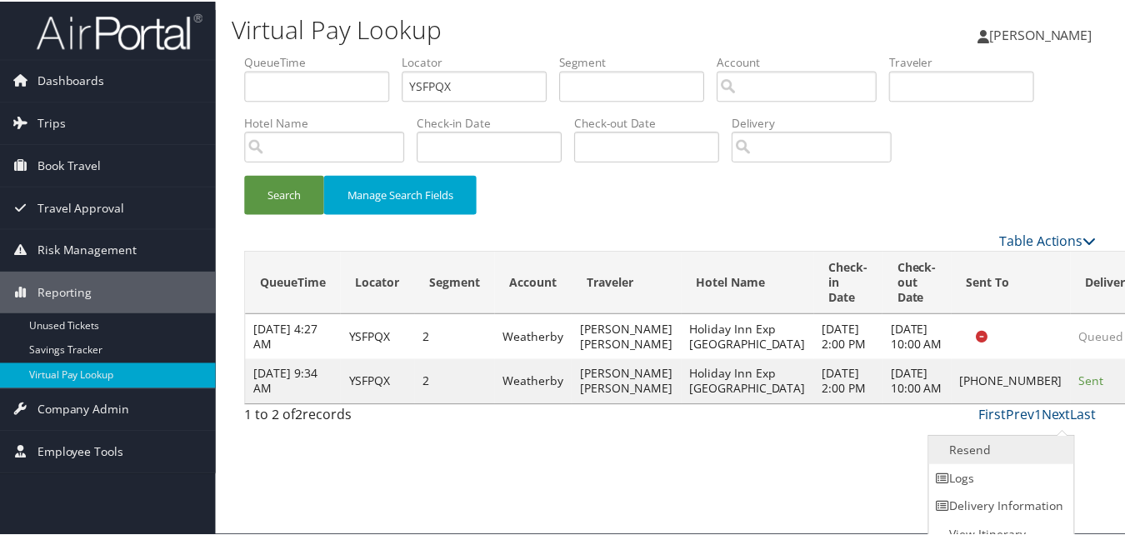
scroll to position [16, 0]
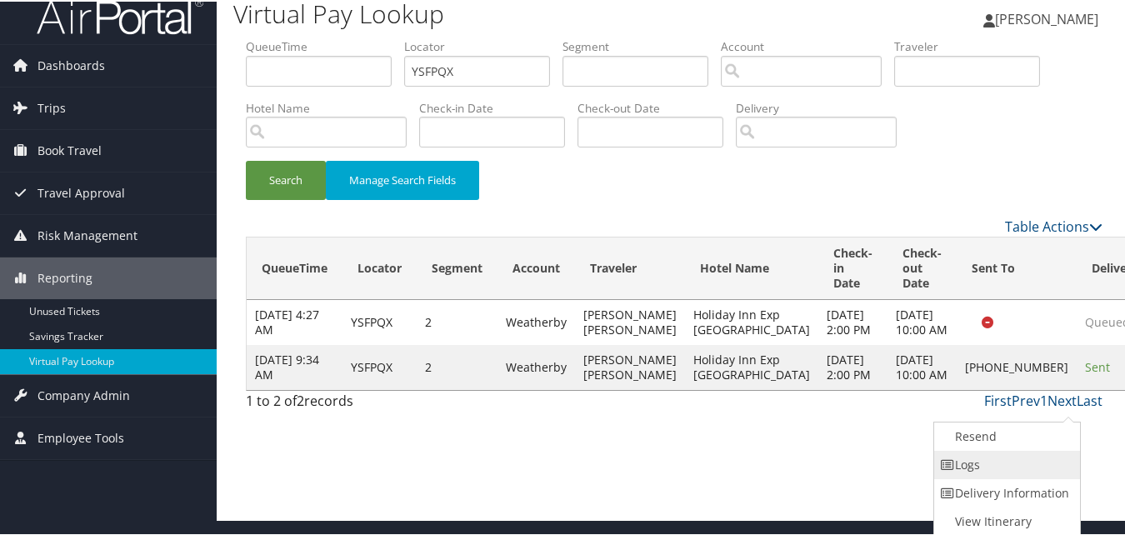
click at [1018, 454] on link "Logs" at bounding box center [1005, 463] width 143 height 28
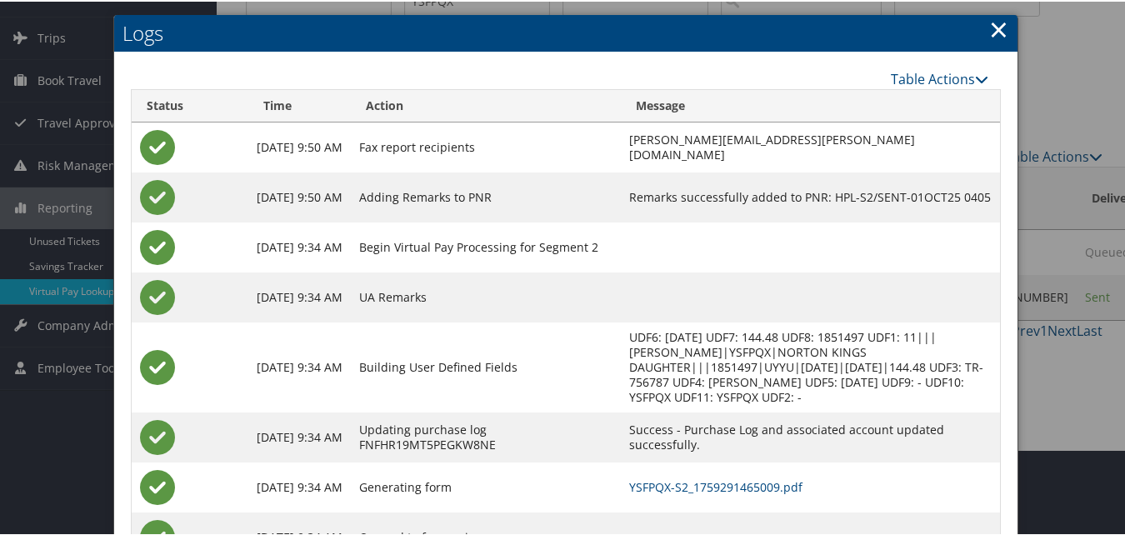
scroll to position [158, 0]
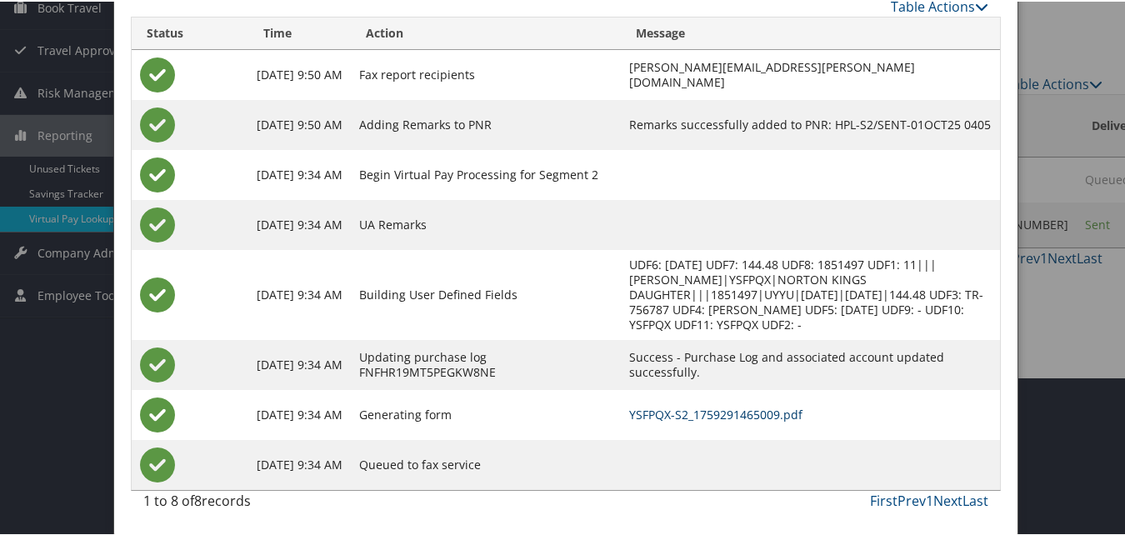
click at [662, 411] on link "YSFPQX-S2_1759291465009.pdf" at bounding box center [715, 413] width 173 height 16
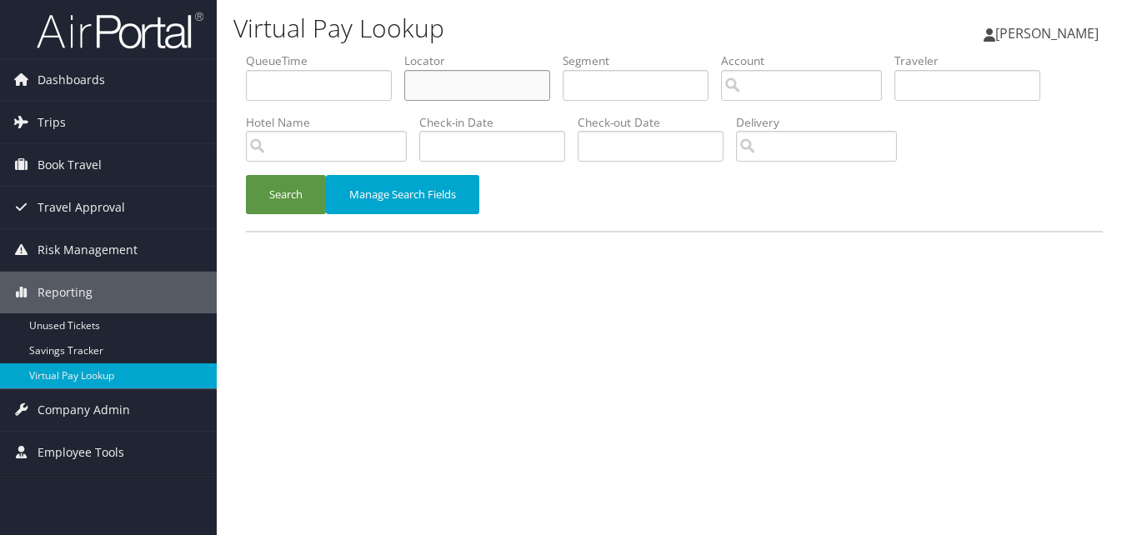
click at [416, 86] on input "text" at bounding box center [477, 85] width 146 height 31
paste input "NWSEKM"
type input "NWSEKM"
click at [307, 184] on button "Search" at bounding box center [286, 194] width 80 height 39
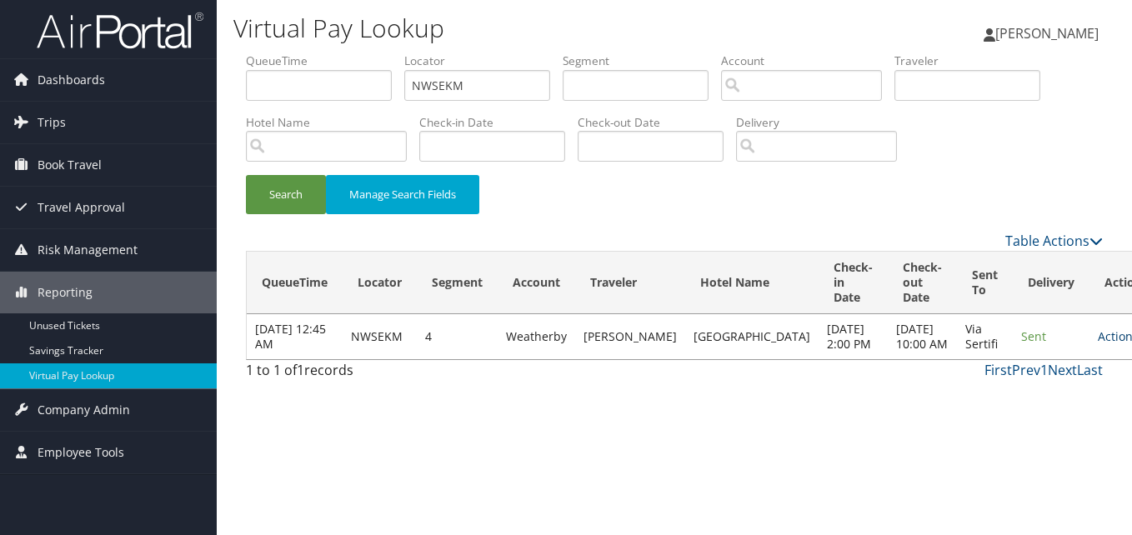
click at [1098, 344] on link "Actions" at bounding box center [1124, 336] width 53 height 16
click at [1015, 392] on link "Logs" at bounding box center [1030, 397] width 105 height 28
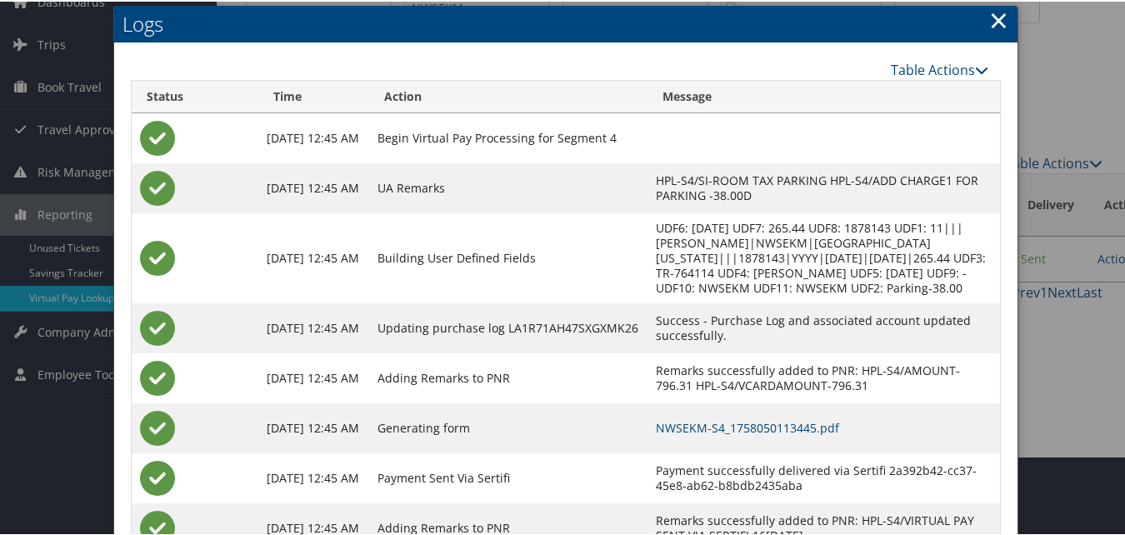
scroll to position [158, 0]
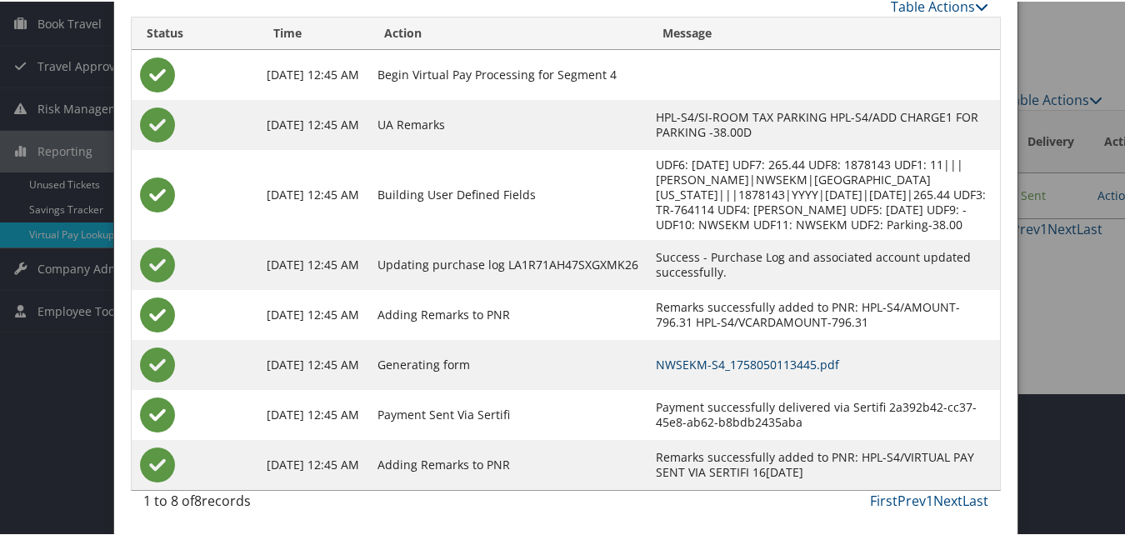
click at [720, 366] on link "NWSEKM-S4_1758050113445.pdf" at bounding box center [747, 363] width 183 height 16
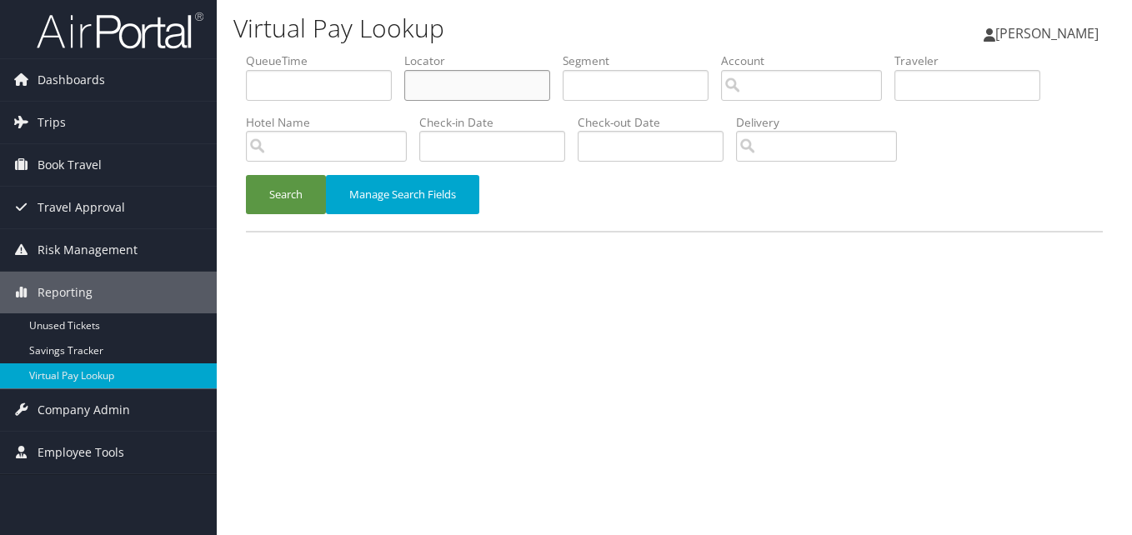
click at [463, 96] on input "text" at bounding box center [477, 85] width 146 height 31
paste input "DFMJMS"
type input "DFMJMS"
click at [277, 187] on button "Search" at bounding box center [286, 194] width 80 height 39
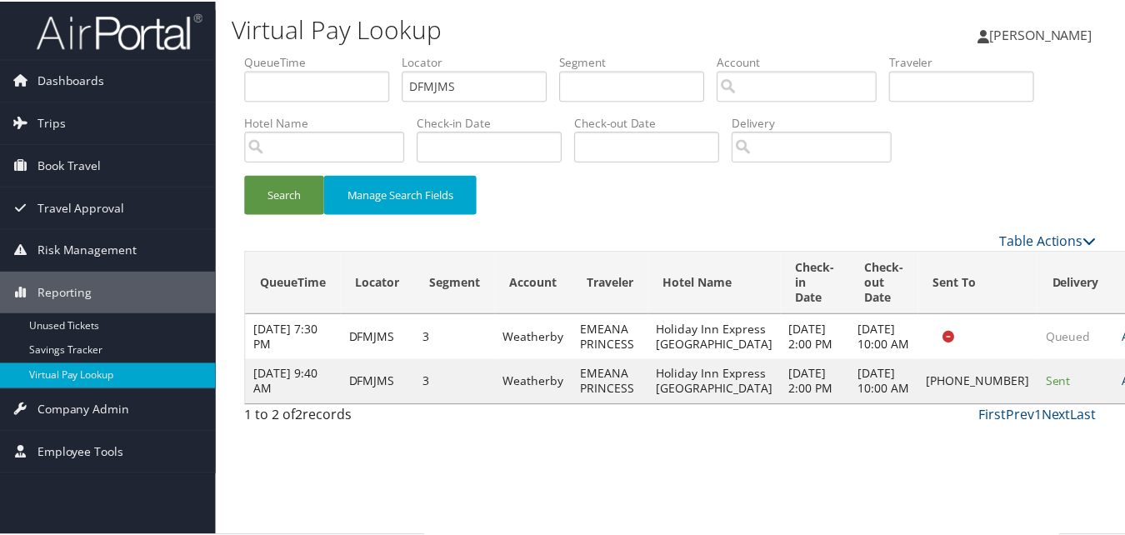
scroll to position [16, 0]
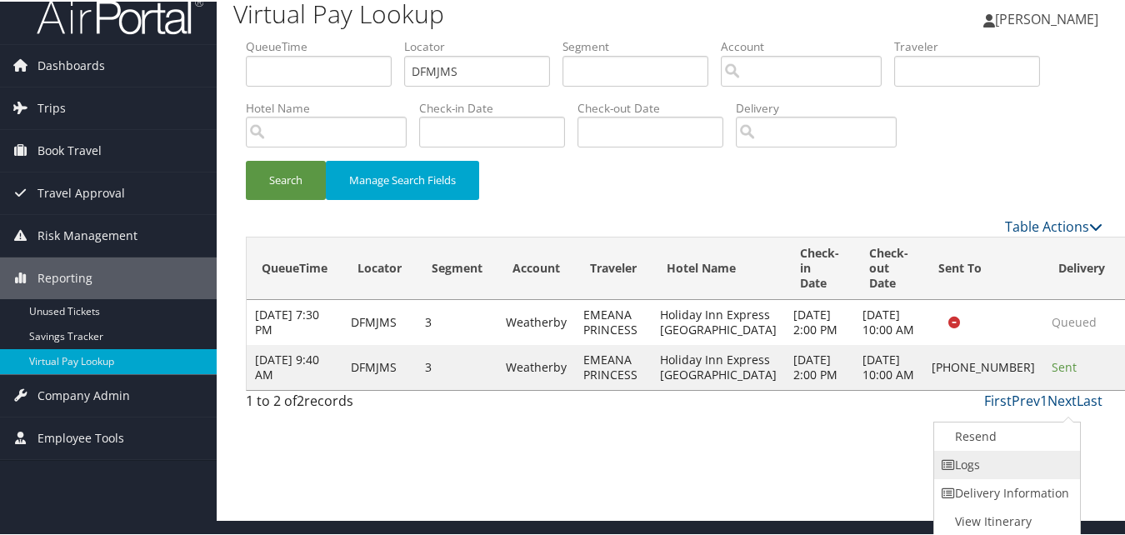
click at [986, 453] on link "Logs" at bounding box center [1005, 463] width 143 height 28
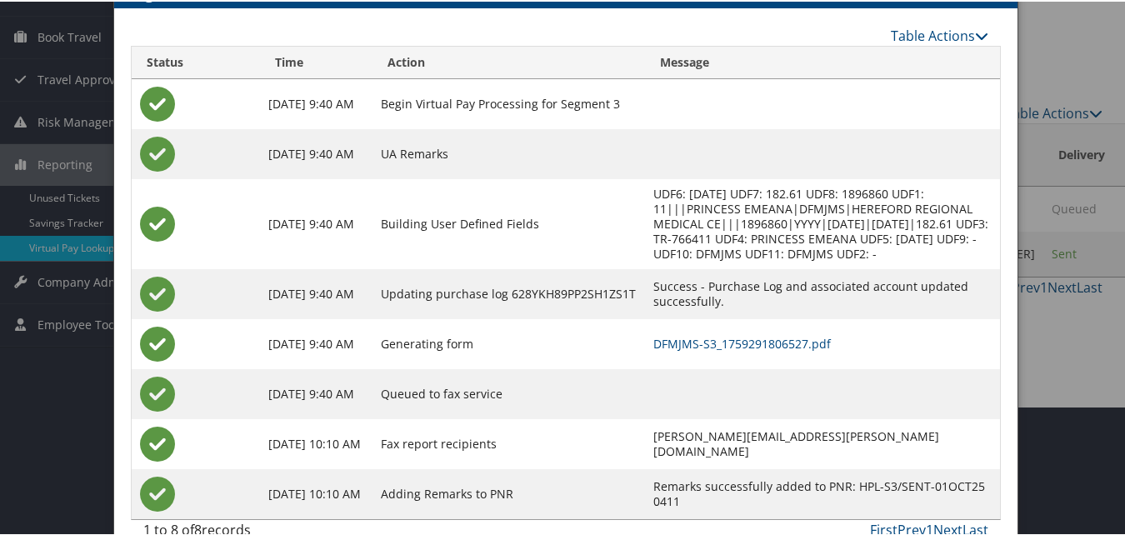
scroll to position [143, 0]
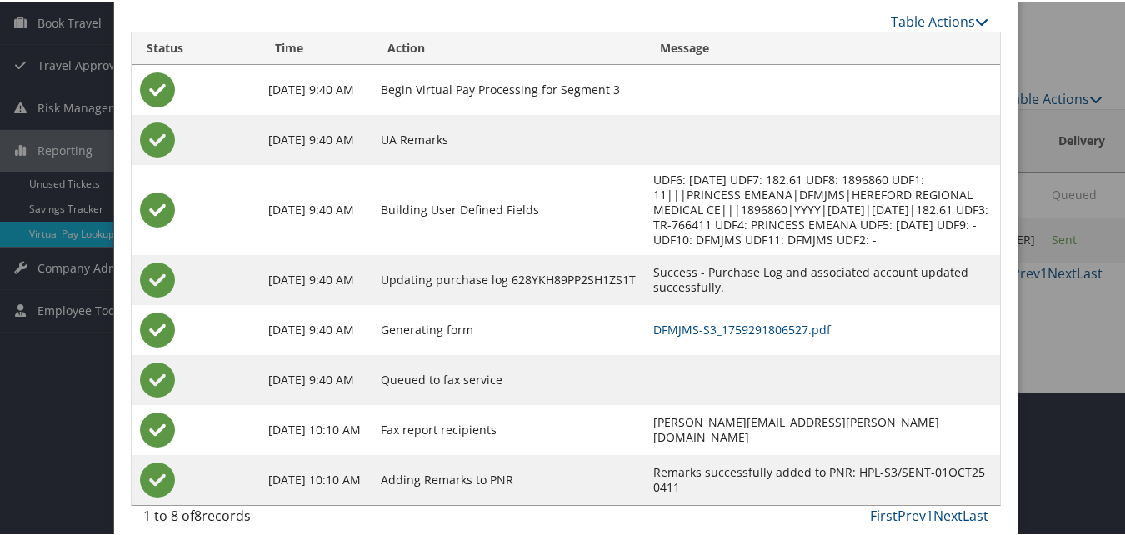
click at [691, 323] on td "DFMJMS-S3_1759291806527.pdf" at bounding box center [823, 328] width 356 height 50
click at [686, 320] on link "DFMJMS-S3_1759291806527.pdf" at bounding box center [742, 328] width 178 height 16
